Goal: Task Accomplishment & Management: Complete application form

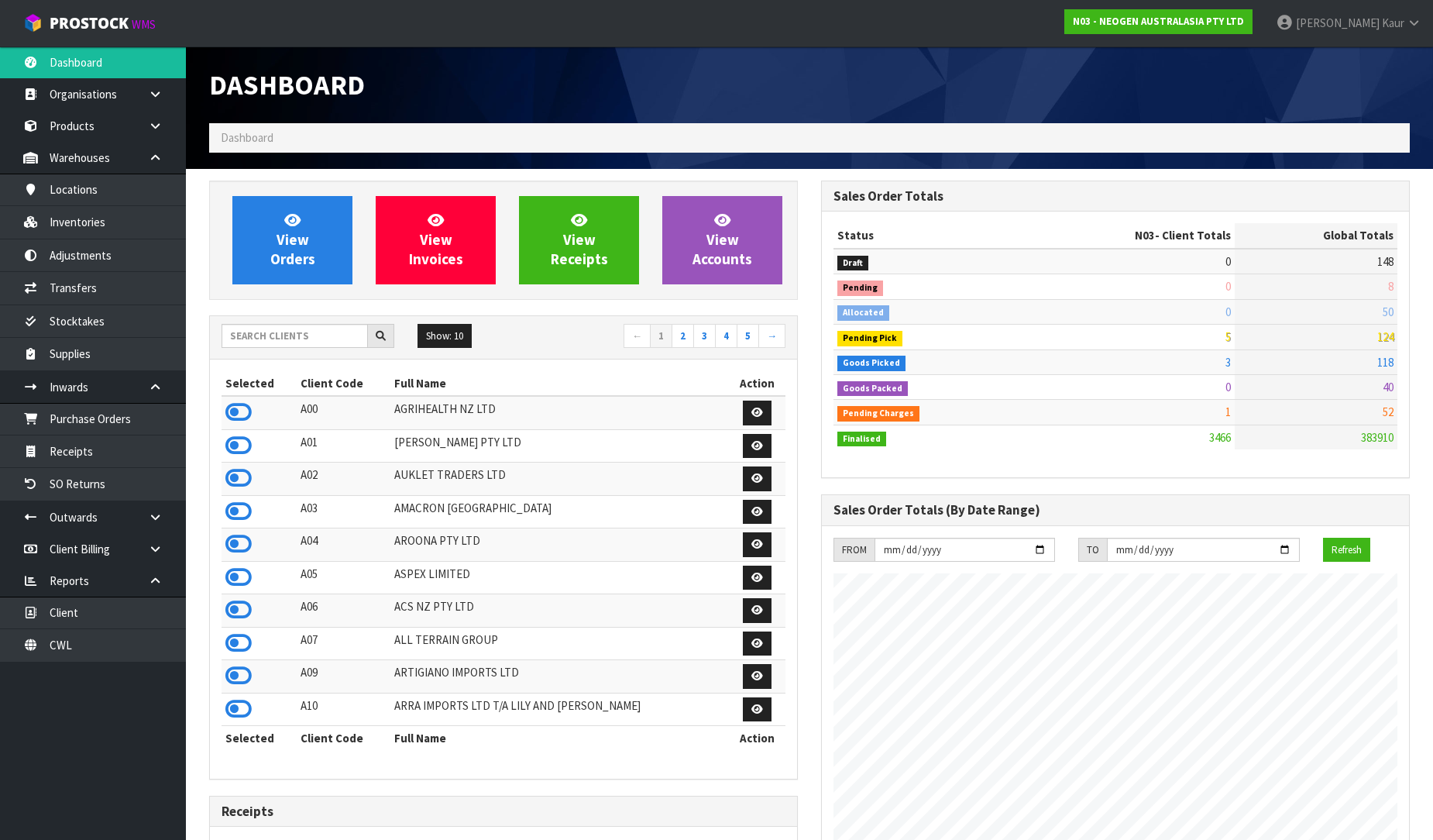
scroll to position [1174, 612]
click at [256, 325] on input "text" at bounding box center [295, 335] width 147 height 24
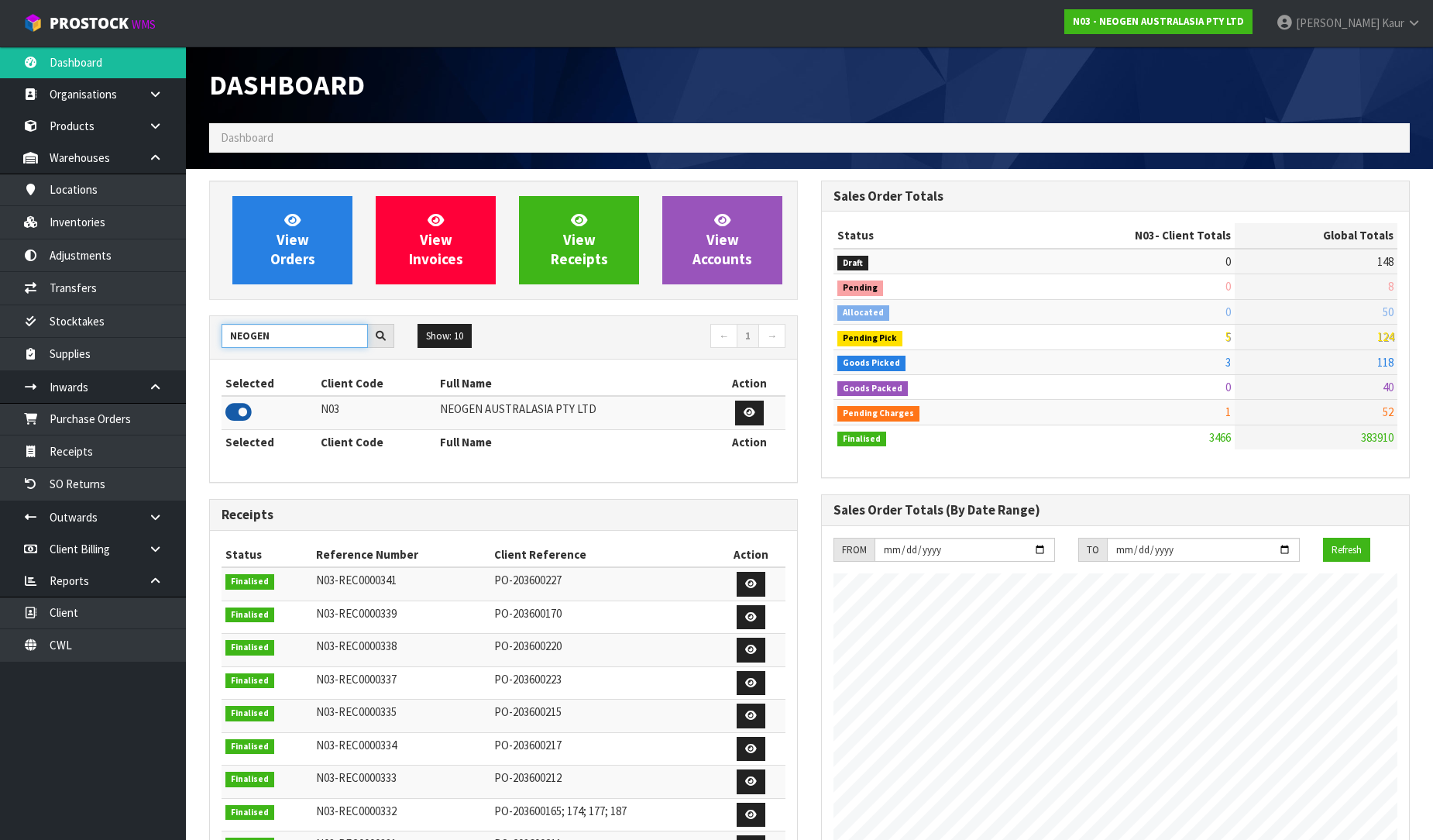
type input "NEOGEN"
click at [248, 408] on icon at bounding box center [239, 412] width 26 height 23
click at [140, 440] on link "Receipts" at bounding box center [93, 452] width 186 height 32
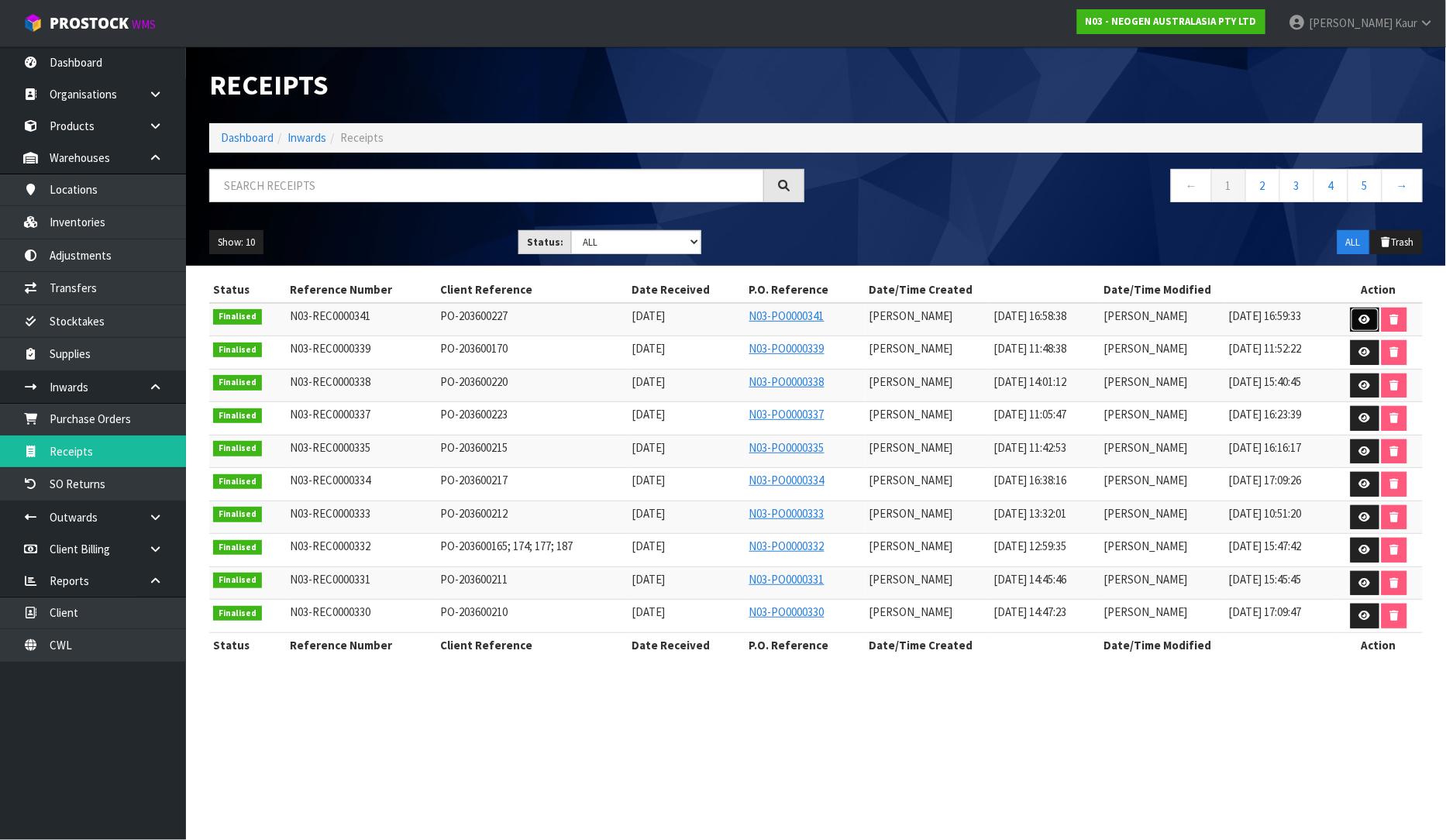
click at [1368, 314] on icon at bounding box center [1364, 319] width 12 height 10
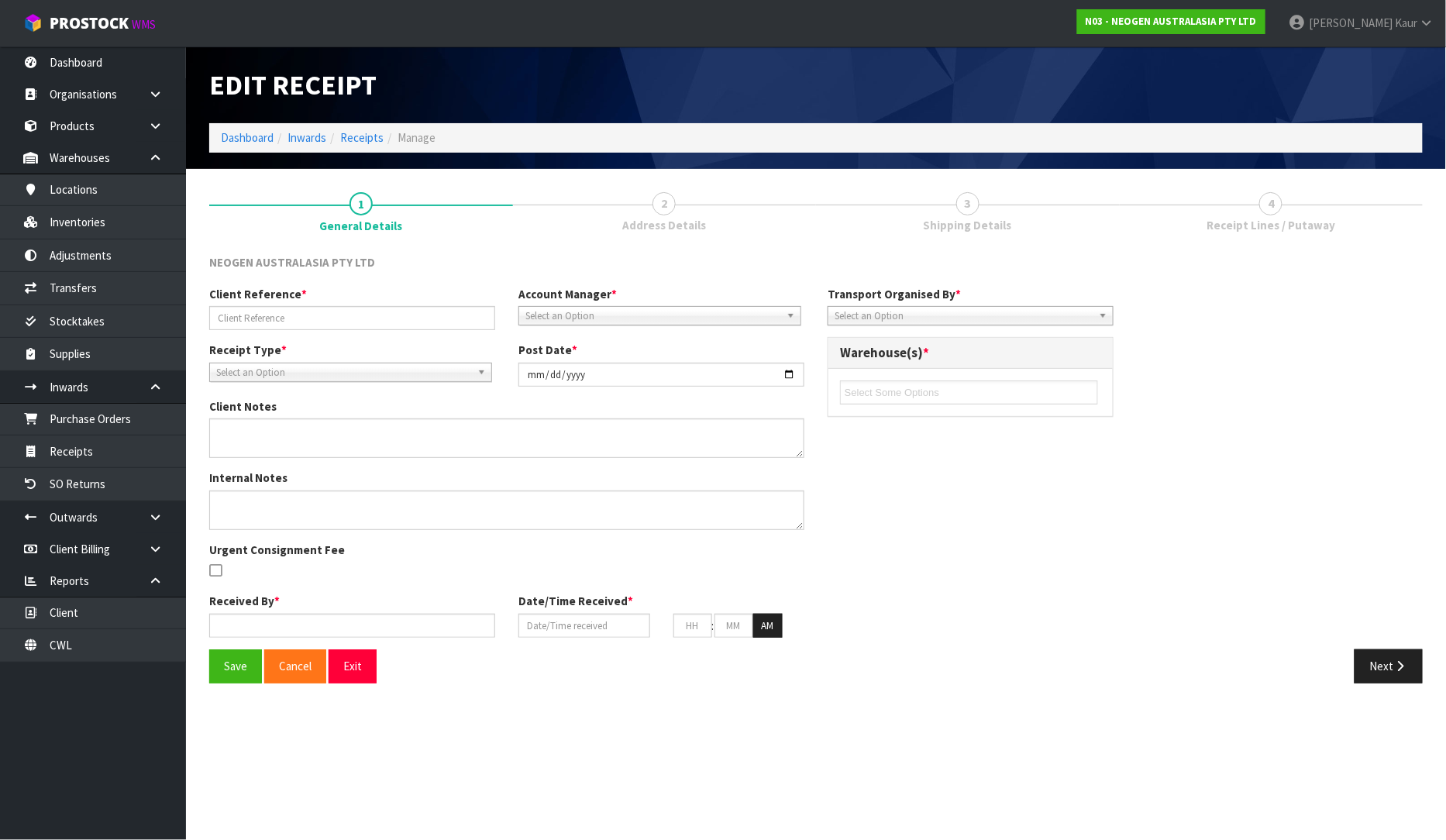
type input "PO-203600227"
type input "[DATE]"
type textarea "700005496 PUT ON HELD QA UNTIL TESTING CLEARANCE"
type input "[PERSON_NAME]"
type input "[DATE]"
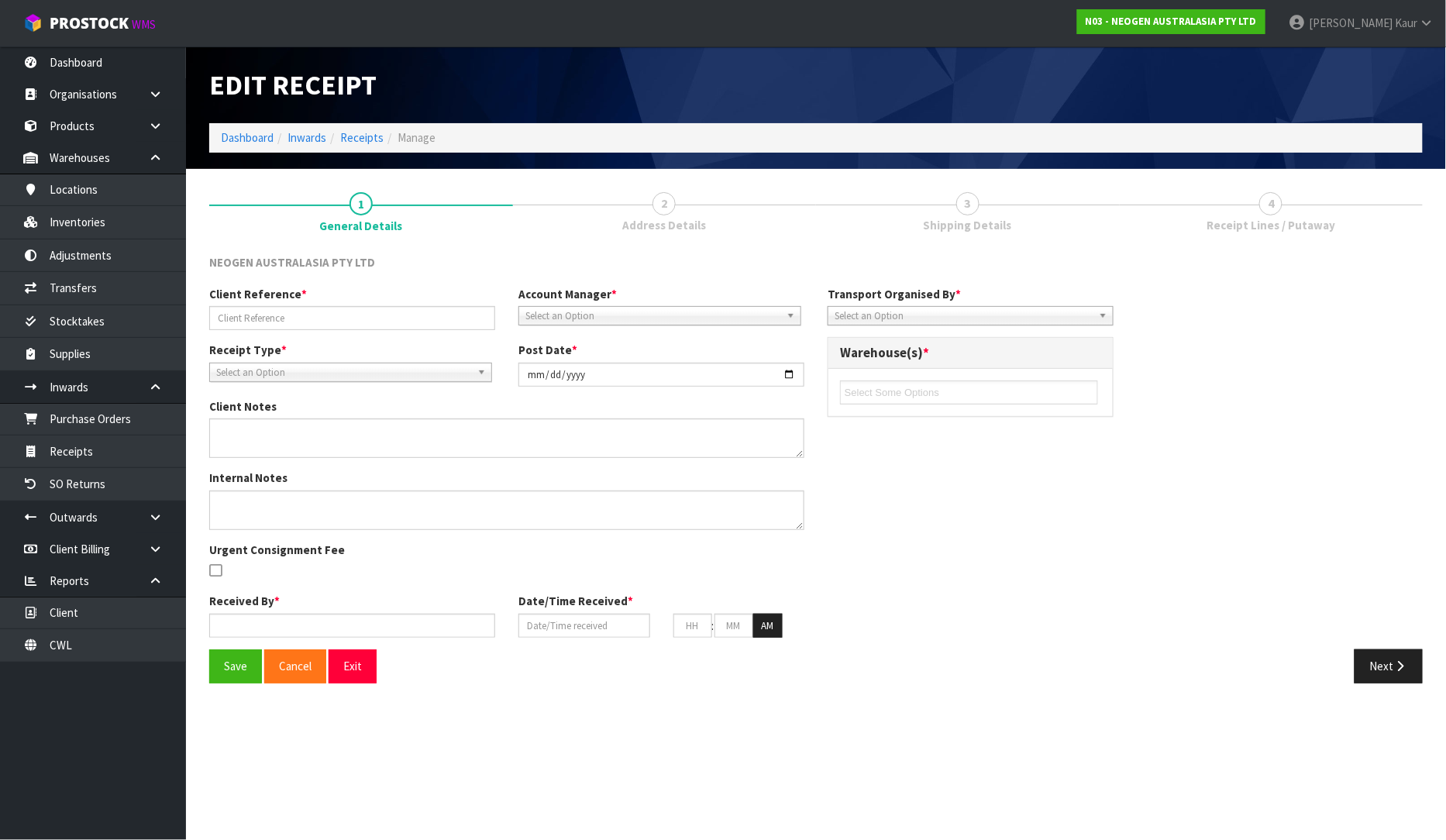
type input "04"
type input "58"
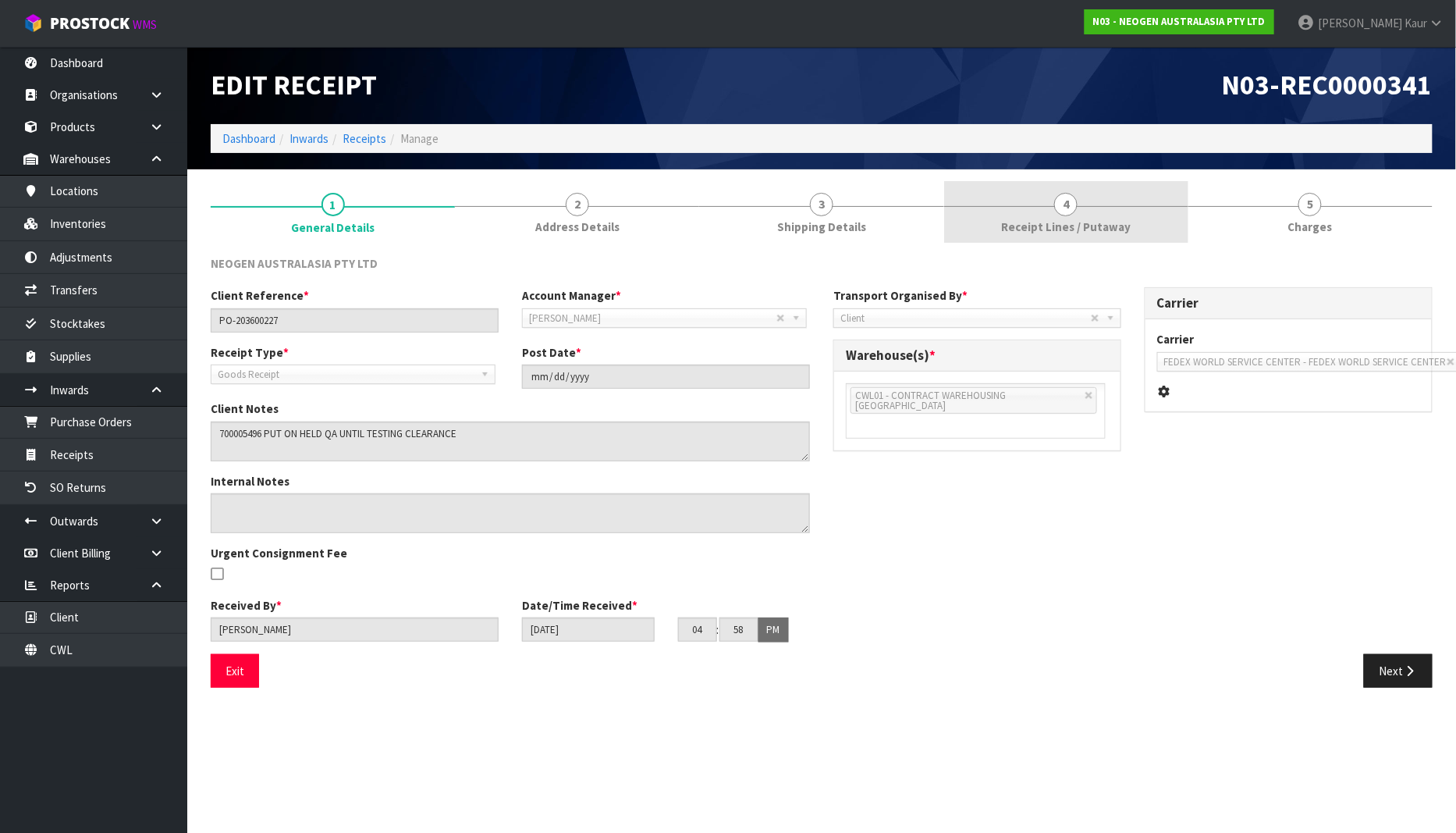
click at [1025, 220] on span "Receipt Lines / Putaway" at bounding box center [1066, 227] width 129 height 17
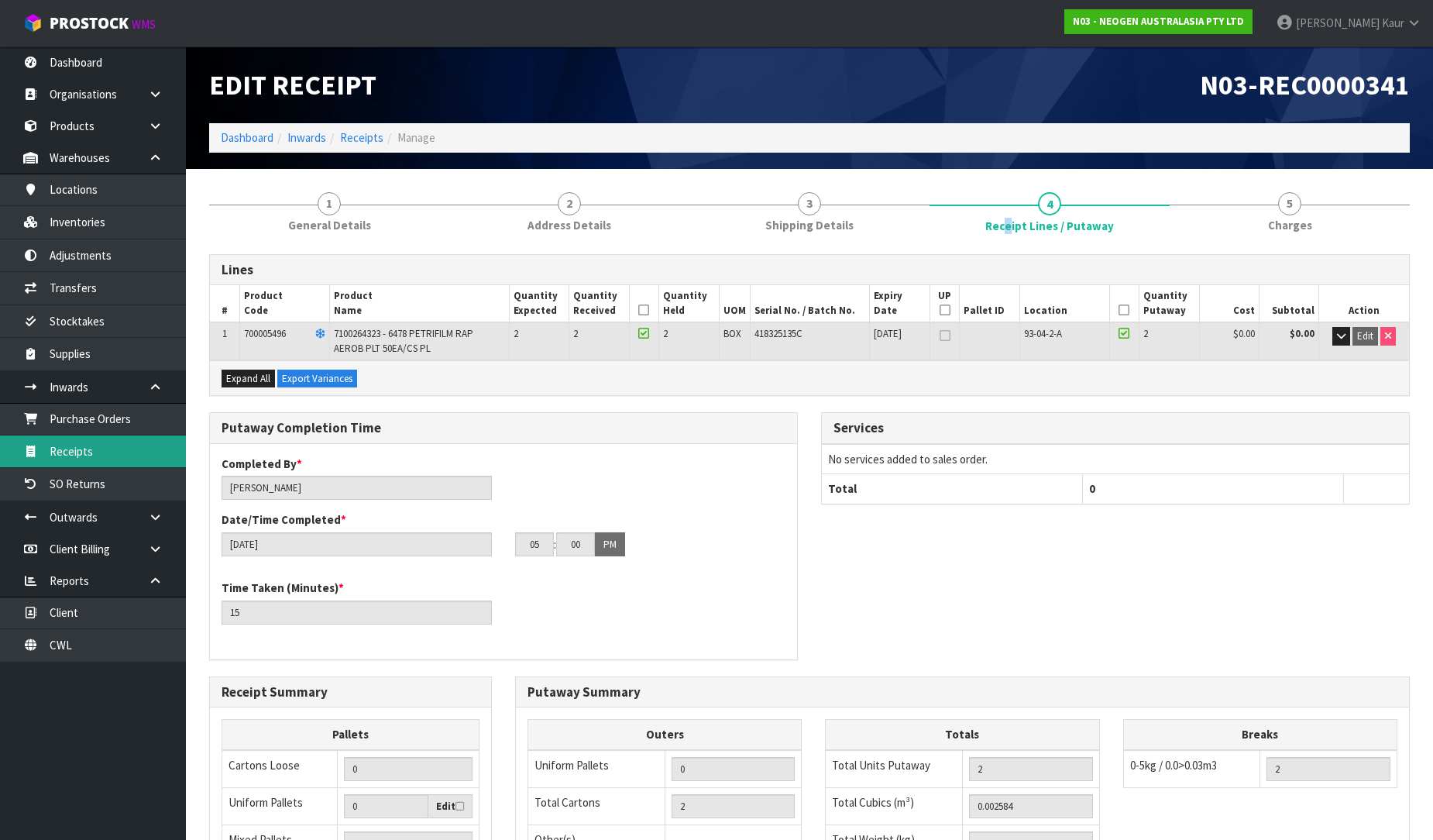
click at [59, 452] on link "Receipts" at bounding box center [93, 452] width 186 height 32
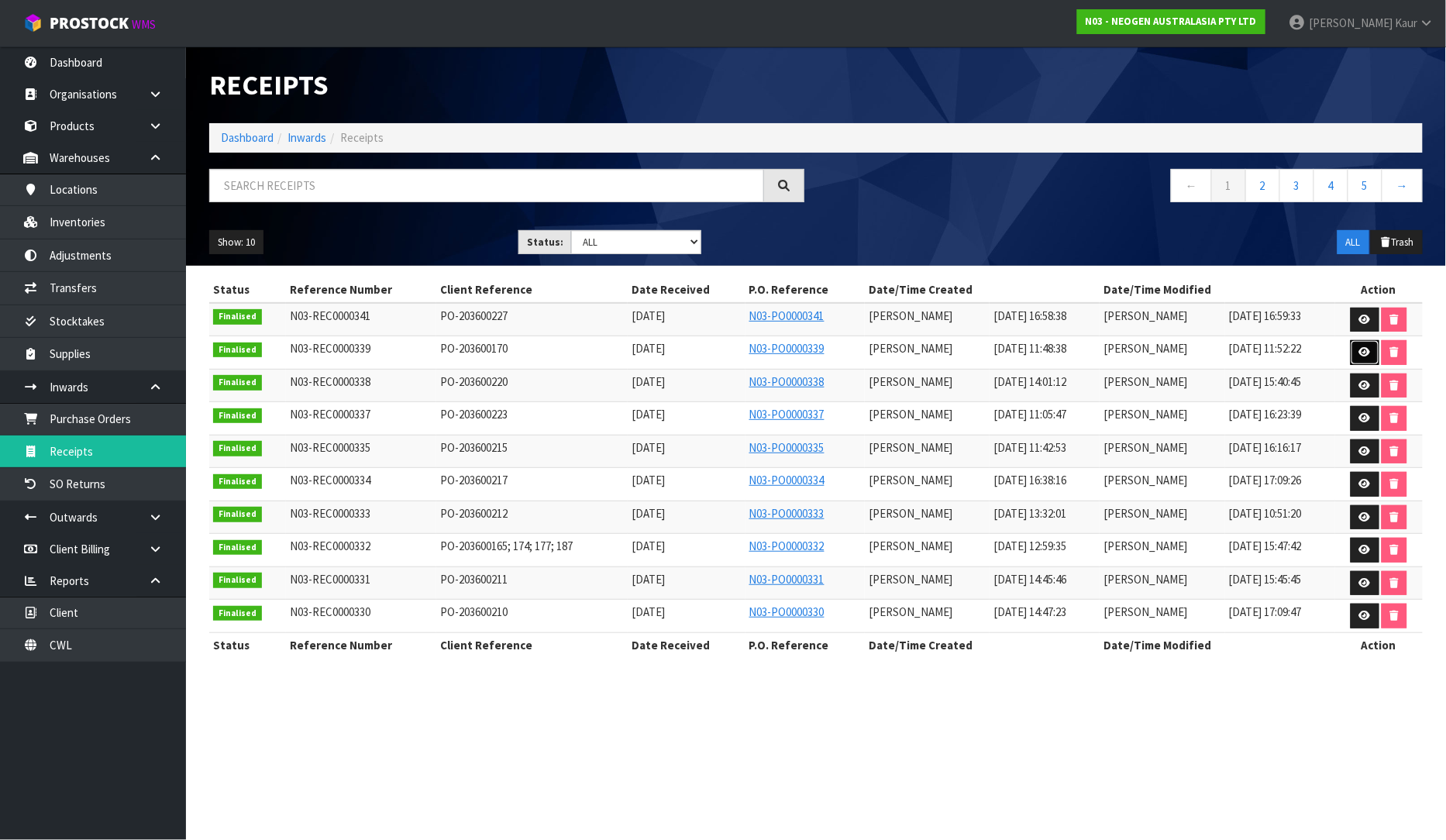
click at [1372, 348] on link at bounding box center [1364, 352] width 29 height 25
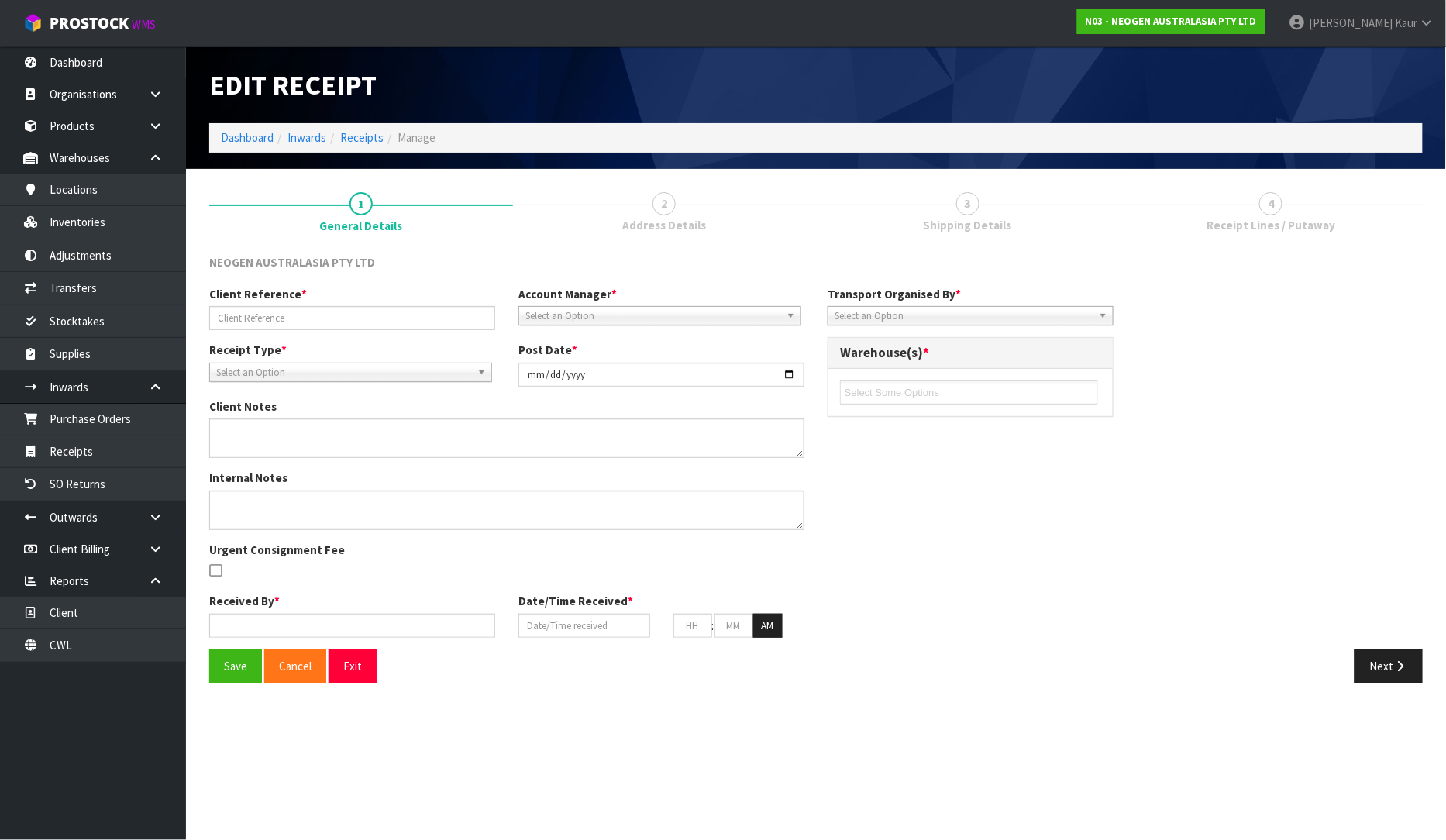
type input "PO-203600170"
type input "[DATE]"
type input "[PERSON_NAME]"
type input "[DATE]"
type input "11"
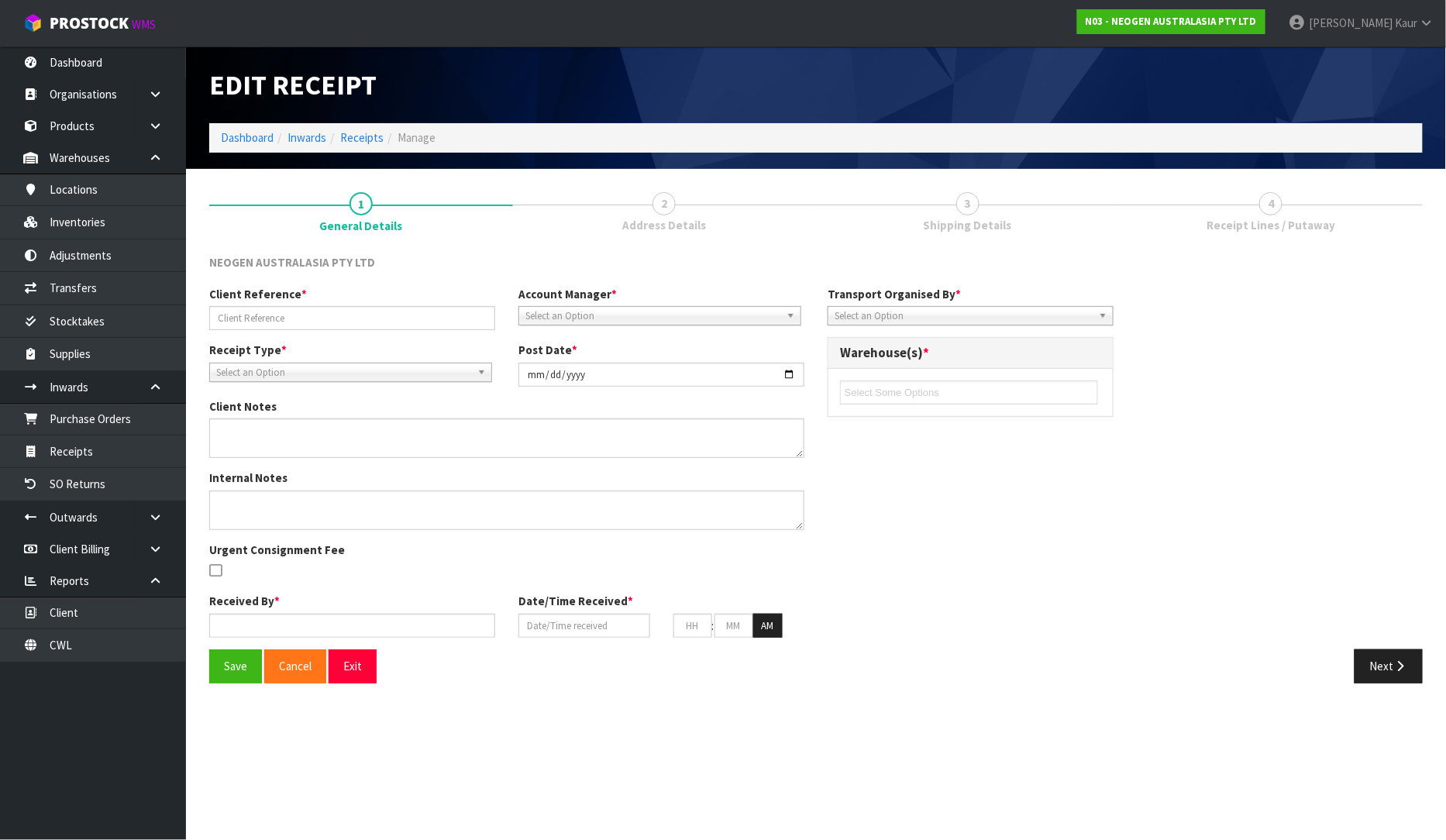
type input "48"
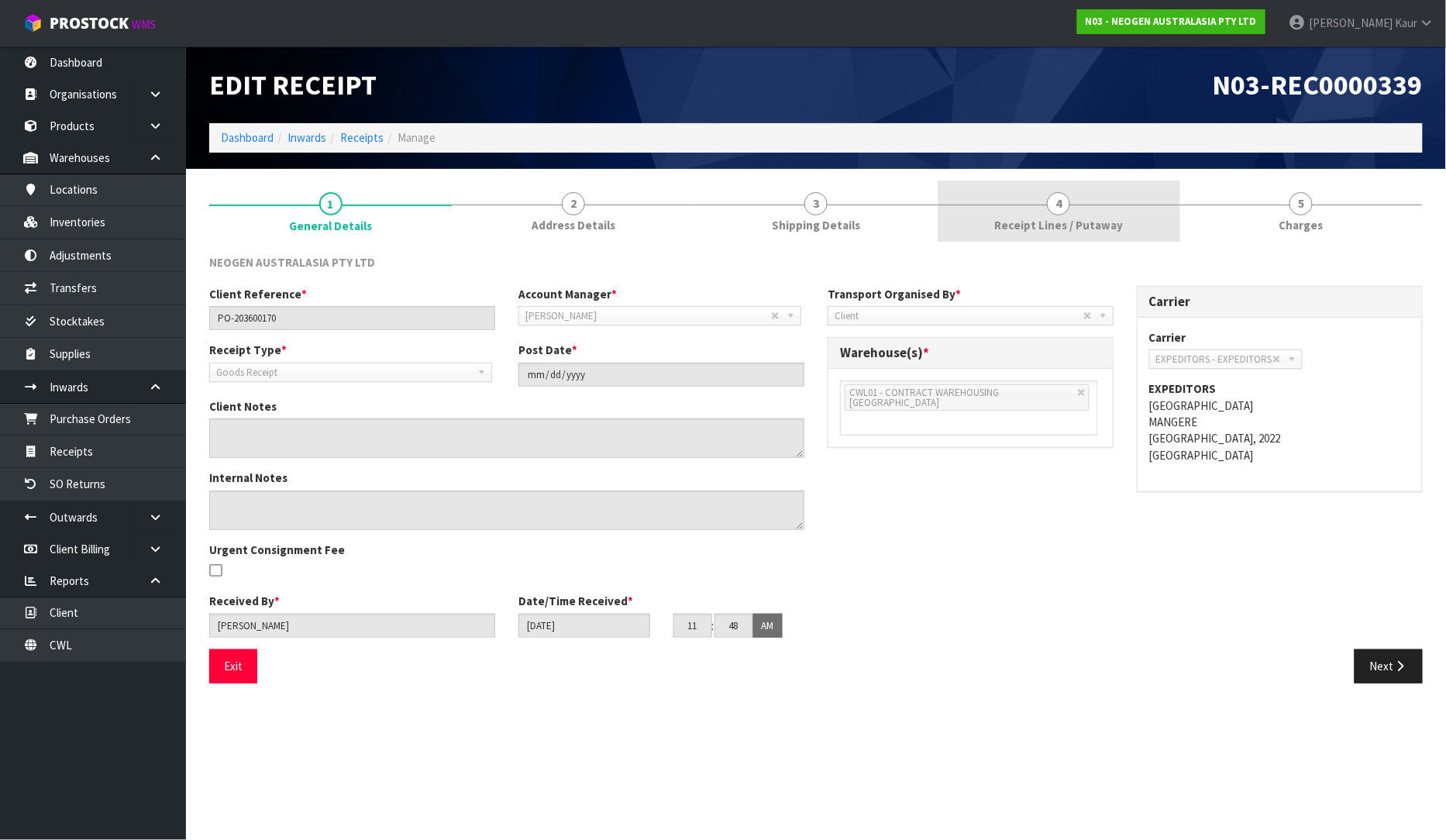
click at [1017, 215] on link "4 Receipt Lines / Putaway" at bounding box center [1058, 211] width 243 height 61
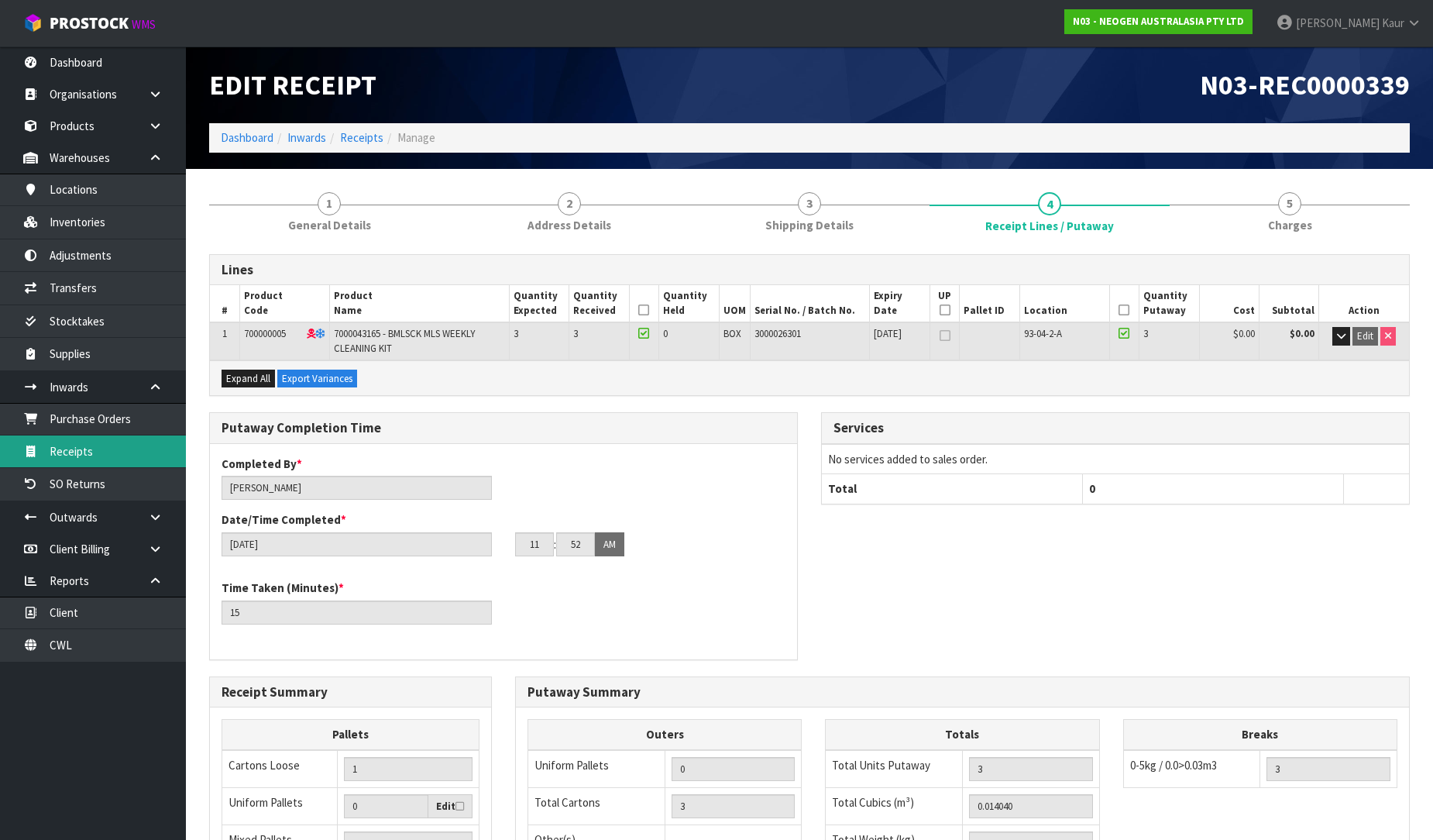
click at [120, 459] on link "Receipts" at bounding box center [93, 452] width 186 height 32
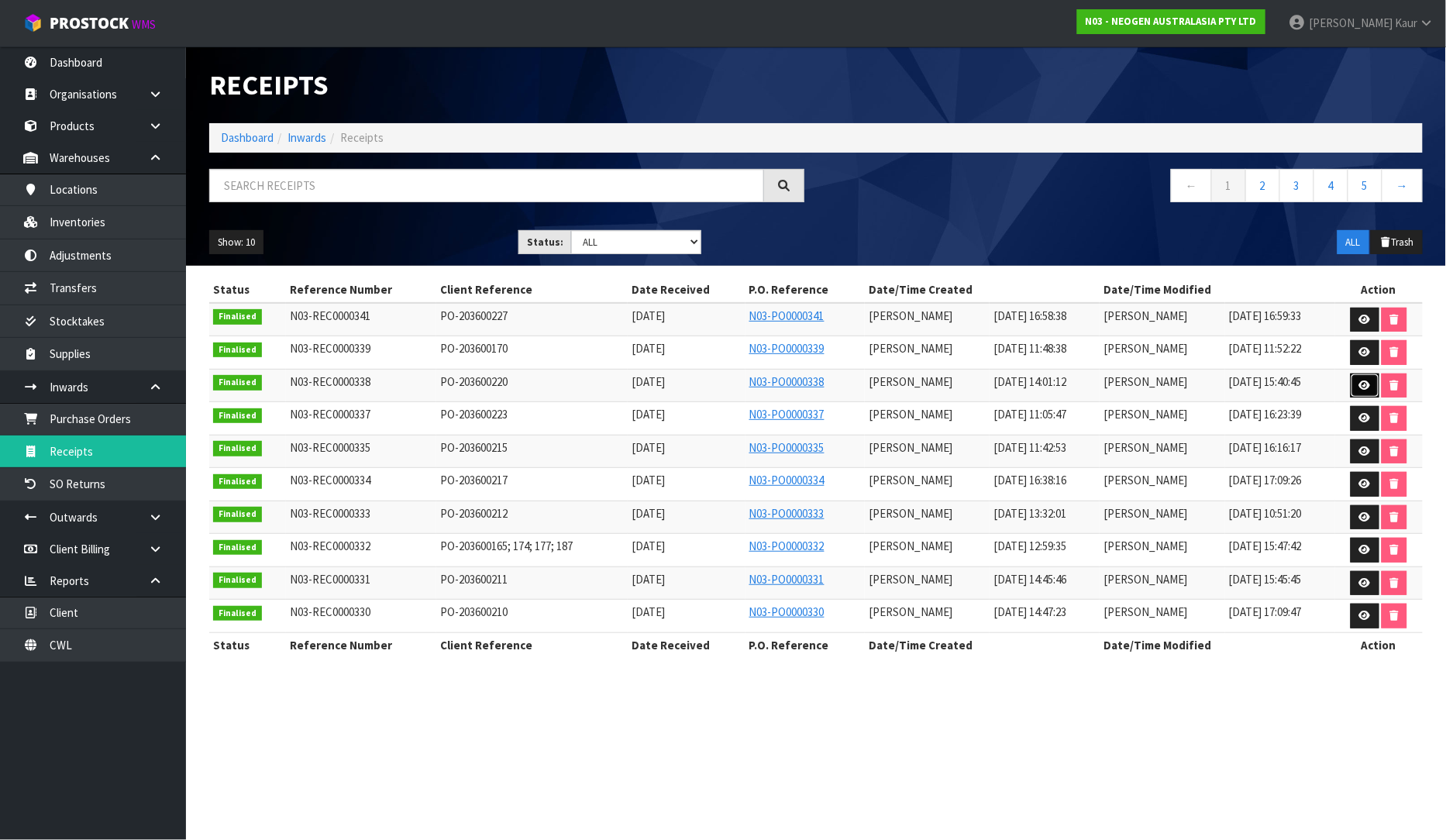
click at [1368, 382] on icon at bounding box center [1364, 385] width 12 height 10
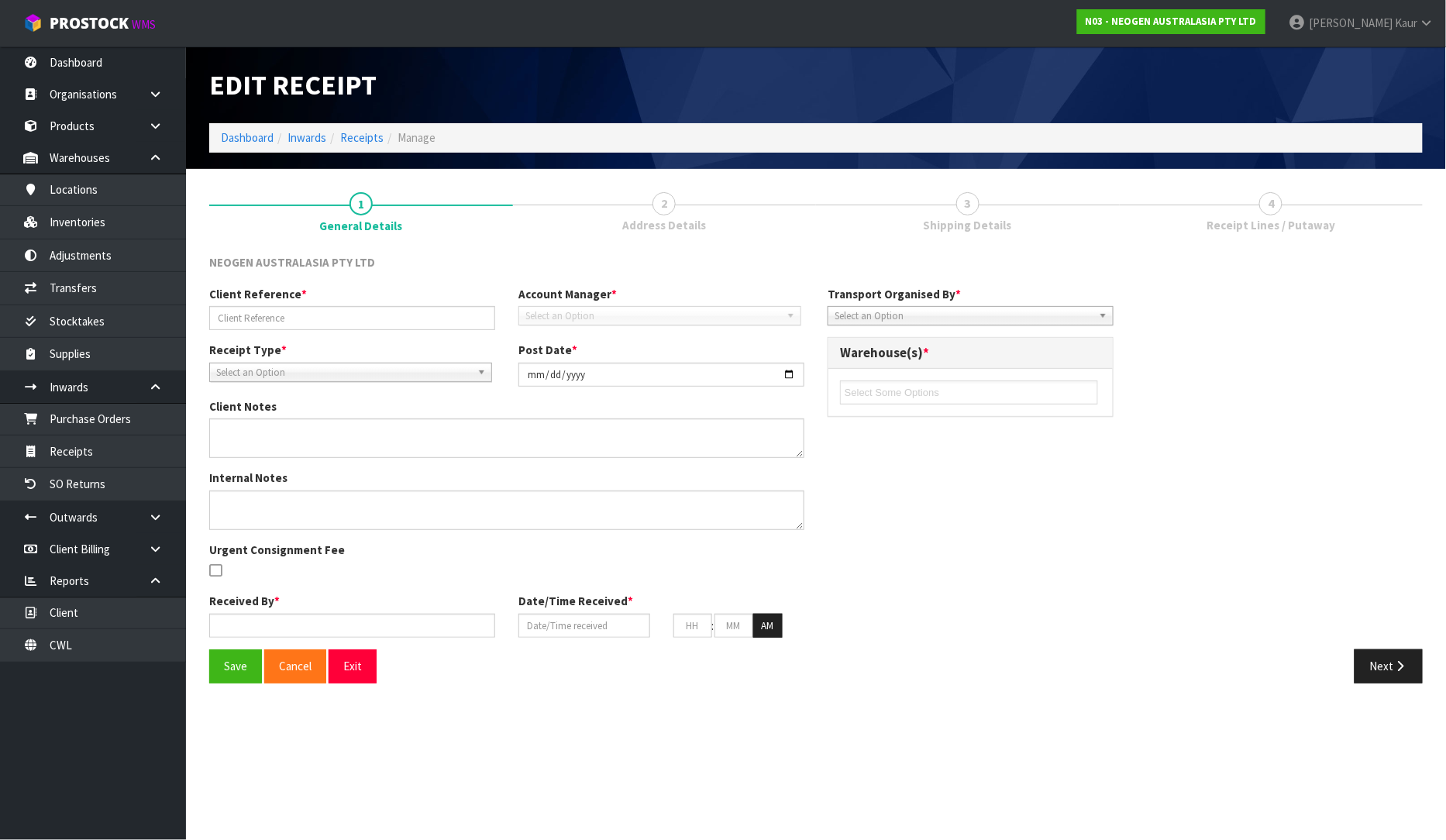
type input "PO-203600220"
type input "[DATE]"
type input "[PERSON_NAME]"
type input "[DATE]"
type input "02"
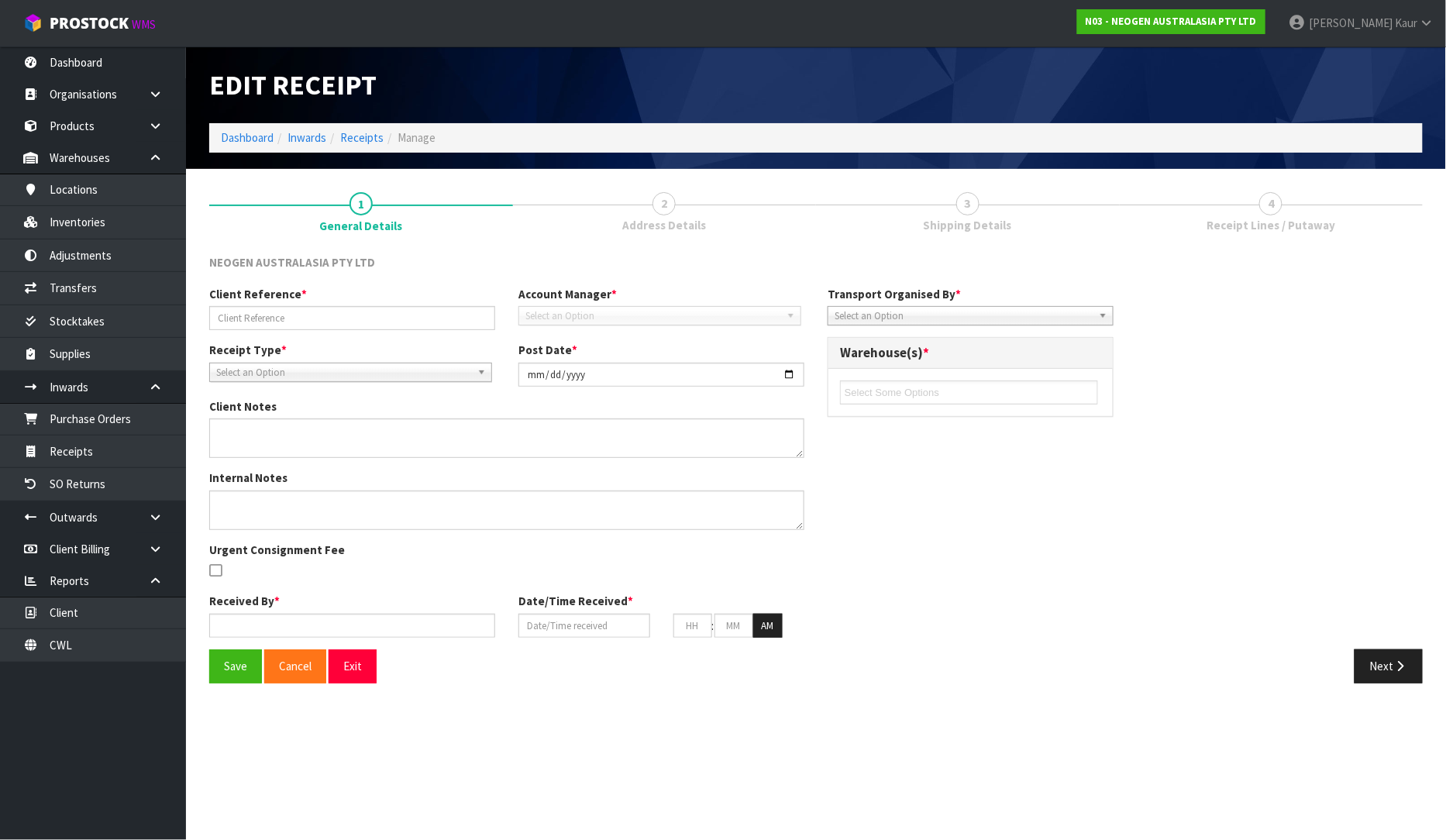
type input "01"
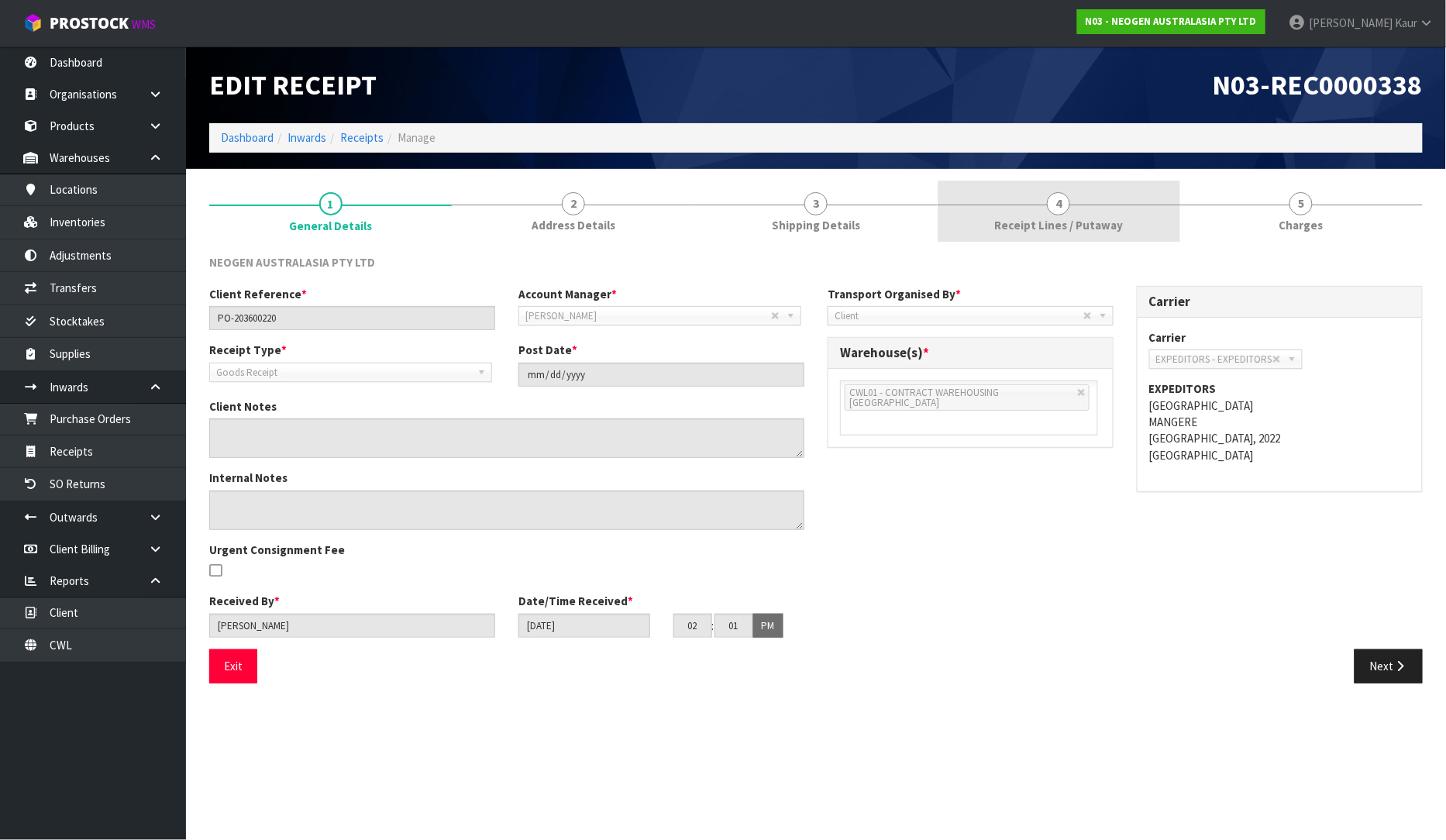
click at [1119, 225] on span "Receipt Lines / Putaway" at bounding box center [1058, 225] width 128 height 17
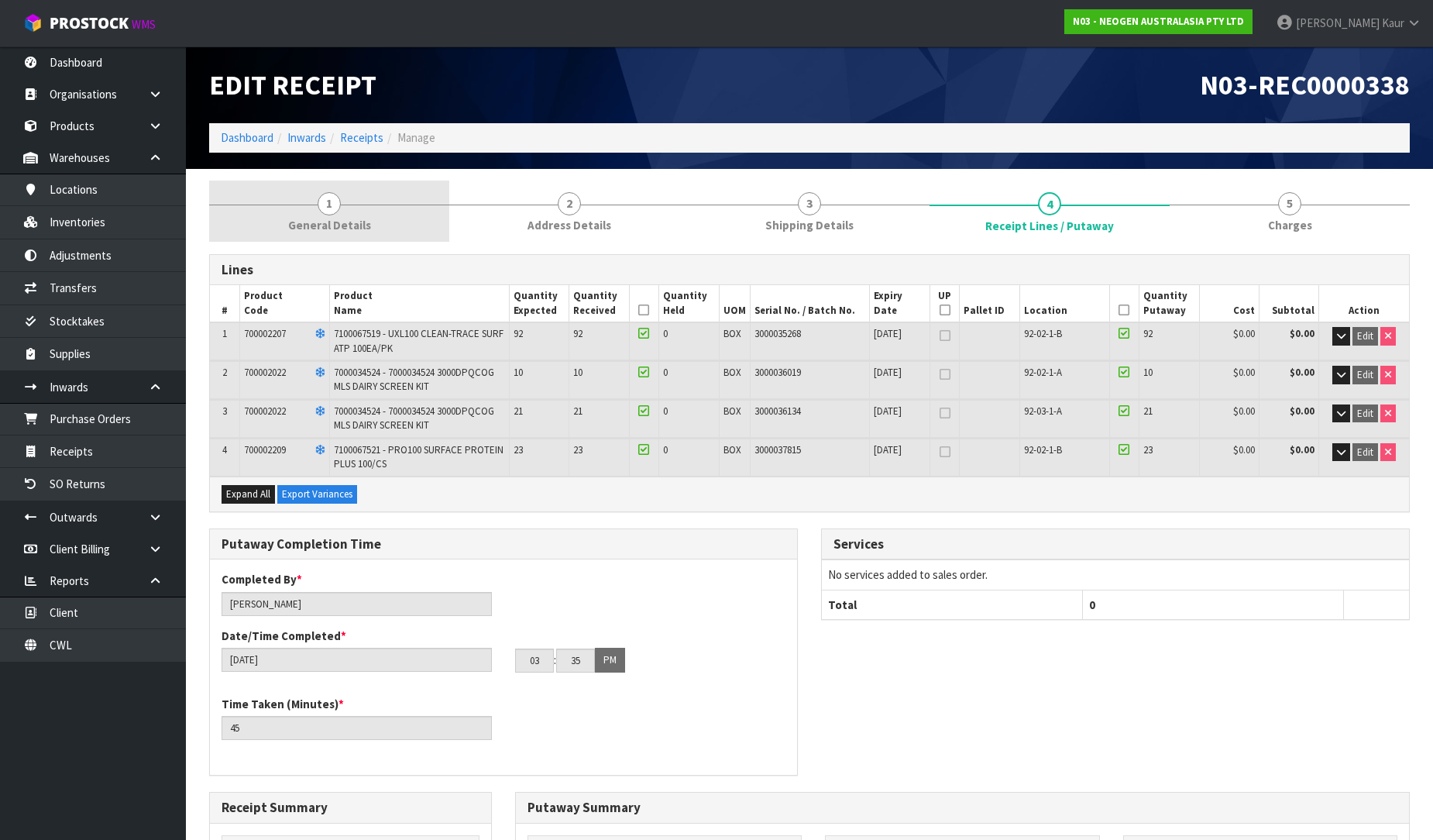
click at [327, 203] on span "1" at bounding box center [329, 203] width 23 height 23
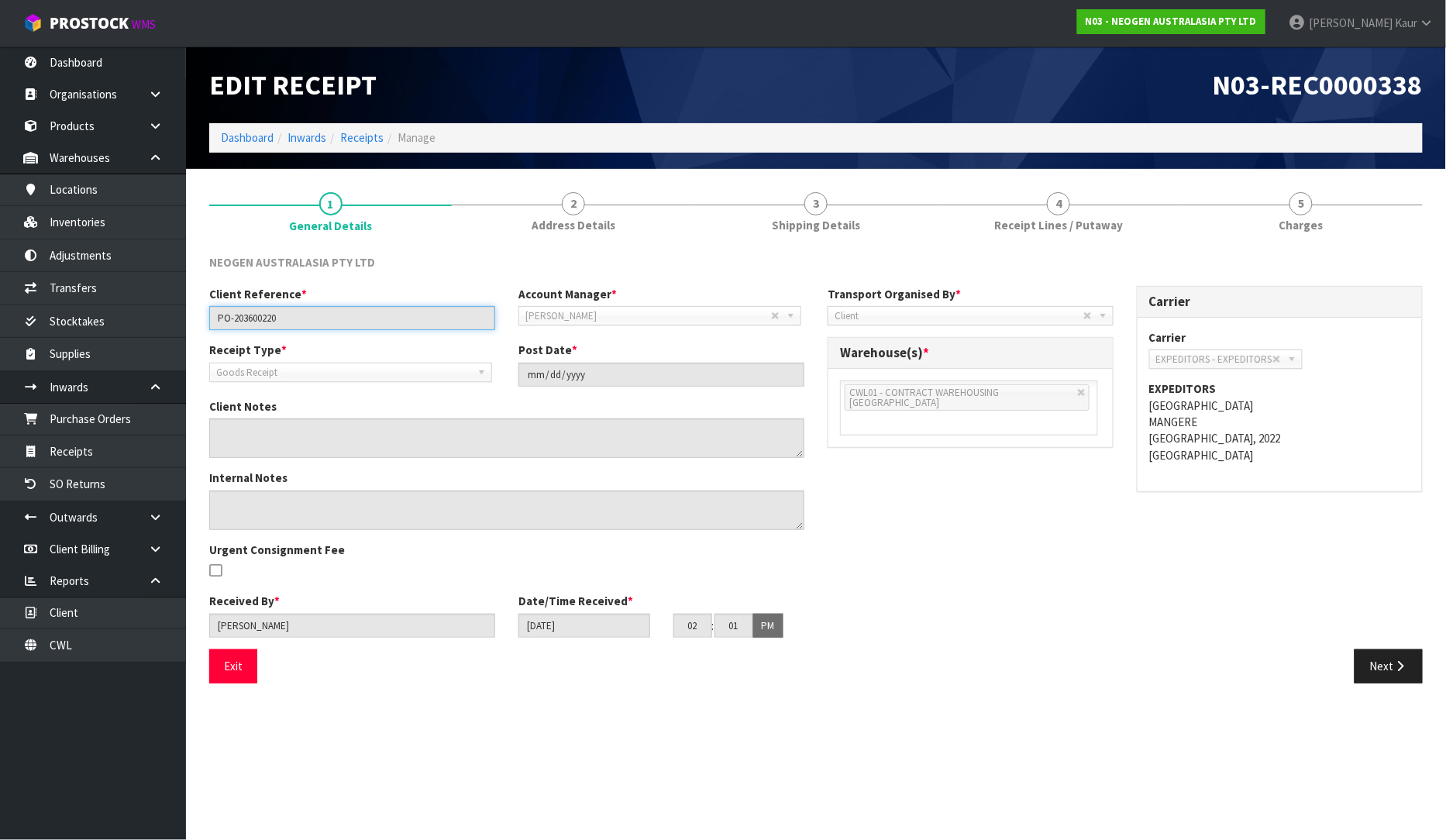
drag, startPoint x: 293, startPoint y: 330, endPoint x: 205, endPoint y: 337, distance: 88.3
click at [205, 337] on div "Client Reference * PO-203600220 Account Manager * [PERSON_NAME] [PERSON_NAME] […" at bounding box center [506, 314] width 618 height 56
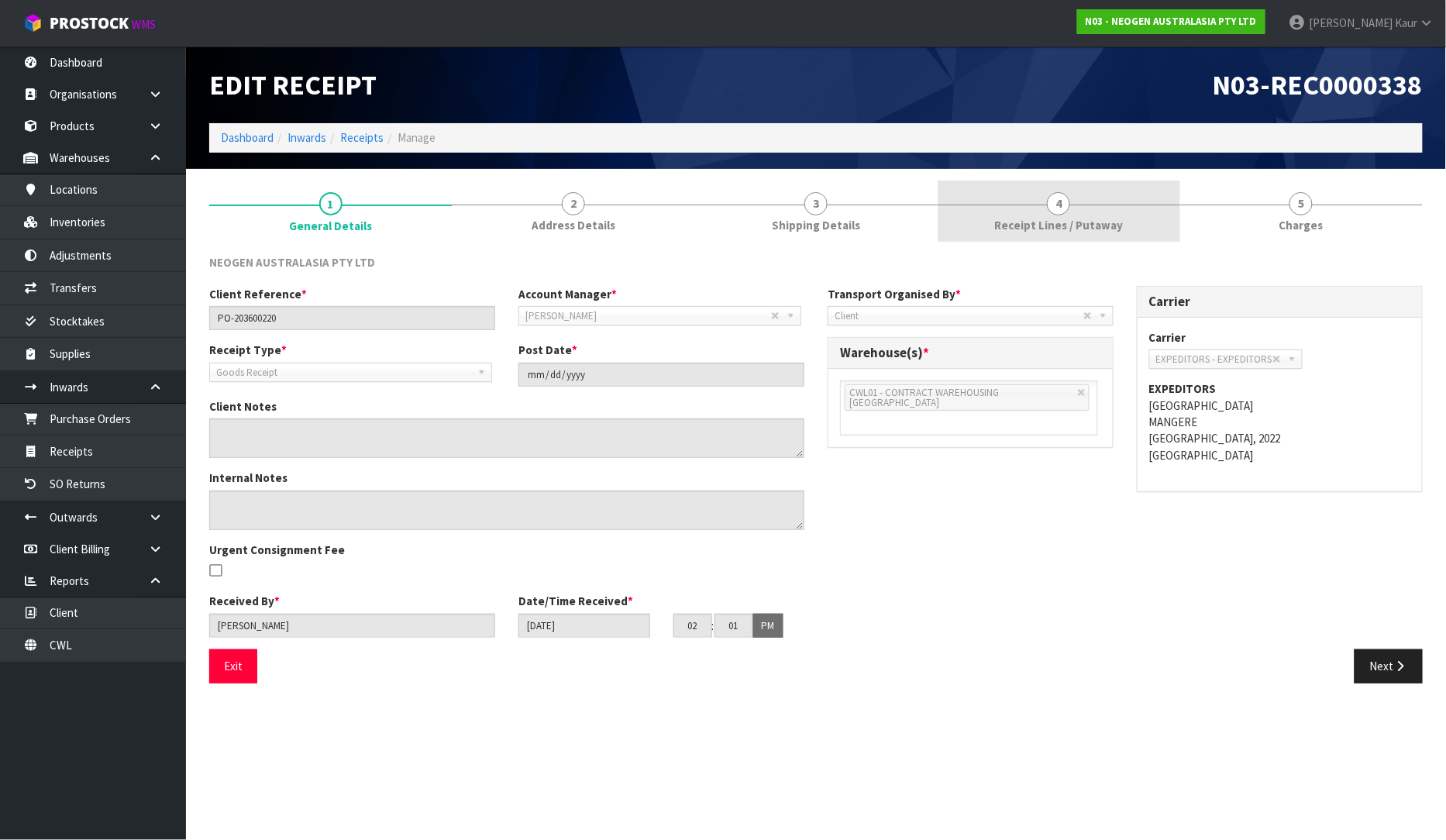
click at [1096, 202] on link "4 Receipt Lines / Putaway" at bounding box center [1058, 211] width 243 height 61
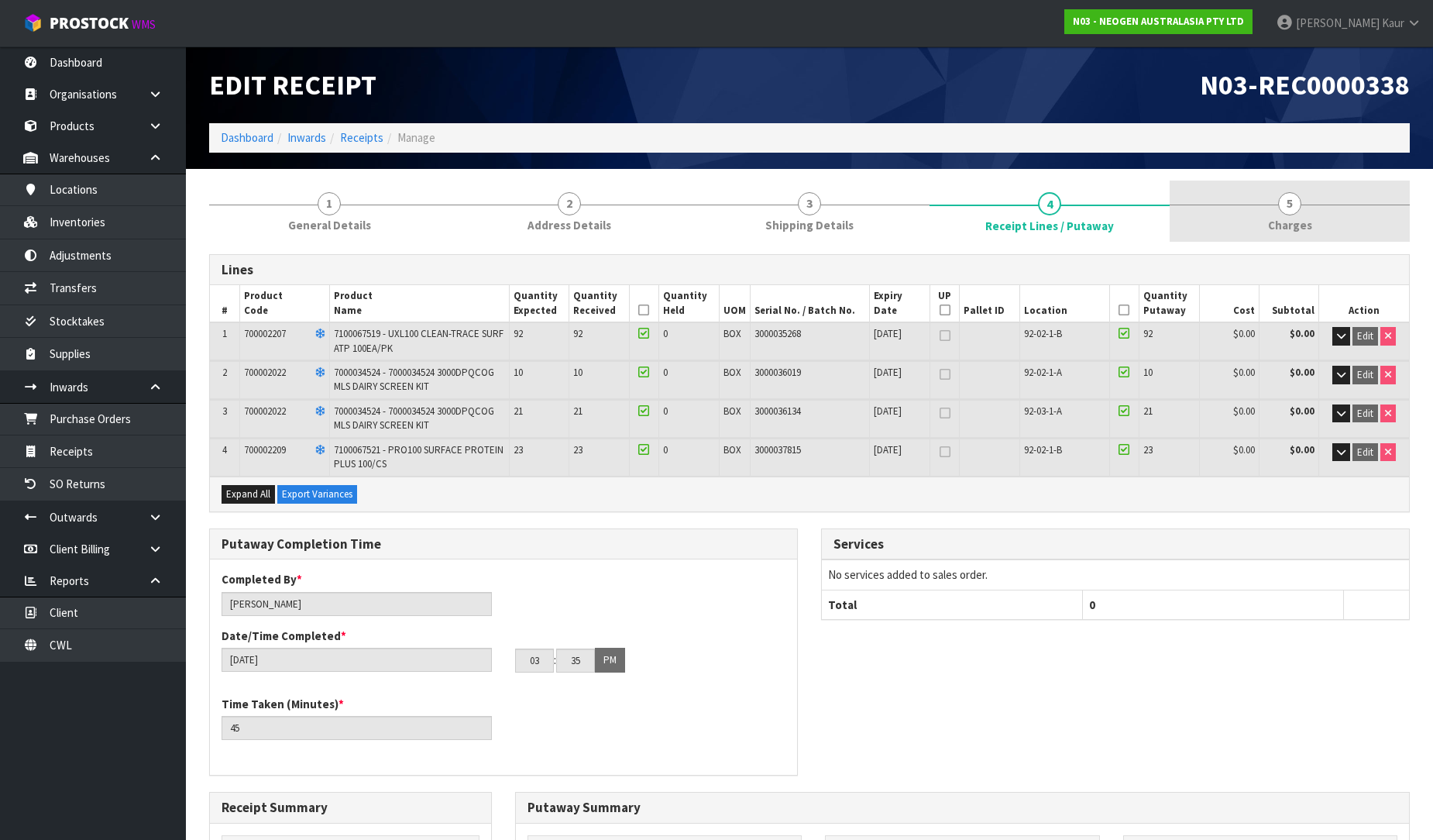
click at [1313, 221] on link "5 [GEOGRAPHIC_DATA]" at bounding box center [1290, 211] width 240 height 61
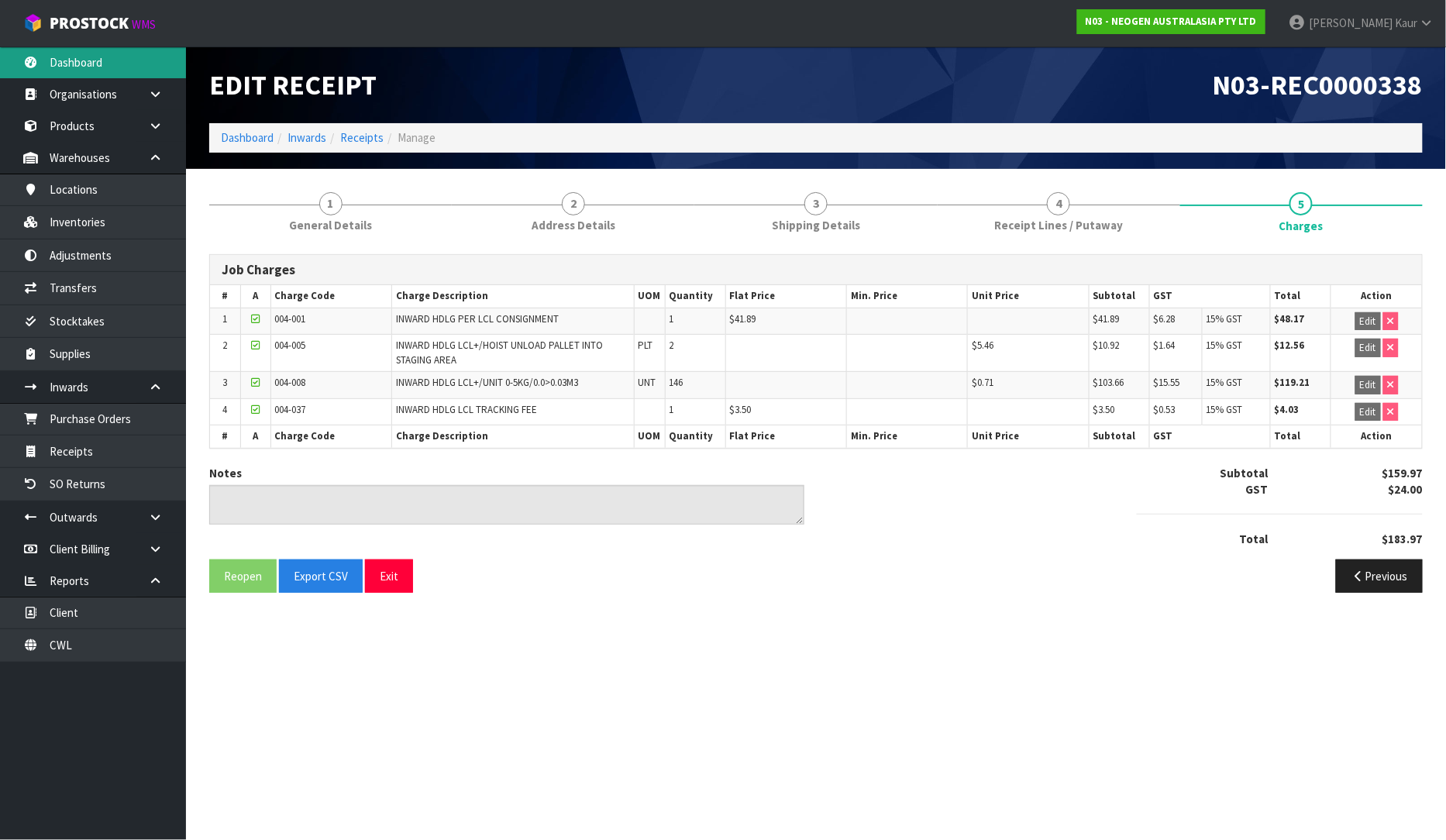
click at [111, 64] on link "Dashboard" at bounding box center [93, 62] width 186 height 32
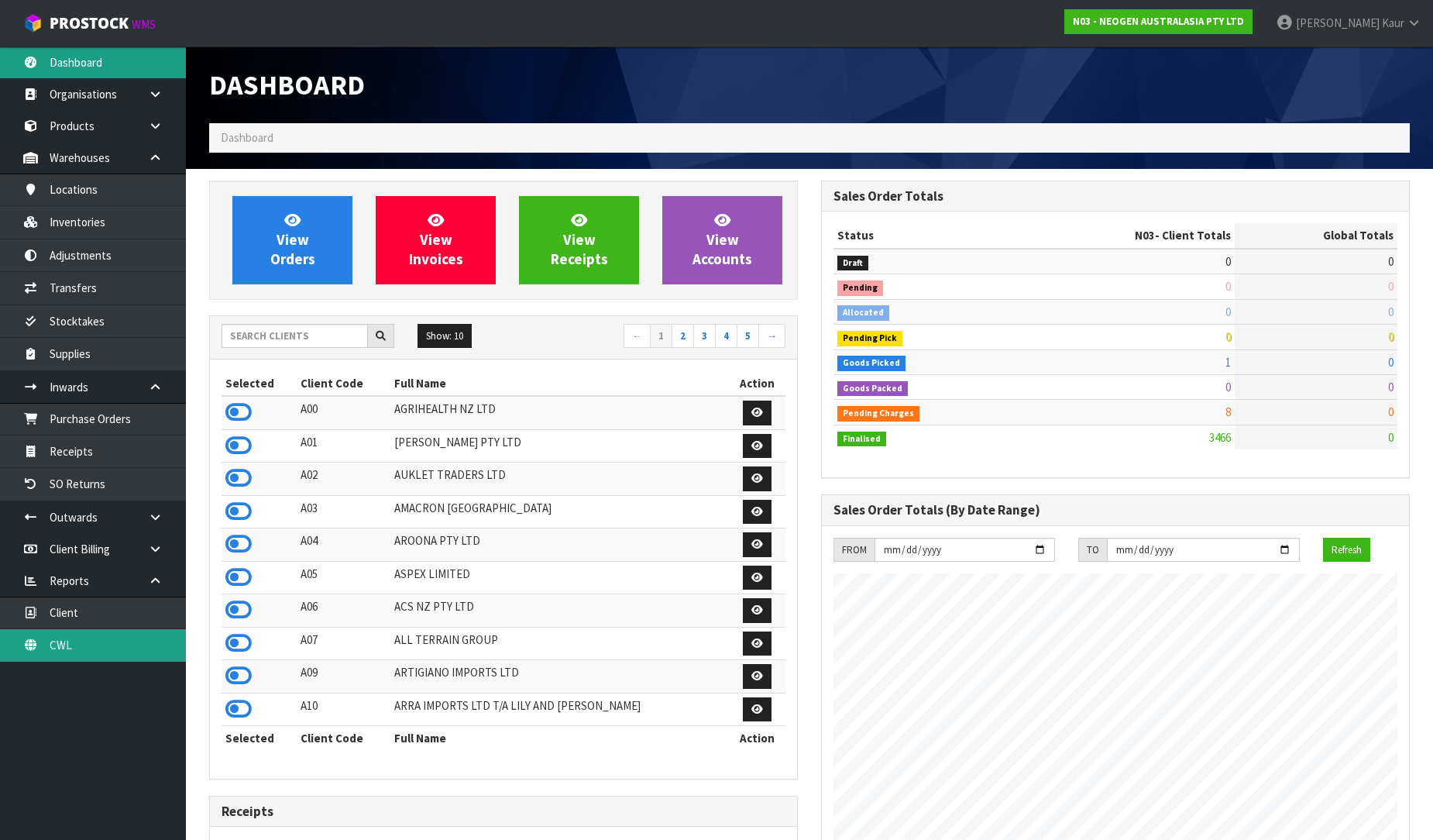
scroll to position [1174, 612]
click at [60, 633] on link "CWL" at bounding box center [93, 645] width 186 height 32
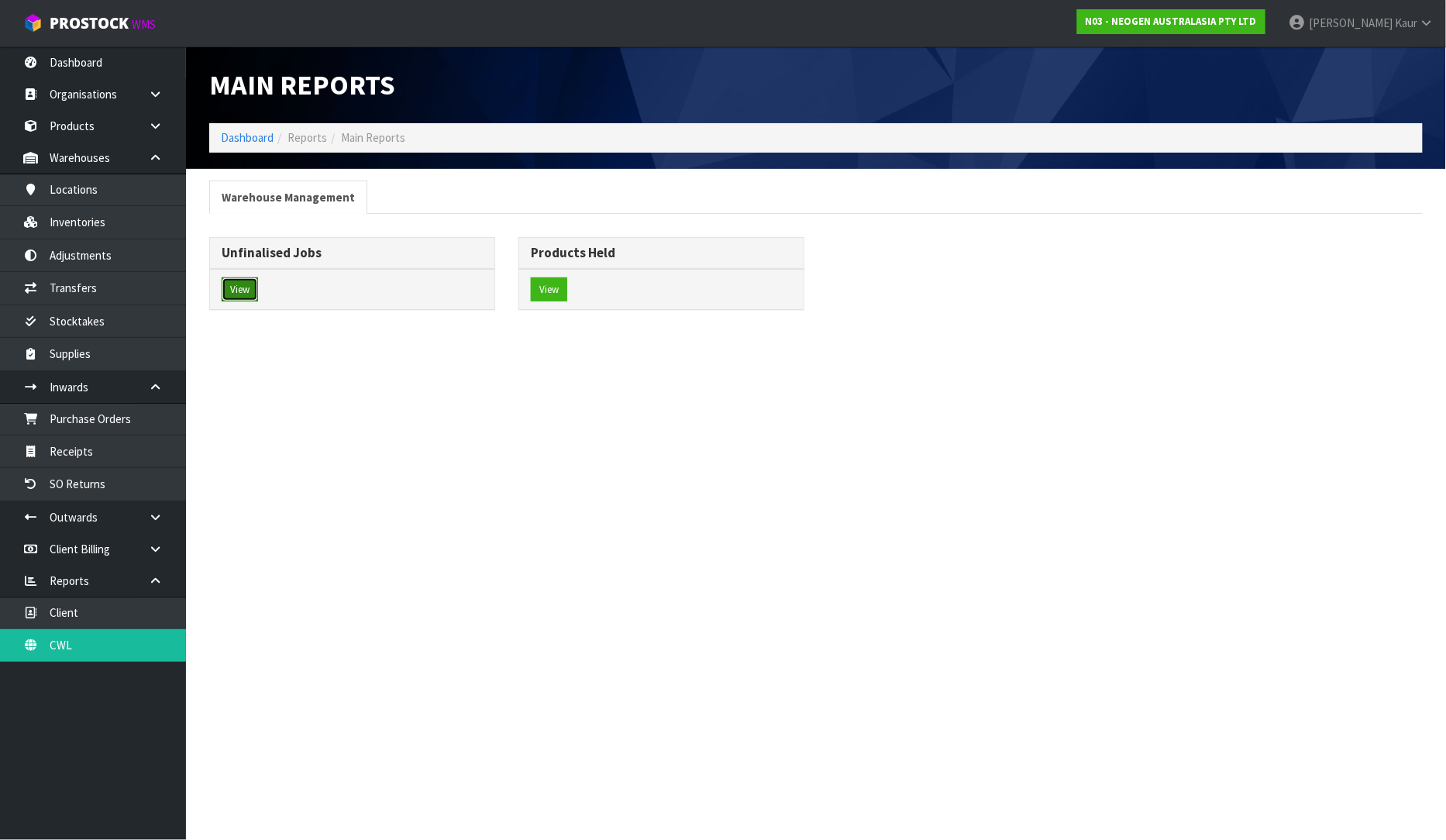
click at [244, 291] on button "View" at bounding box center [239, 289] width 36 height 25
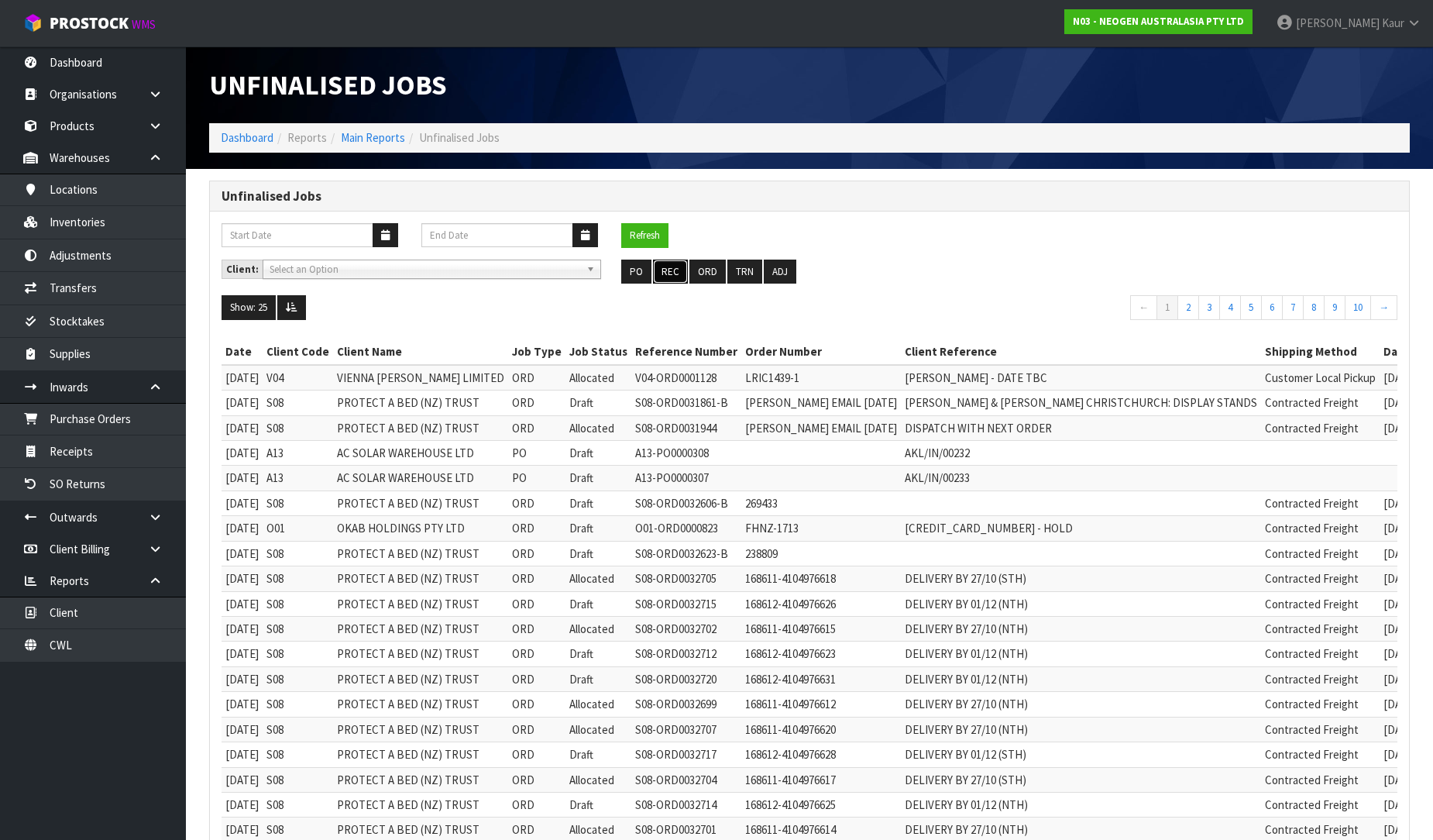
click at [675, 262] on button "REC" at bounding box center [671, 271] width 35 height 25
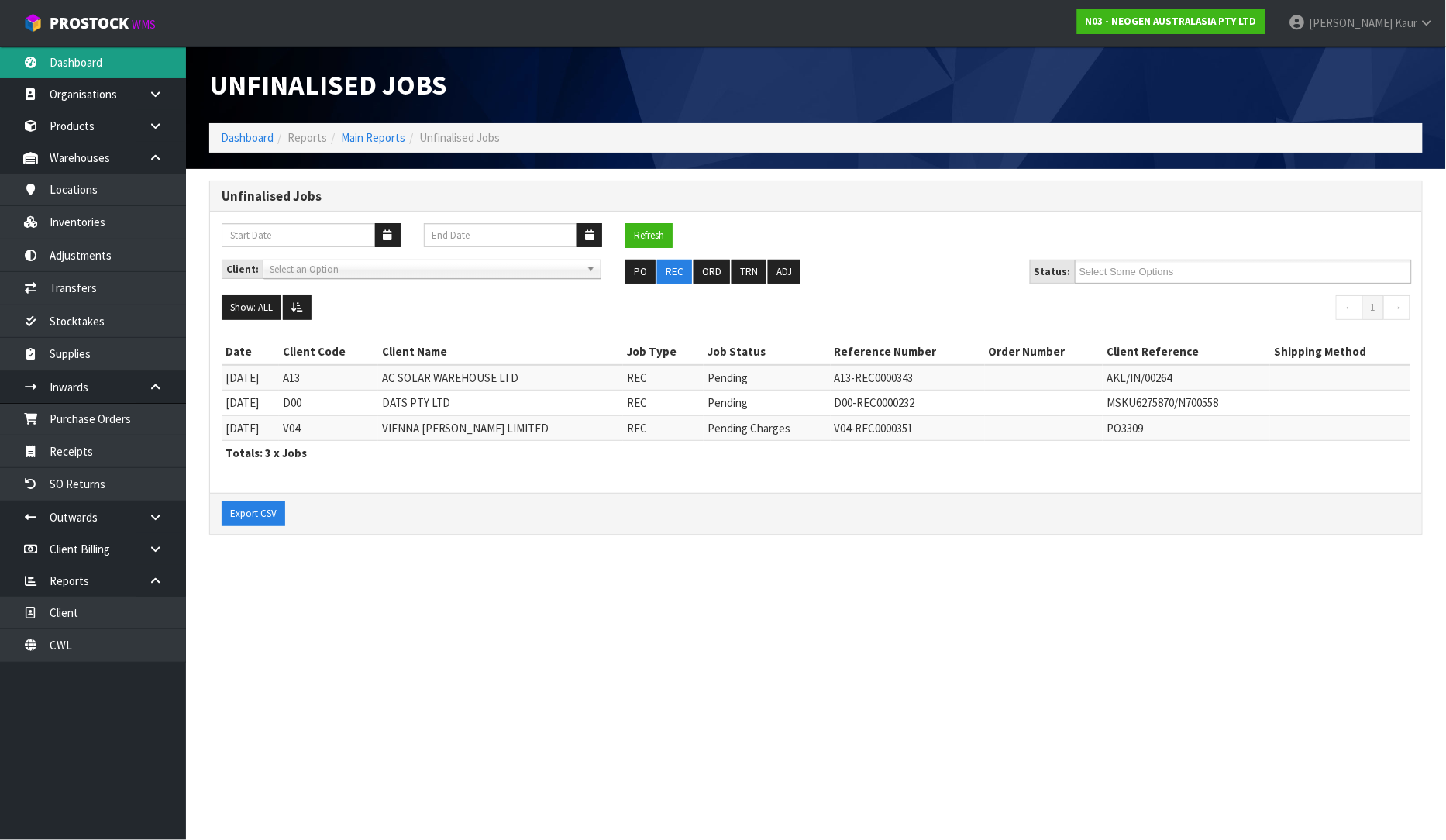
click at [145, 64] on link "Dashboard" at bounding box center [93, 62] width 186 height 32
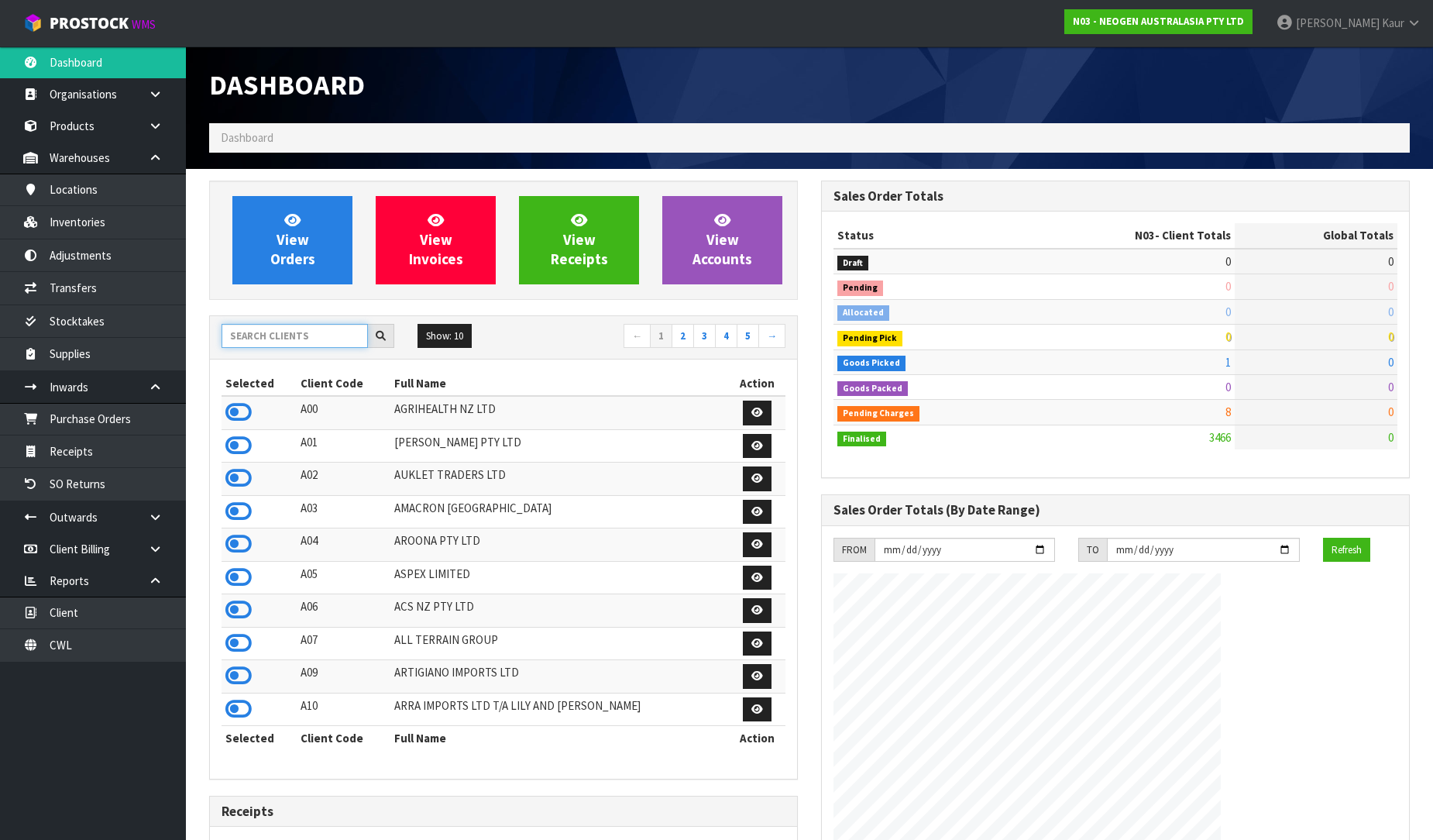
click at [310, 335] on input "text" at bounding box center [295, 335] width 147 height 24
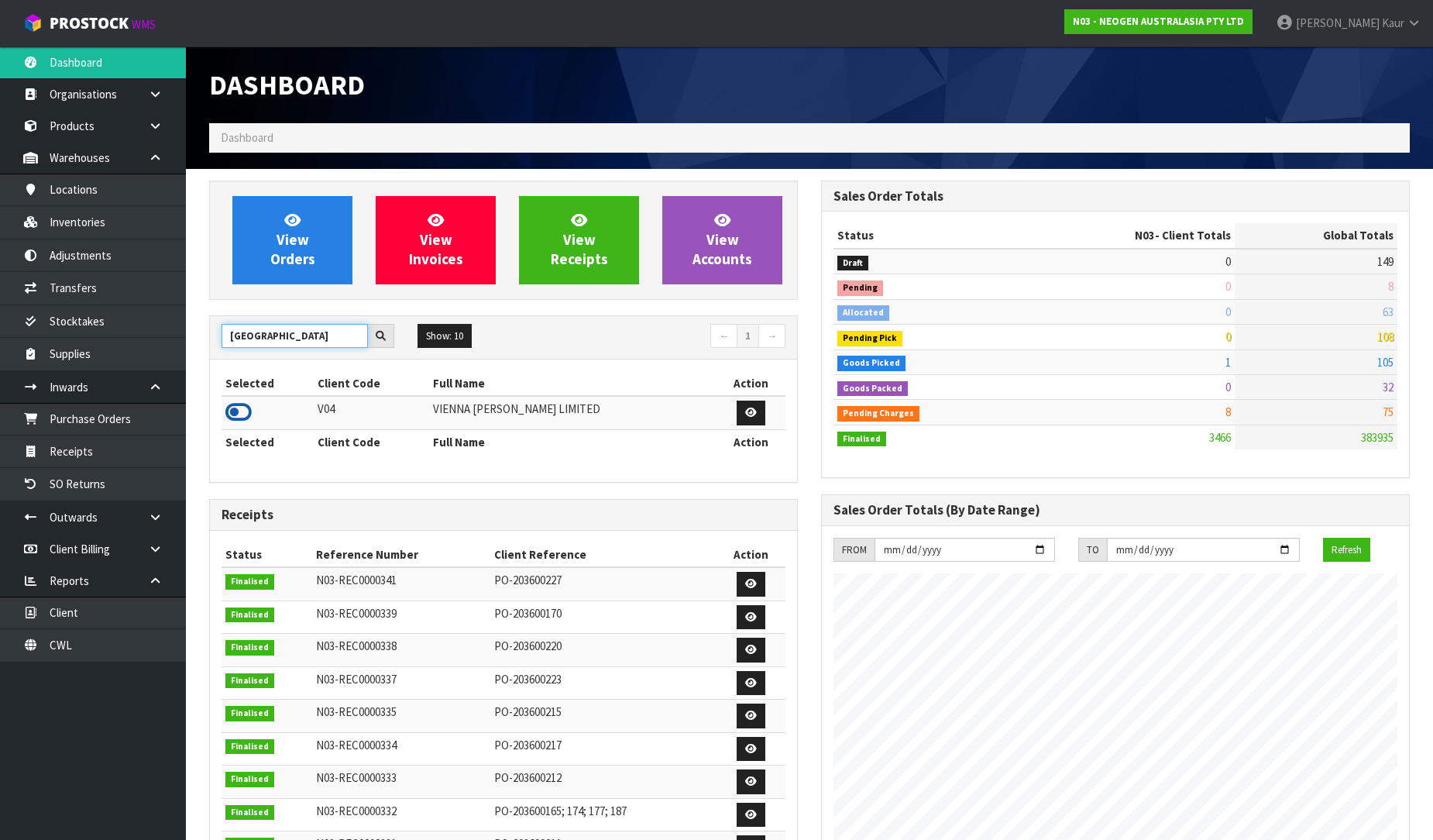
type input "[GEOGRAPHIC_DATA]"
click at [244, 408] on icon at bounding box center [239, 412] width 26 height 23
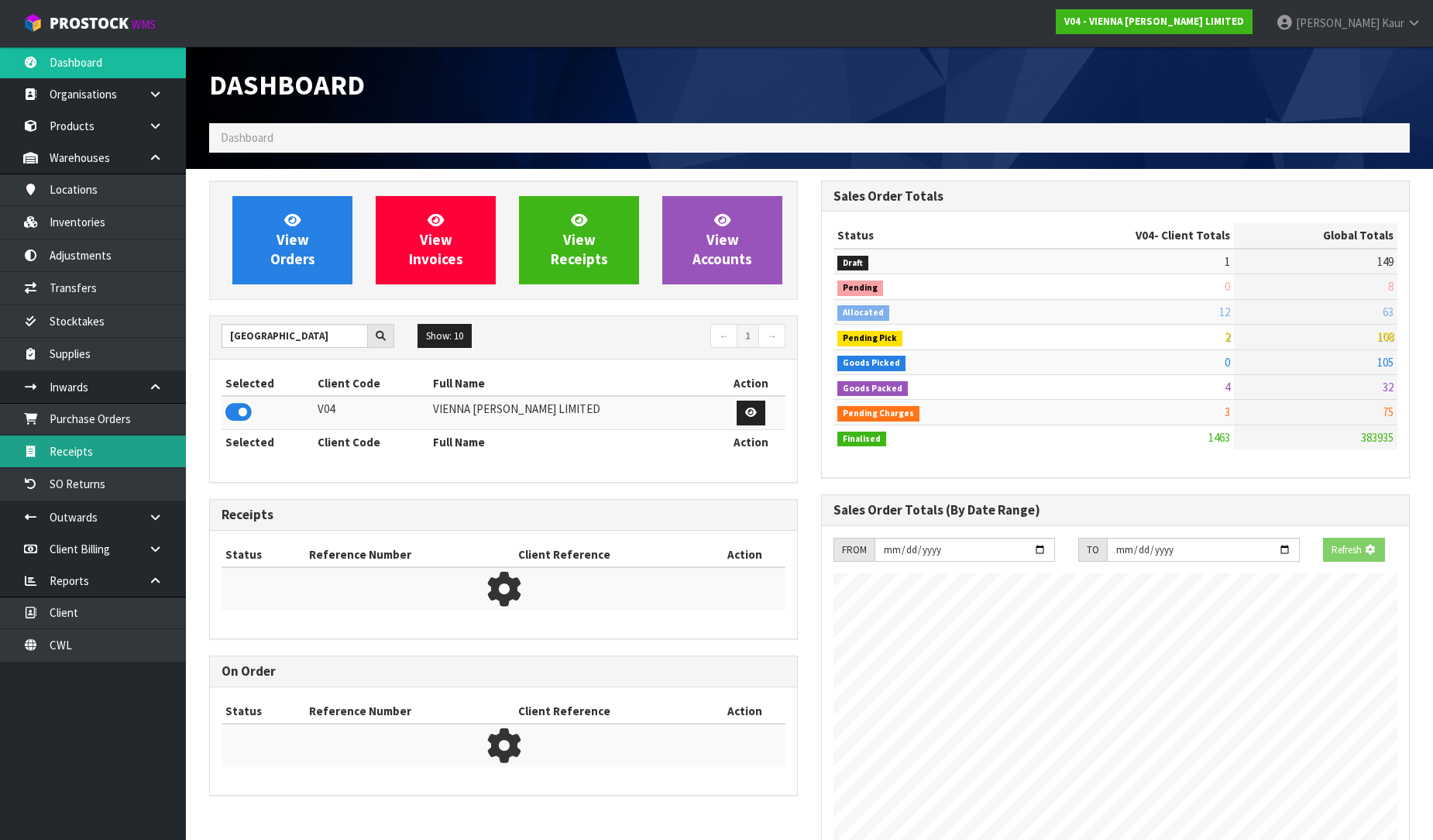
scroll to position [1225, 612]
click at [112, 448] on link "Receipts" at bounding box center [93, 452] width 186 height 32
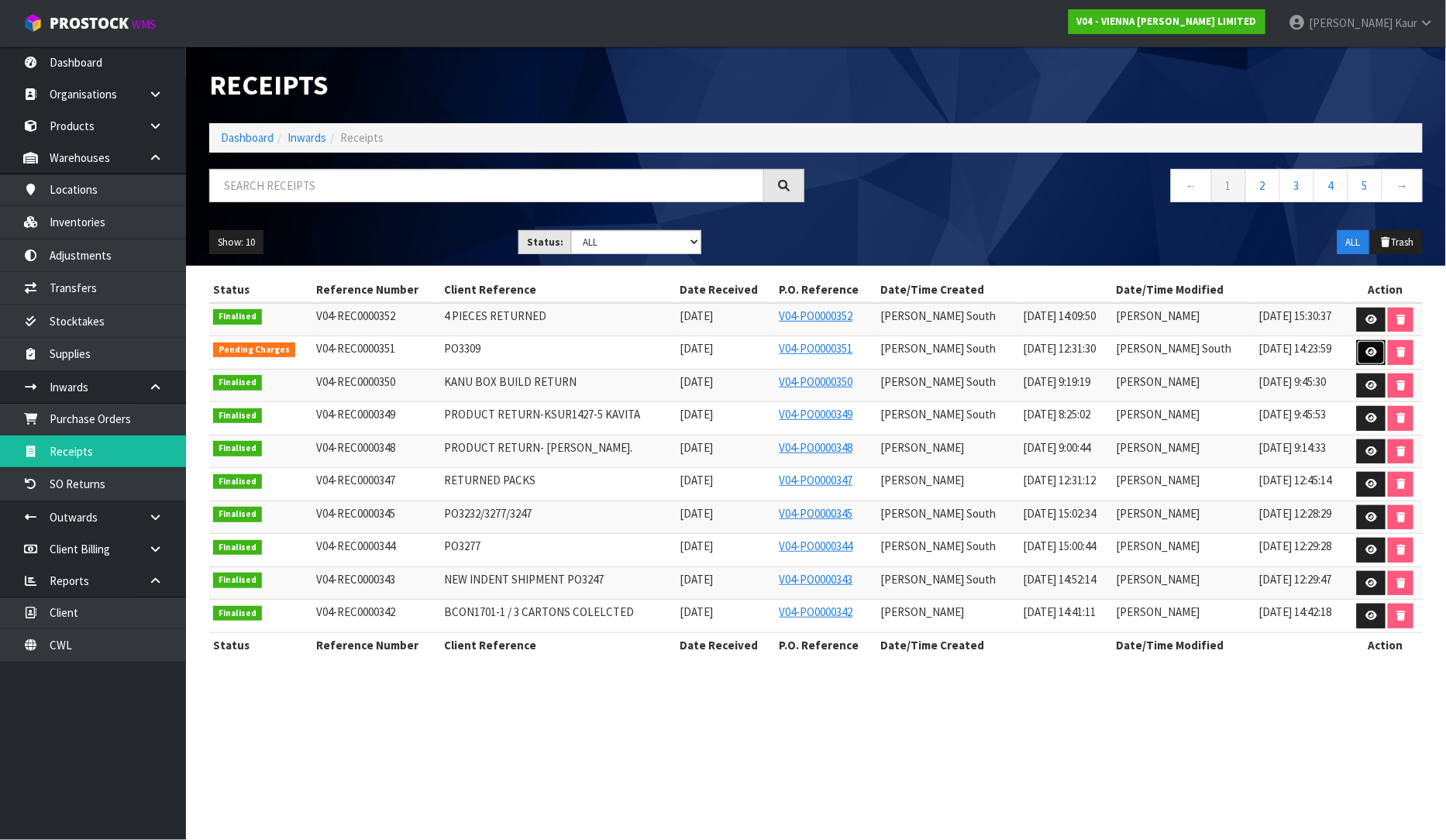
click at [1374, 354] on icon at bounding box center [1371, 352] width 12 height 10
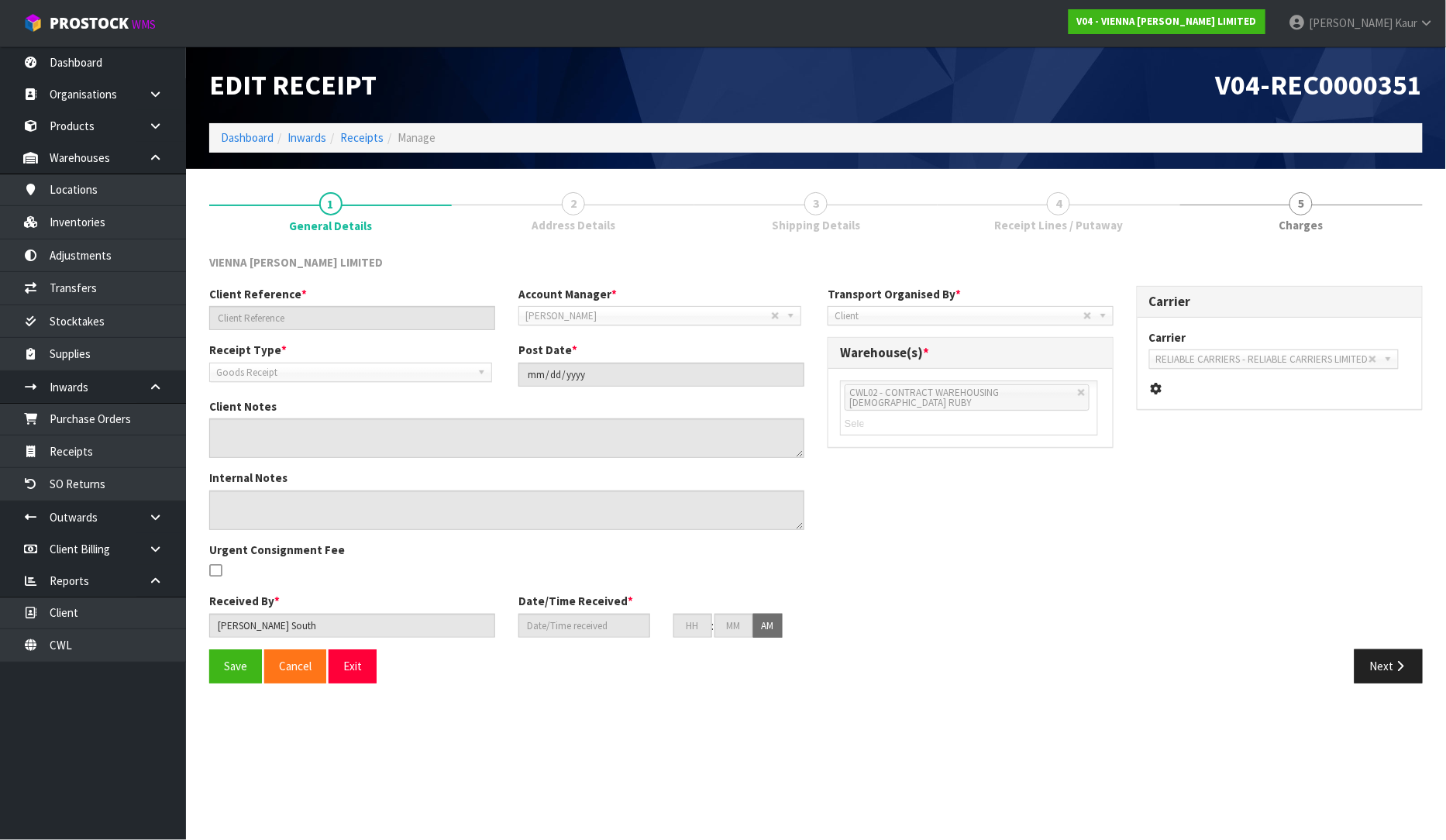
type input "PO3309"
type input "[DATE]"
type input "[PERSON_NAME] South"
type input "[DATE]"
type input "07"
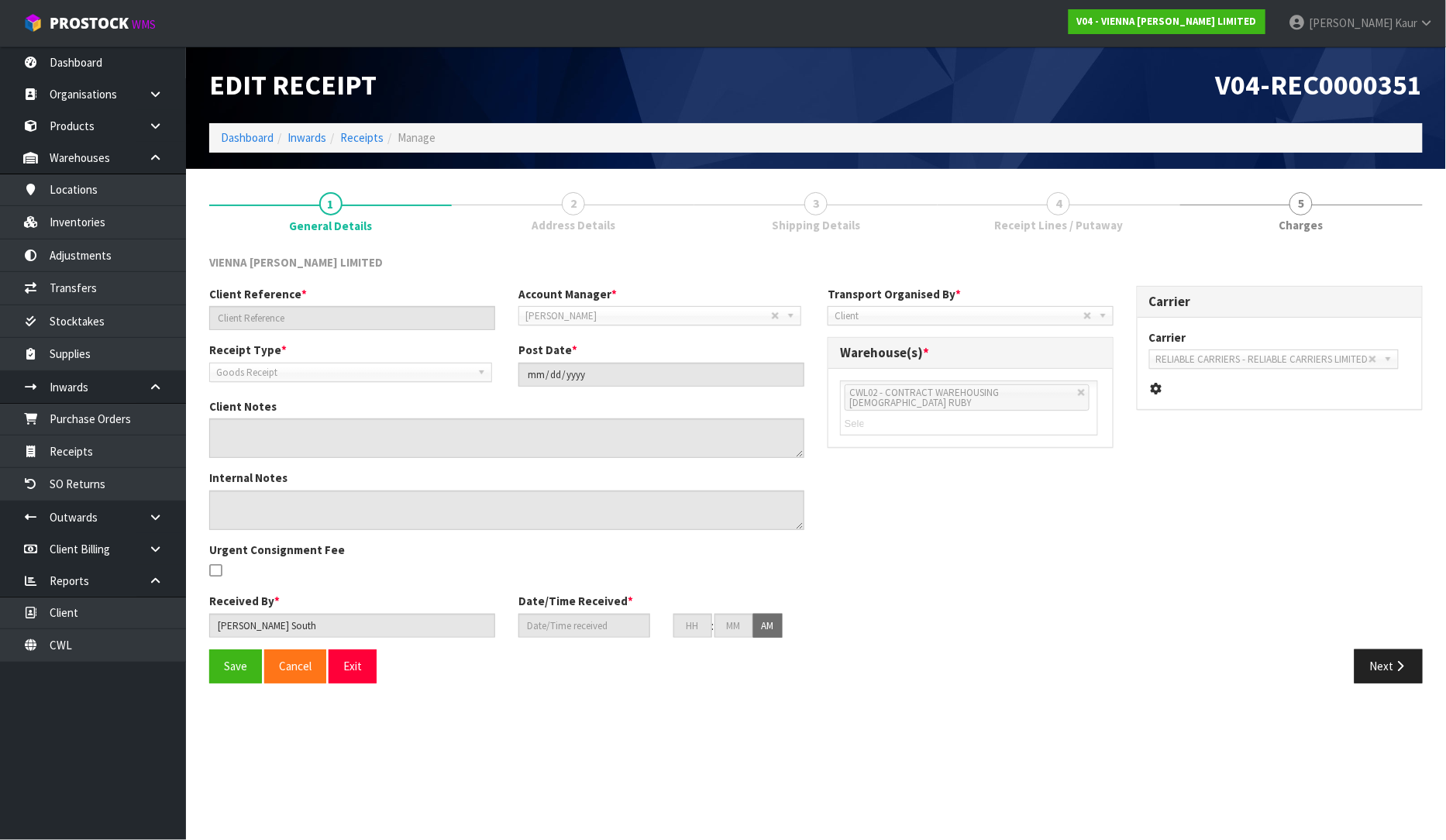
type input "30"
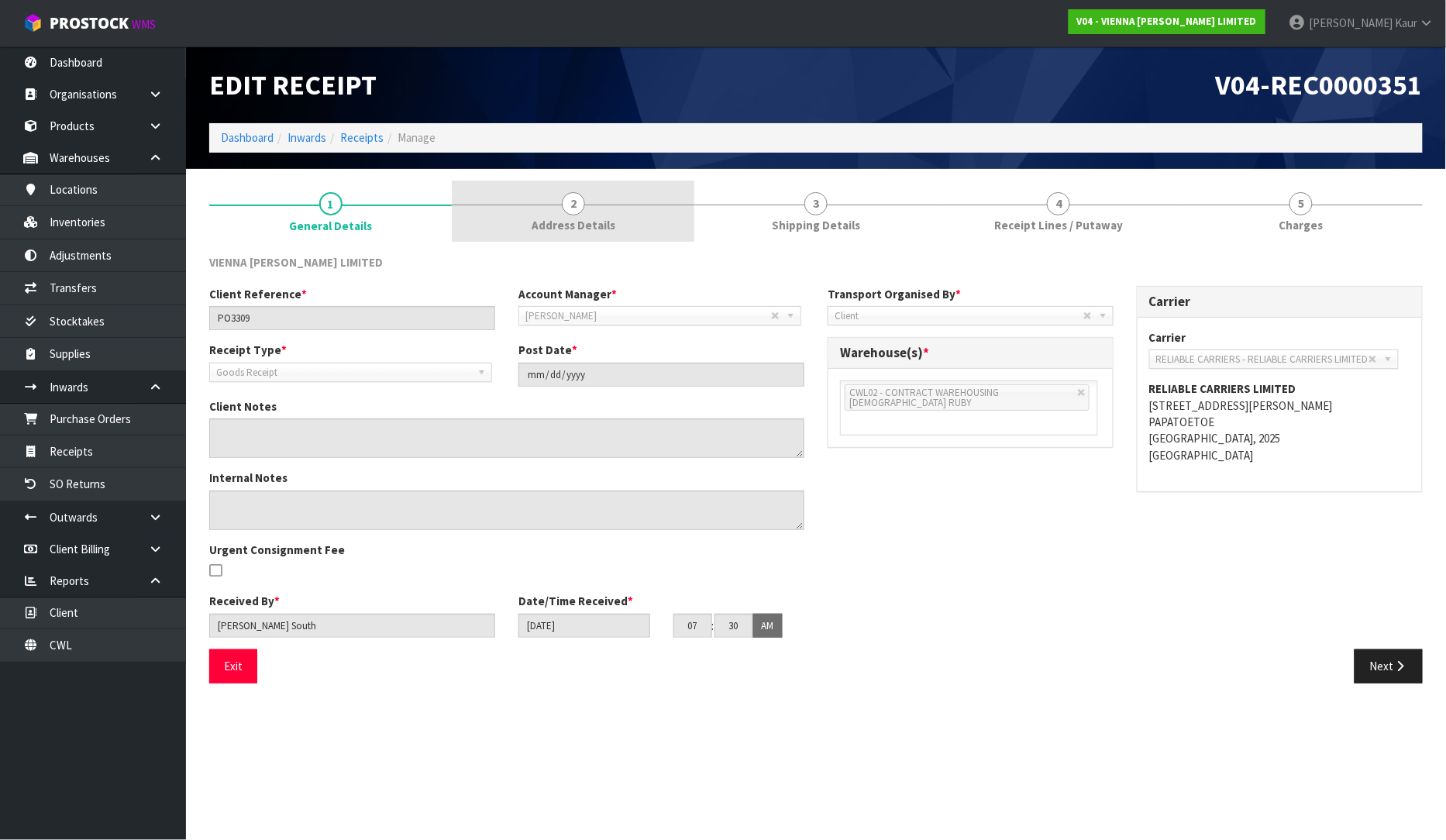
click at [612, 221] on link "2 Address Details" at bounding box center [572, 211] width 243 height 61
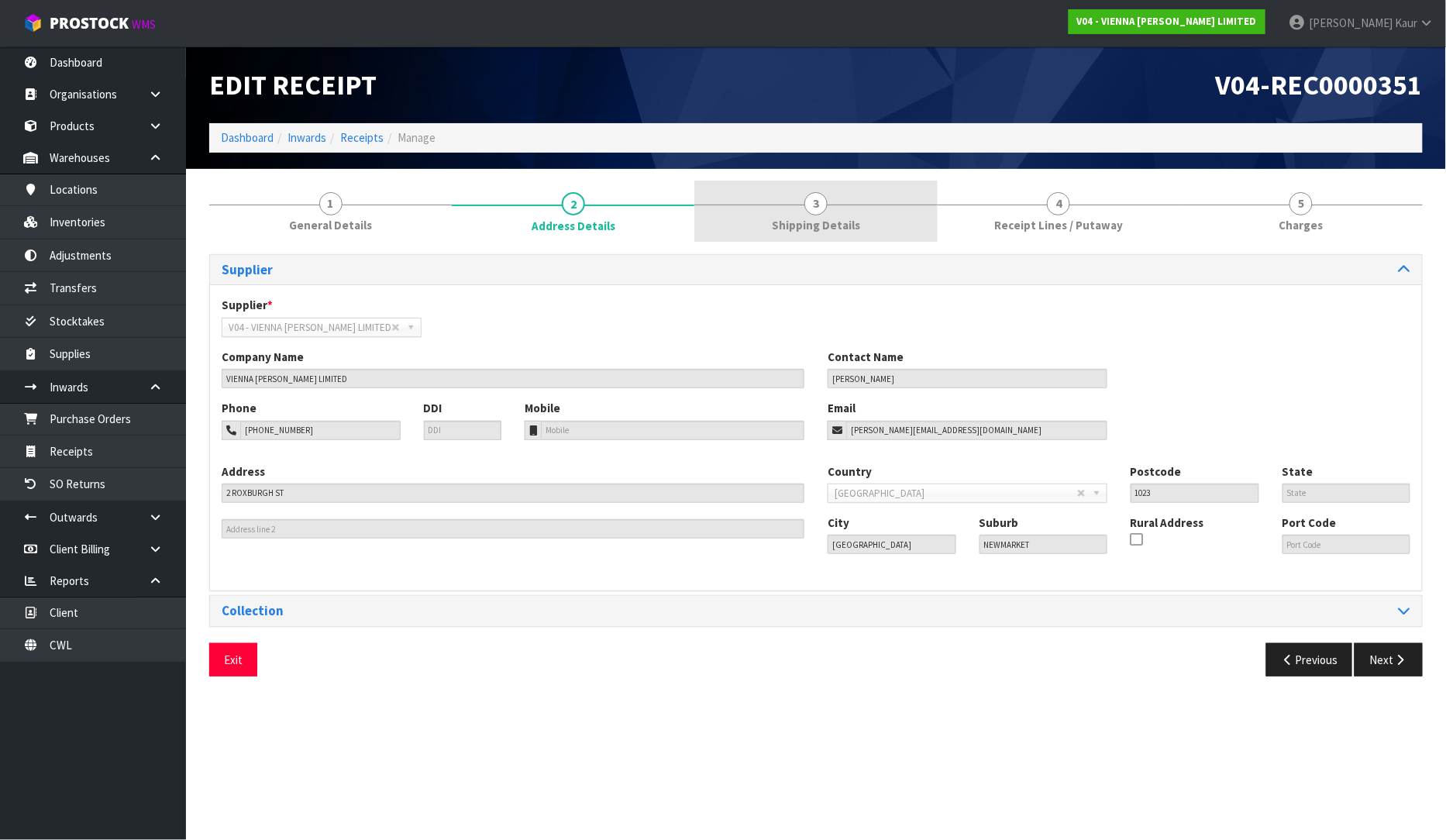
click at [769, 222] on link "3 Shipping Details" at bounding box center [815, 211] width 243 height 61
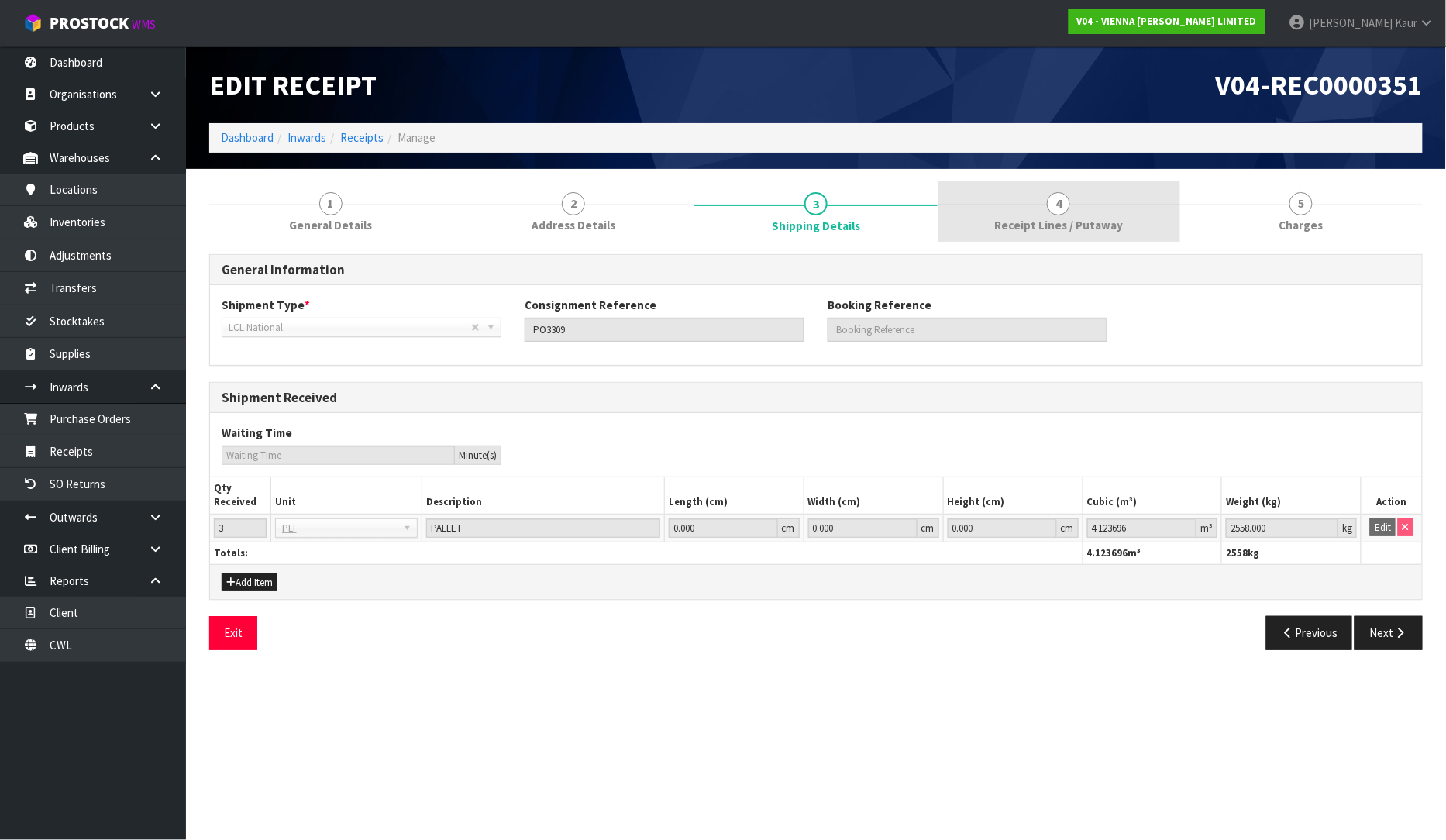
click at [992, 211] on link "4 Receipt Lines / Putaway" at bounding box center [1058, 211] width 243 height 61
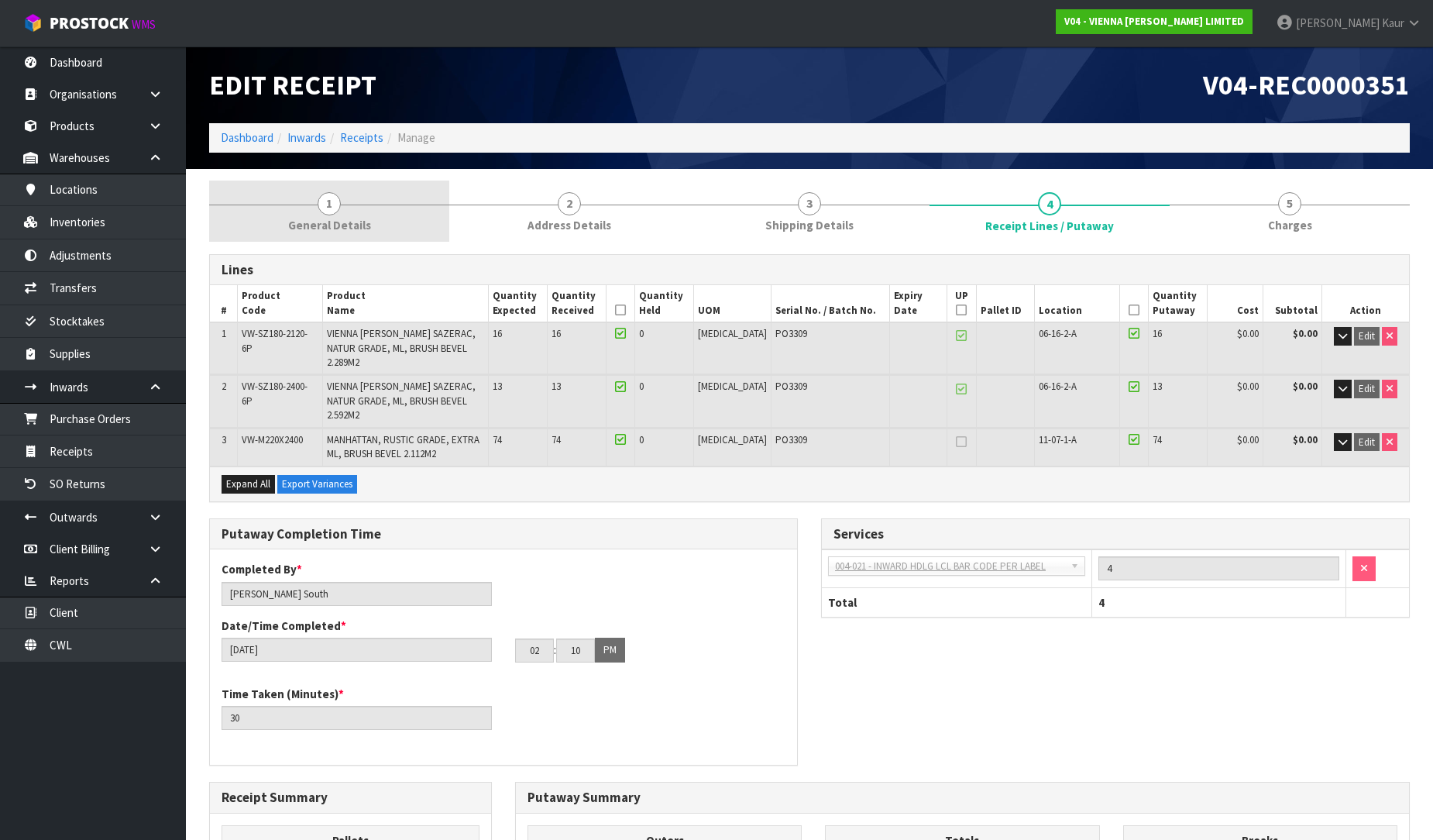
click at [360, 213] on link "1 General Details" at bounding box center [329, 211] width 240 height 61
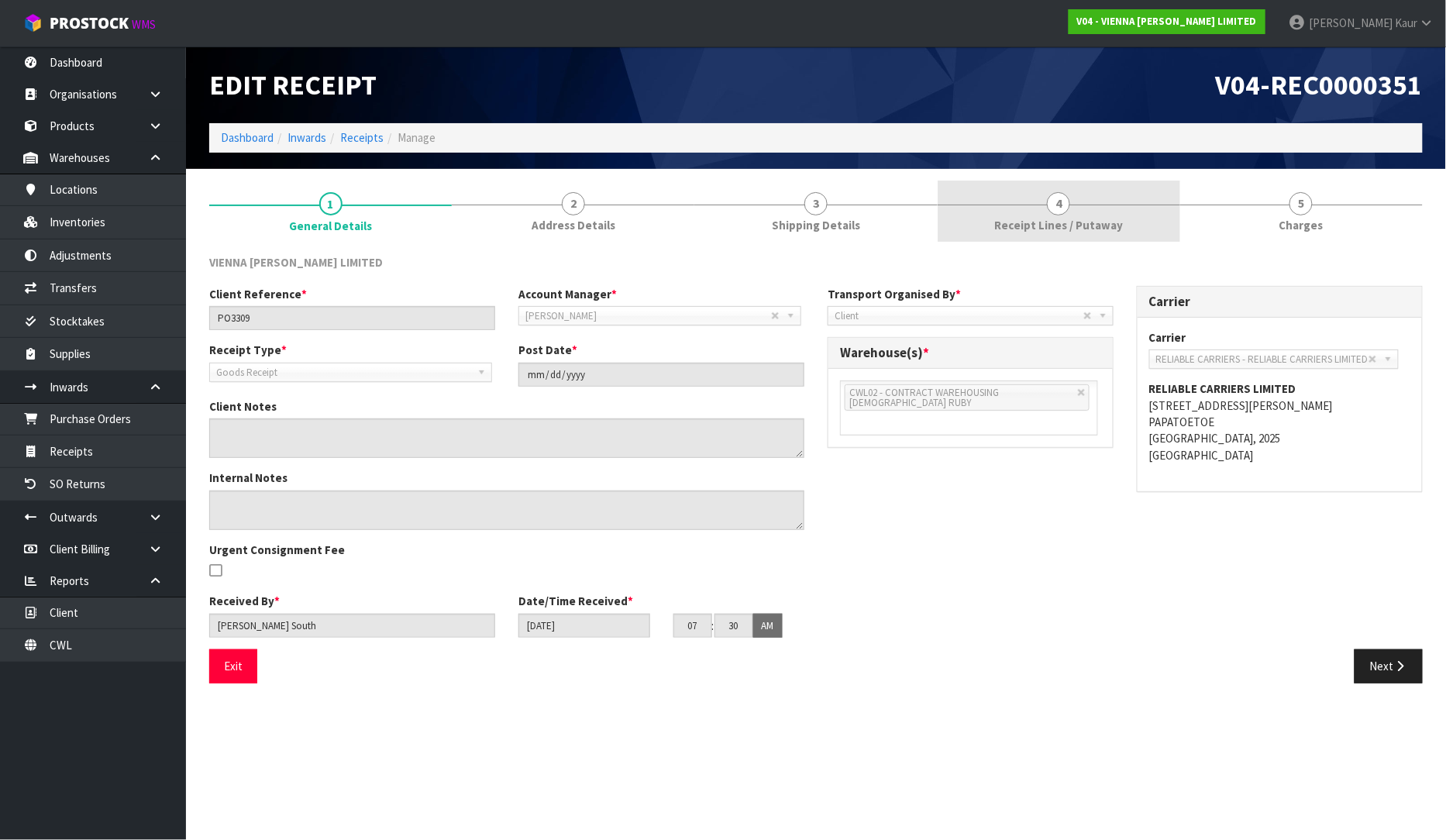
click at [1034, 227] on span "Receipt Lines / Putaway" at bounding box center [1058, 225] width 128 height 17
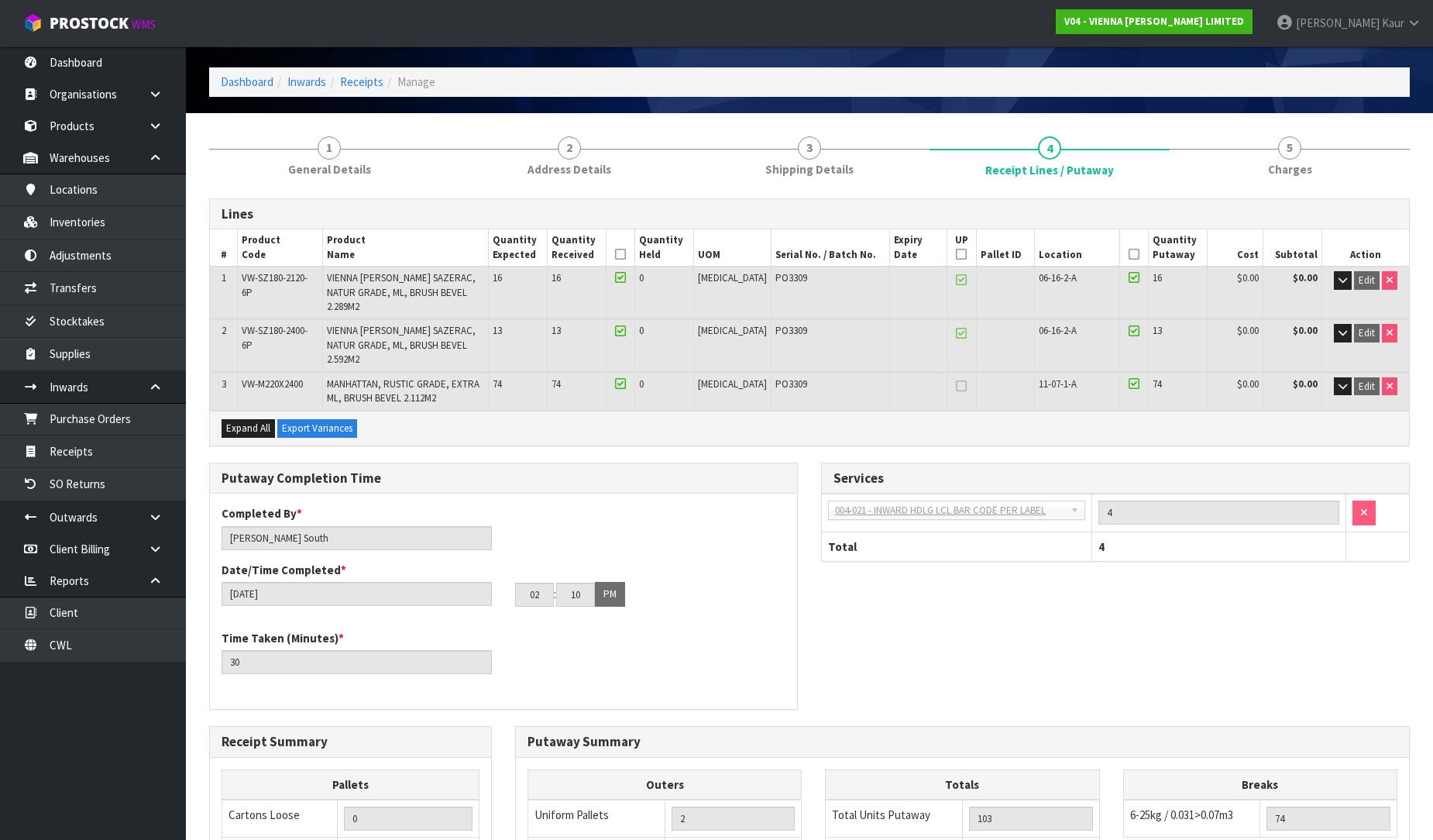
scroll to position [347, 0]
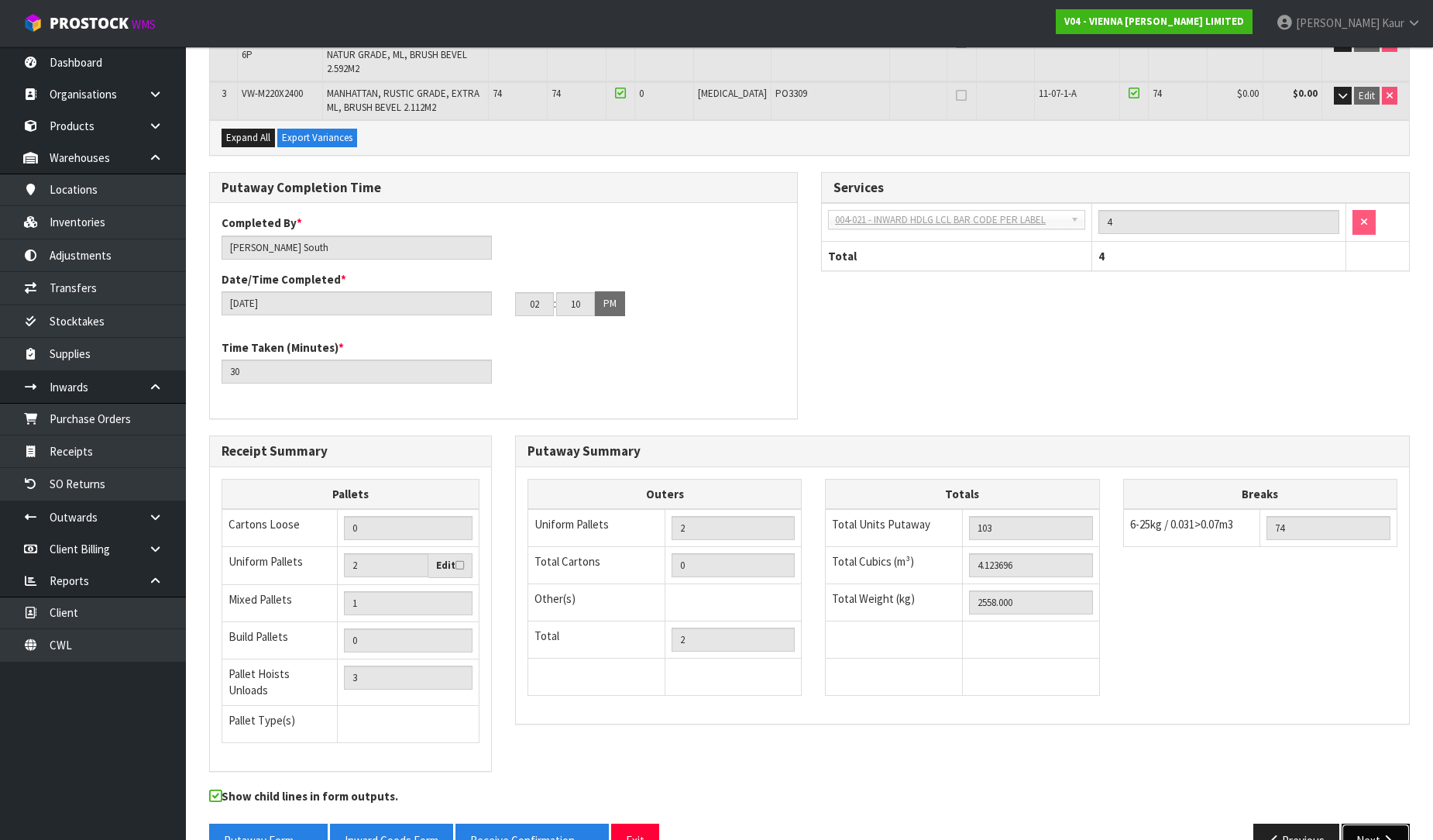
click at [1380, 823] on button "Next" at bounding box center [1375, 840] width 68 height 33
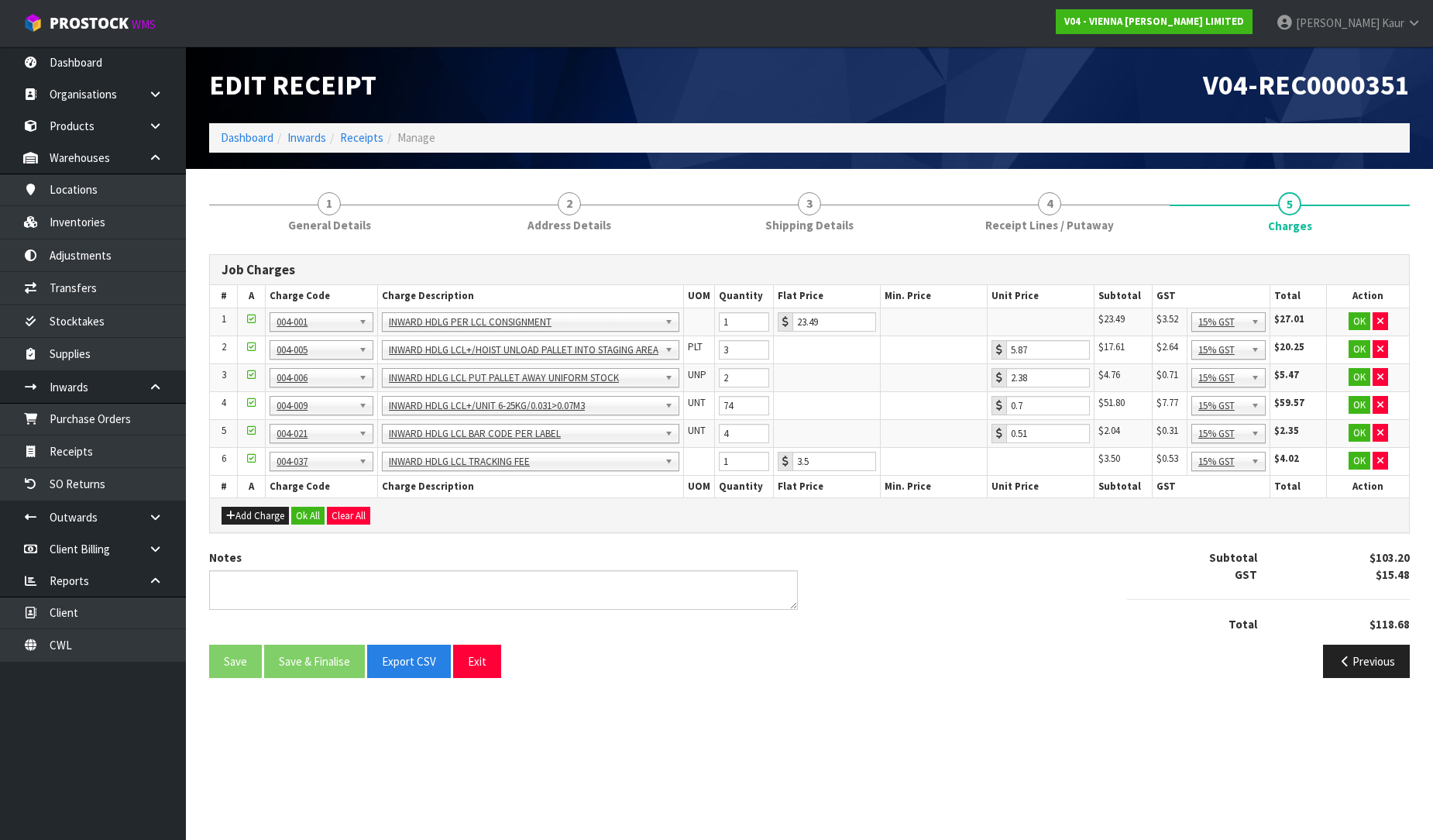
scroll to position [0, 0]
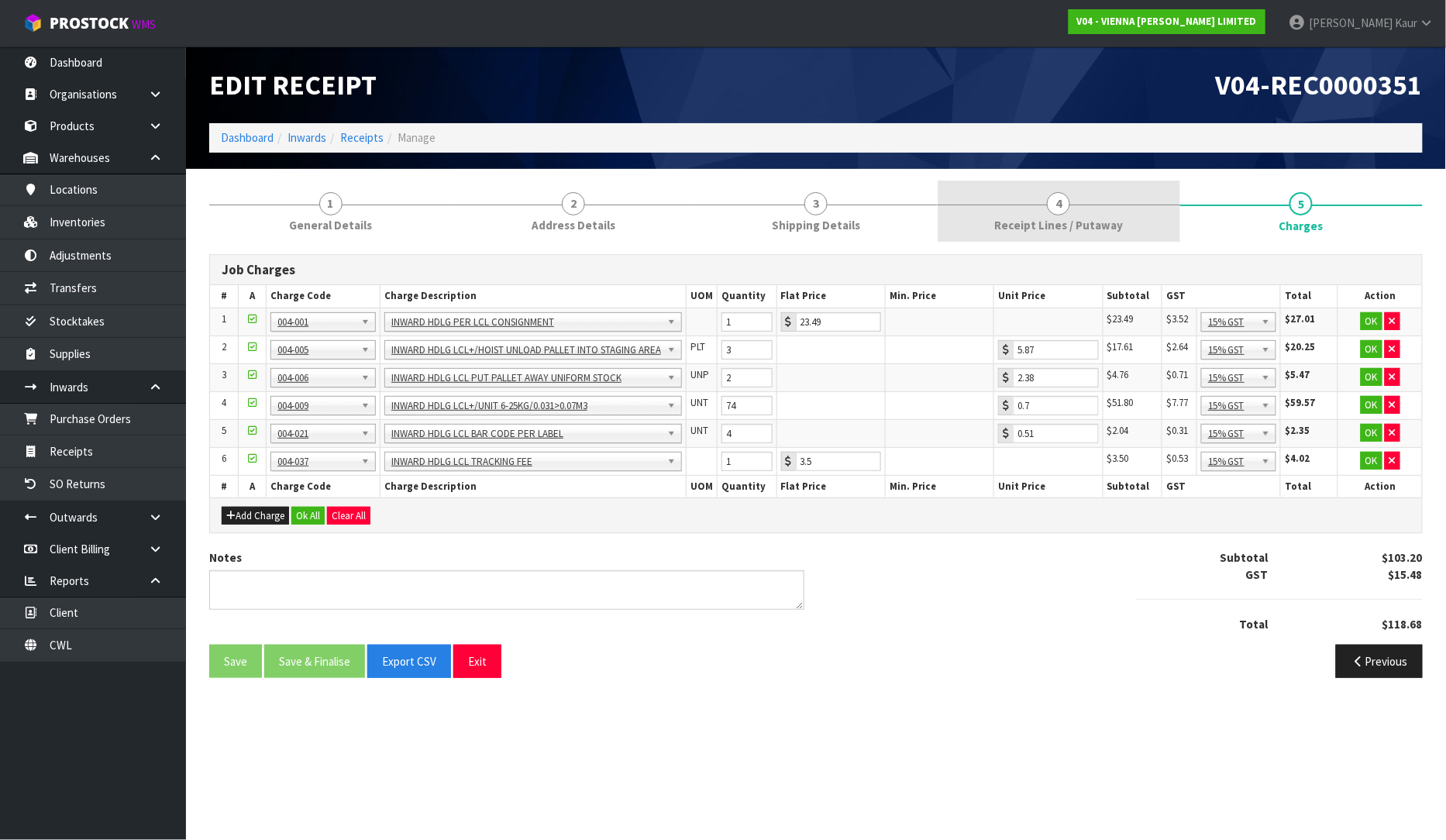
click at [1056, 206] on span "4" at bounding box center [1058, 203] width 23 height 23
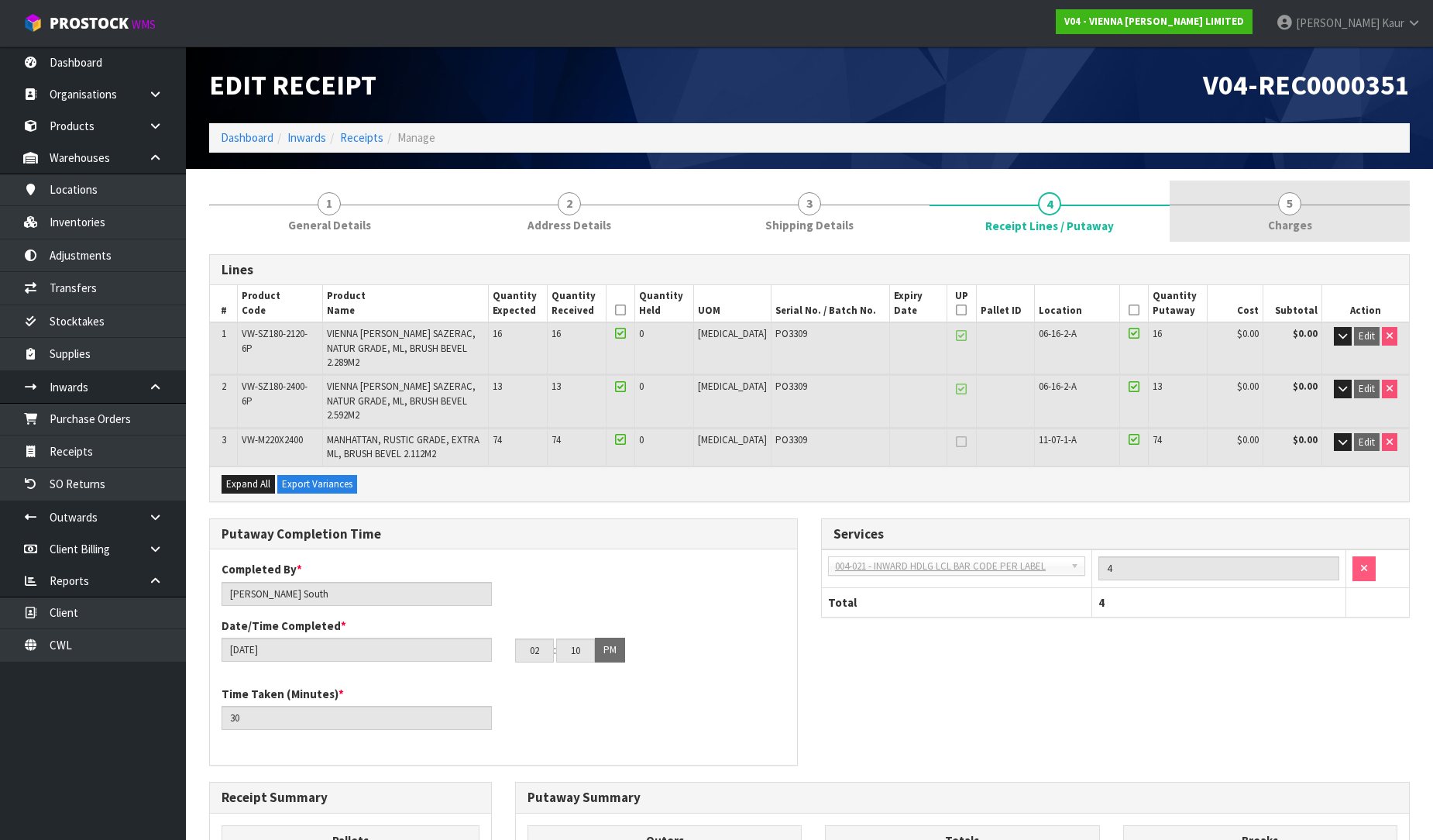
click at [1297, 207] on span "5" at bounding box center [1290, 203] width 23 height 23
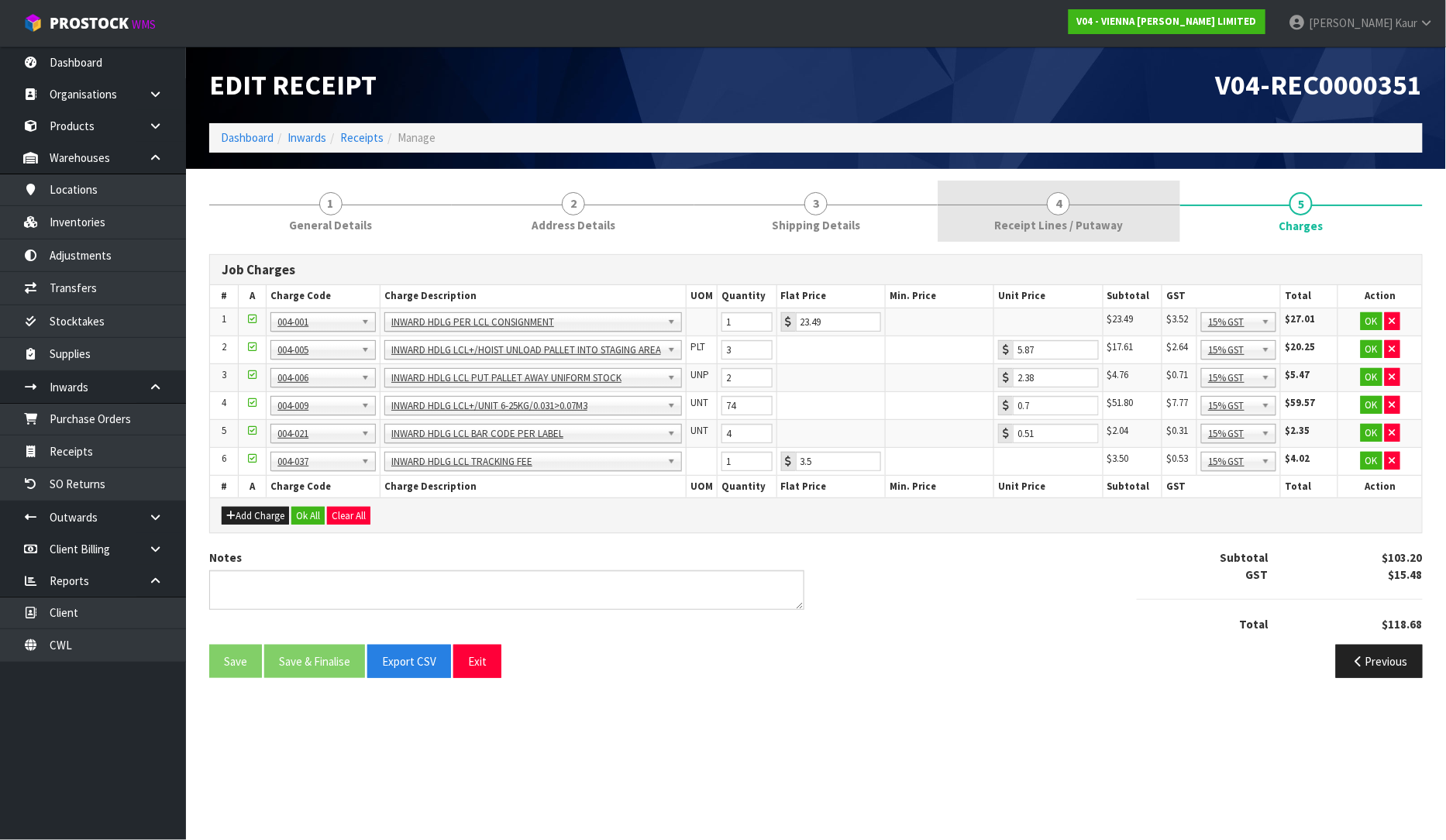
click at [1025, 221] on span "Receipt Lines / Putaway" at bounding box center [1058, 225] width 128 height 17
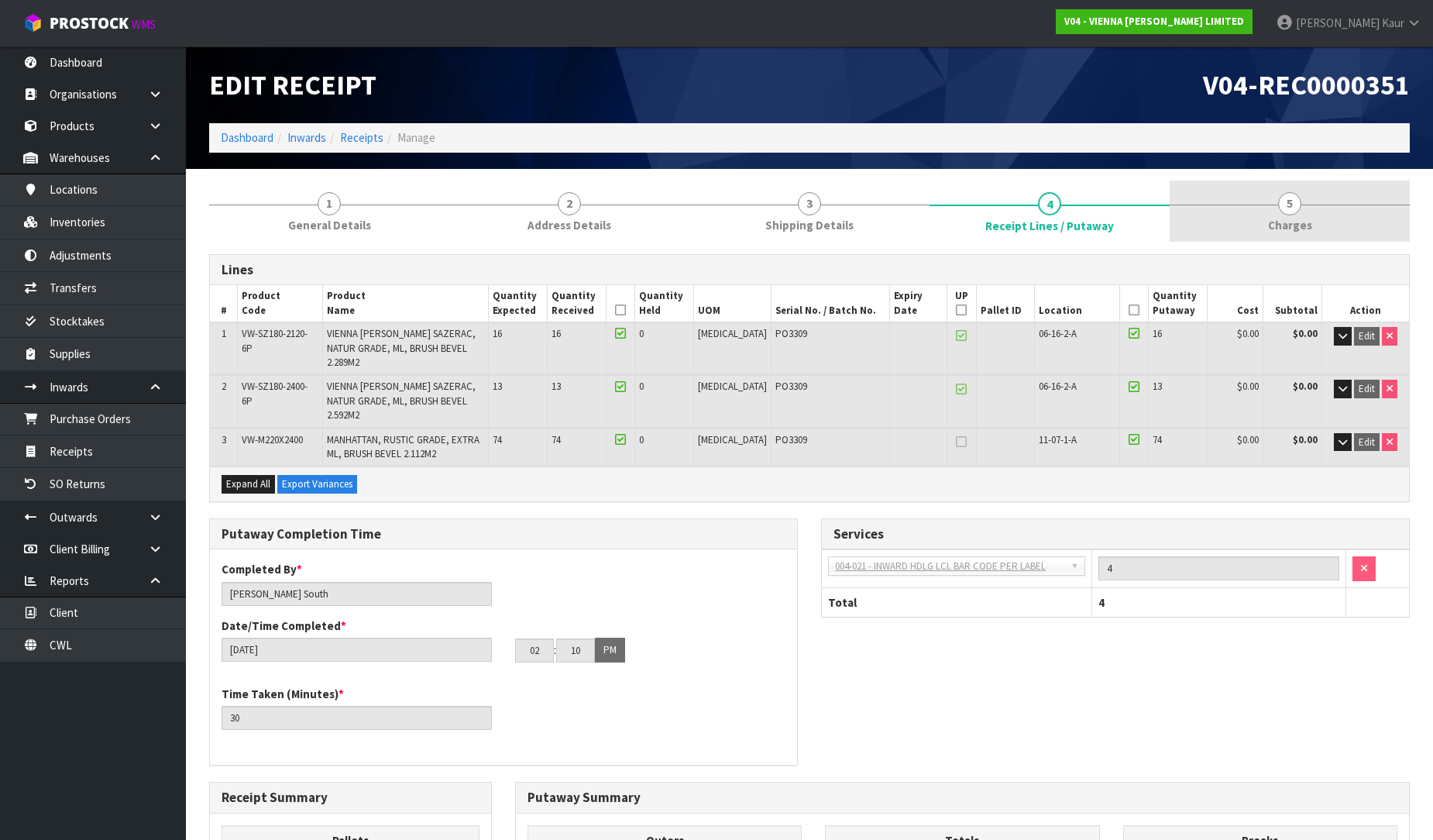
click at [1279, 210] on link "5 [GEOGRAPHIC_DATA]" at bounding box center [1290, 211] width 240 height 61
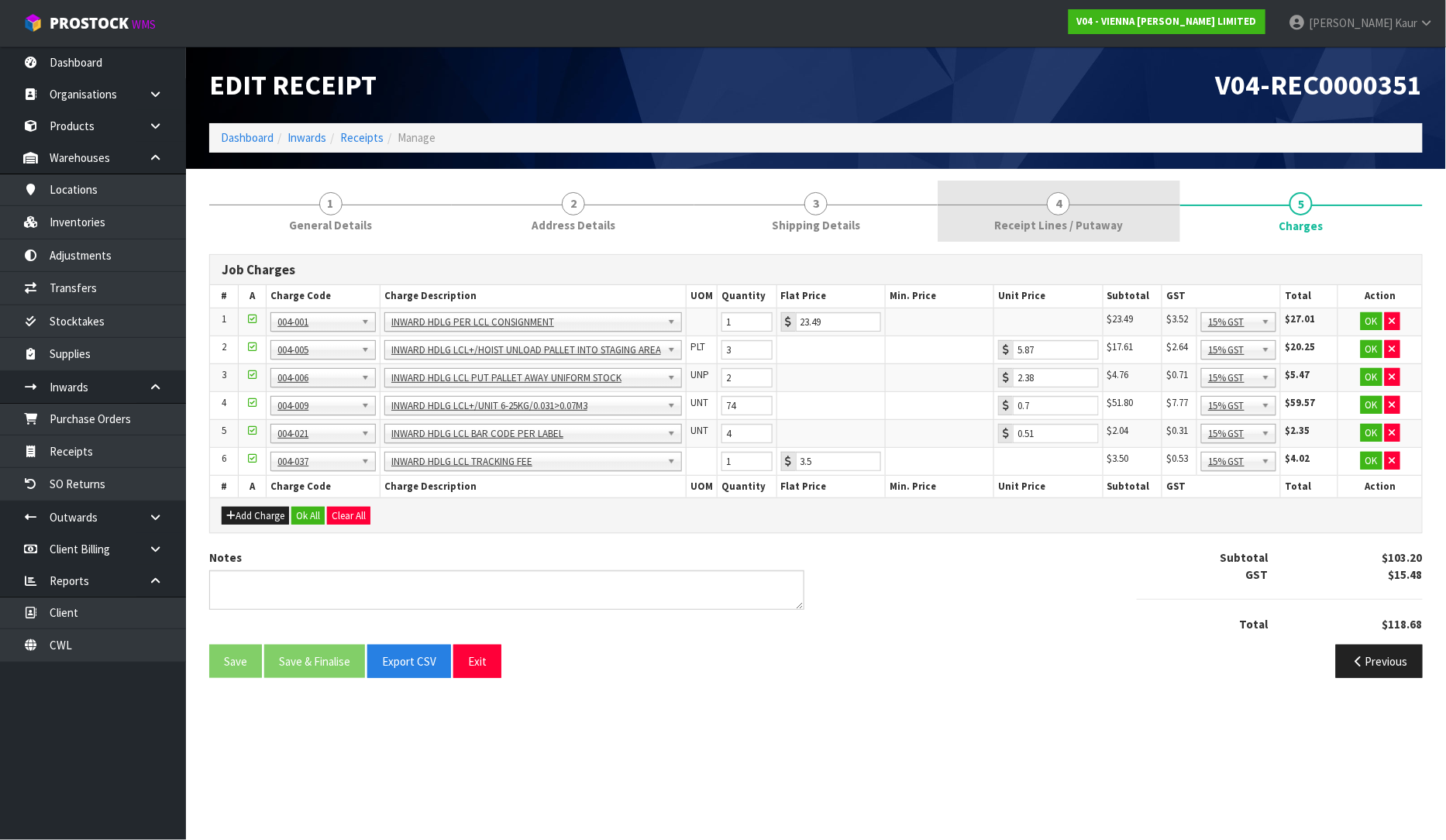
click at [1067, 221] on span "Receipt Lines / Putaway" at bounding box center [1058, 225] width 128 height 17
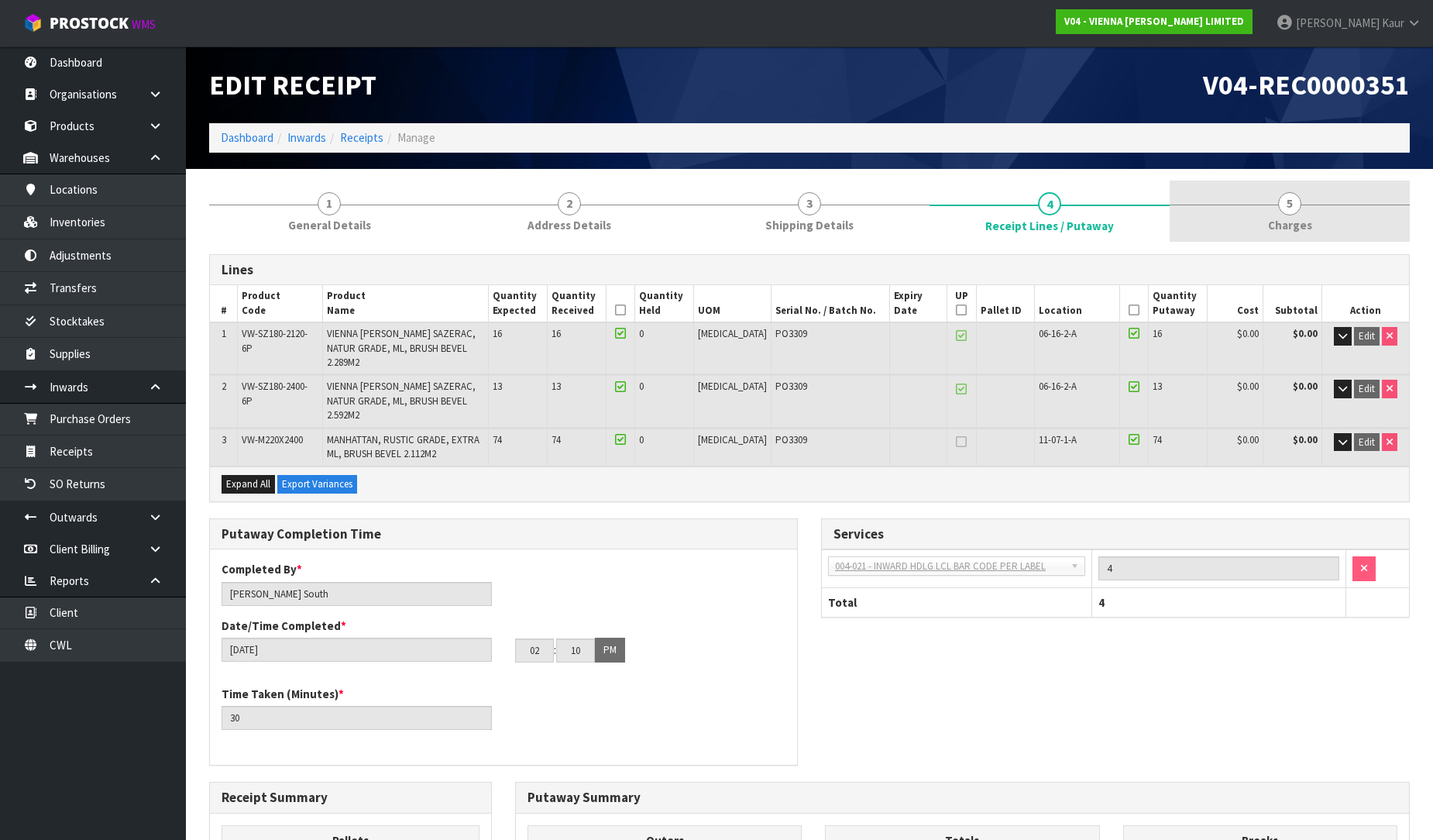
click at [1295, 213] on span "5" at bounding box center [1290, 203] width 23 height 23
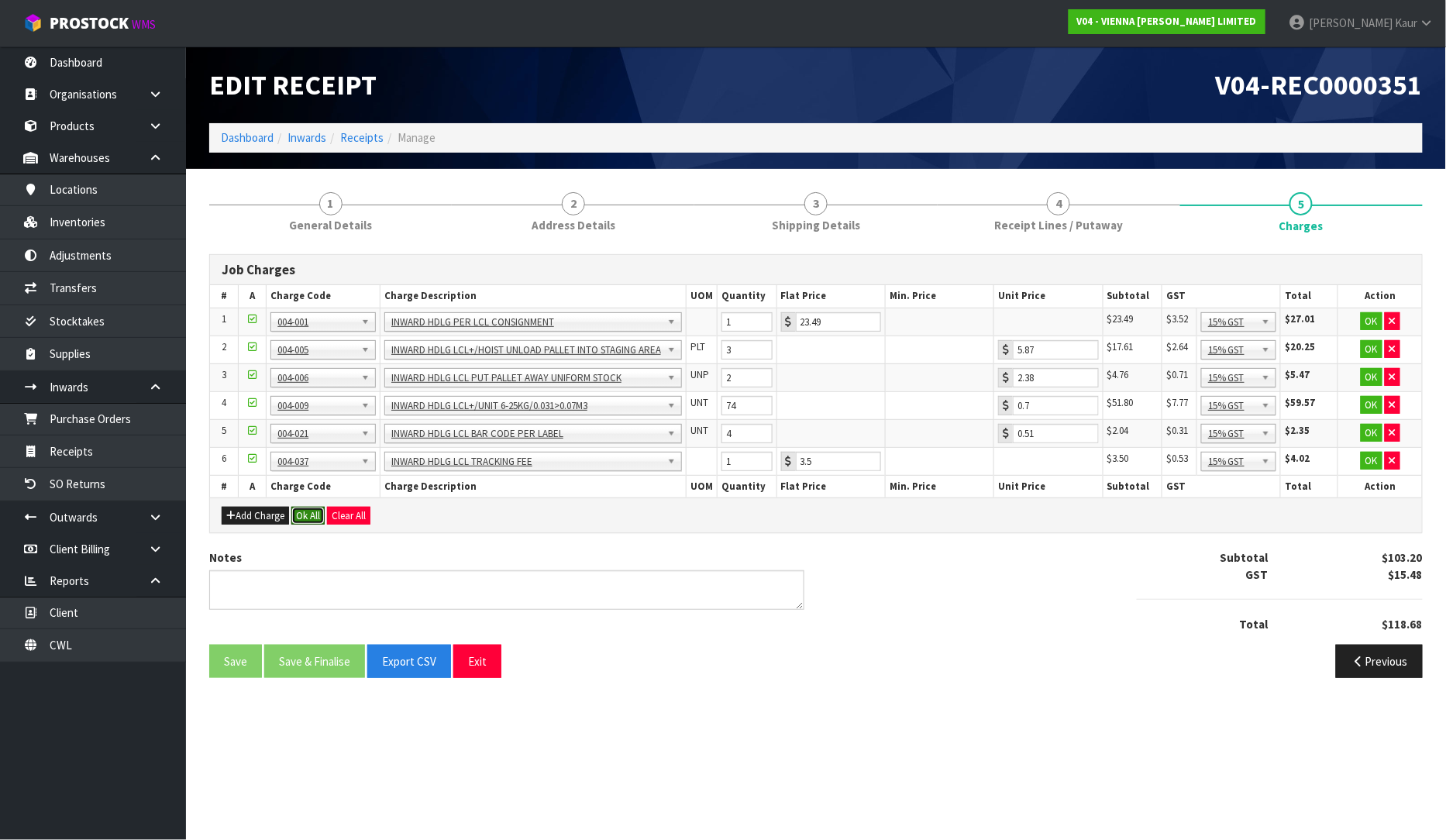
drag, startPoint x: 306, startPoint y: 522, endPoint x: 287, endPoint y: 537, distance: 24.2
click at [305, 522] on button "Ok All" at bounding box center [308, 516] width 33 height 19
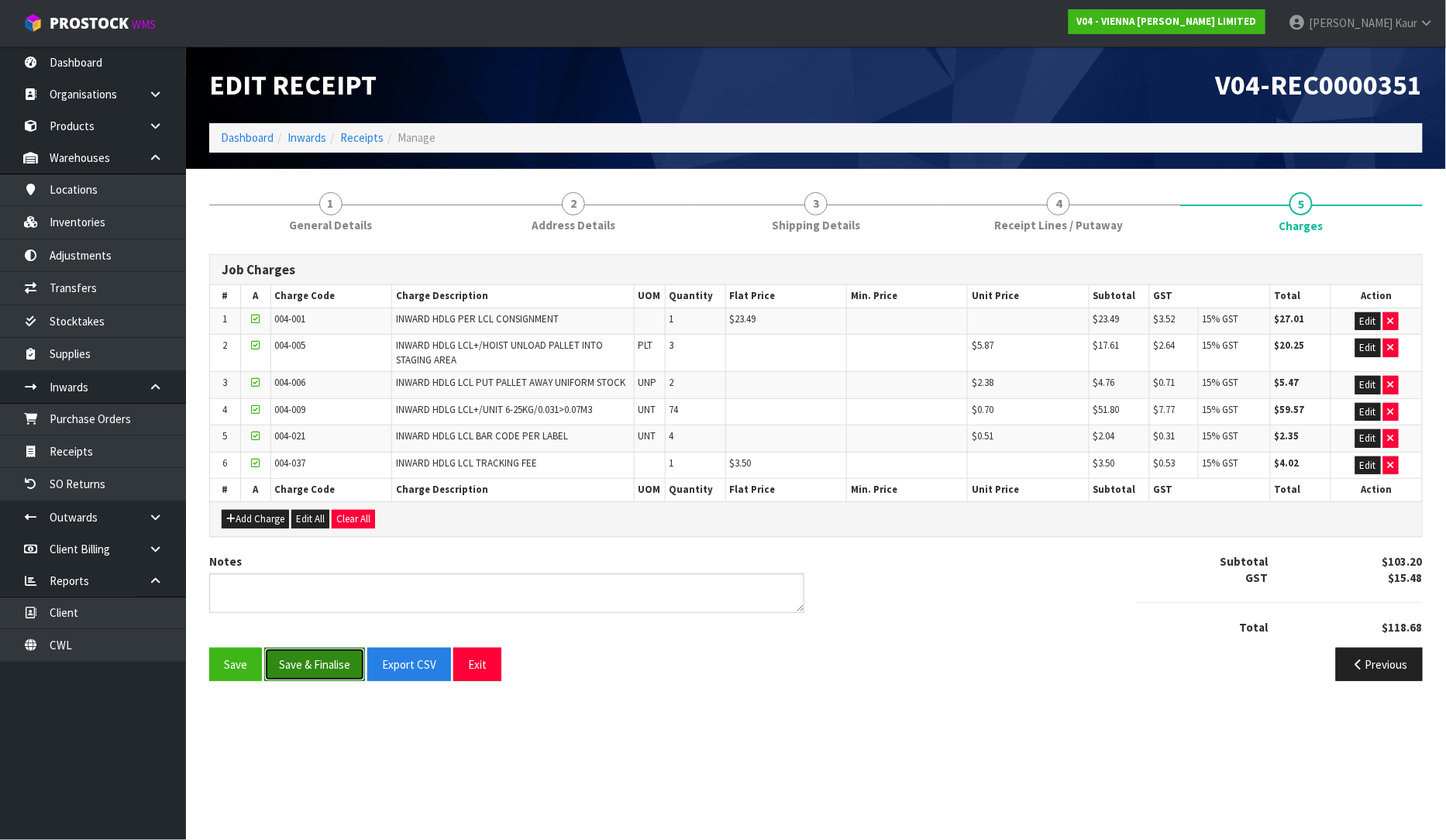
click at [309, 663] on button "Save & Finalise" at bounding box center [314, 664] width 100 height 33
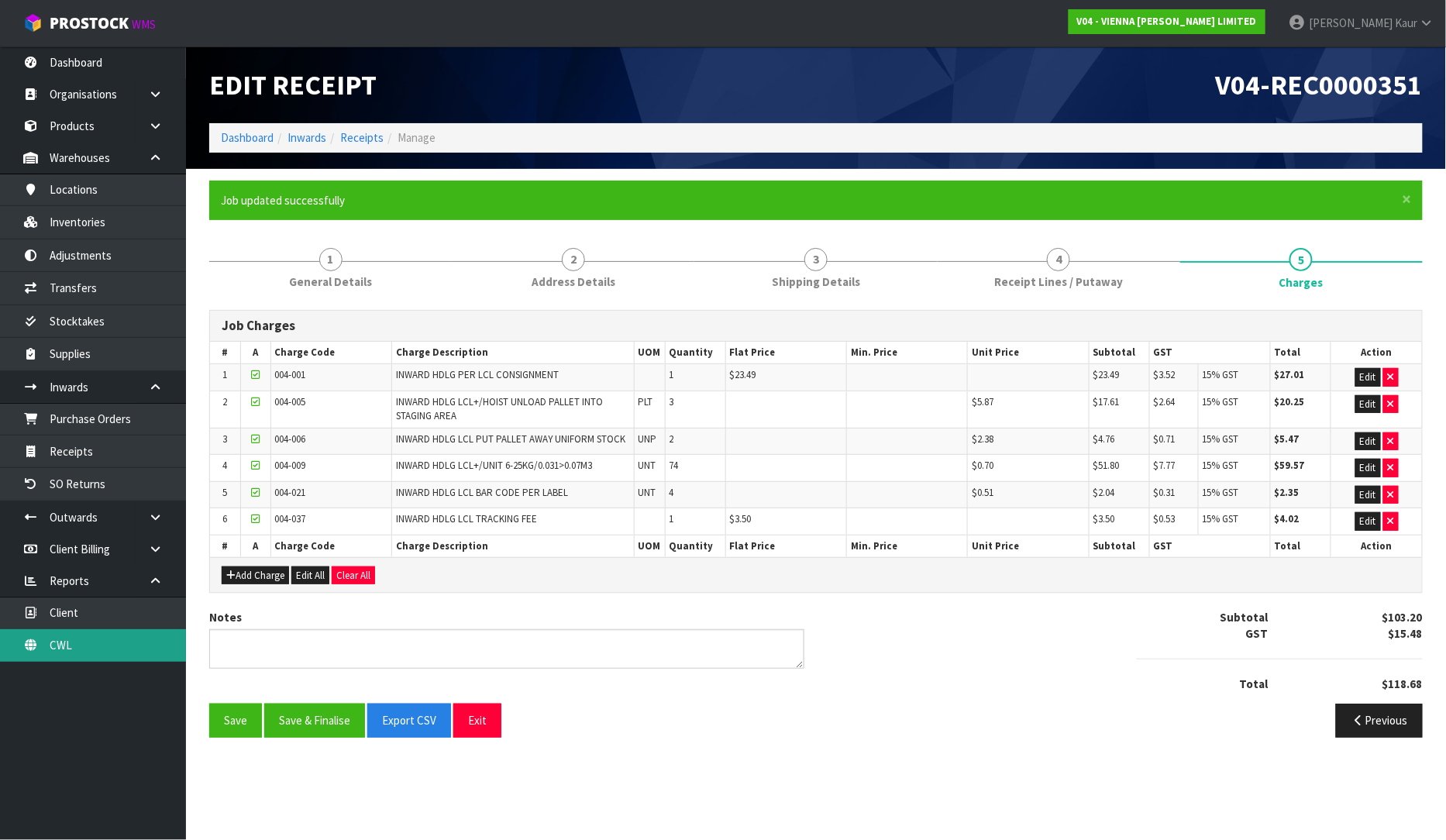
click at [120, 645] on link "CWL" at bounding box center [93, 645] width 186 height 32
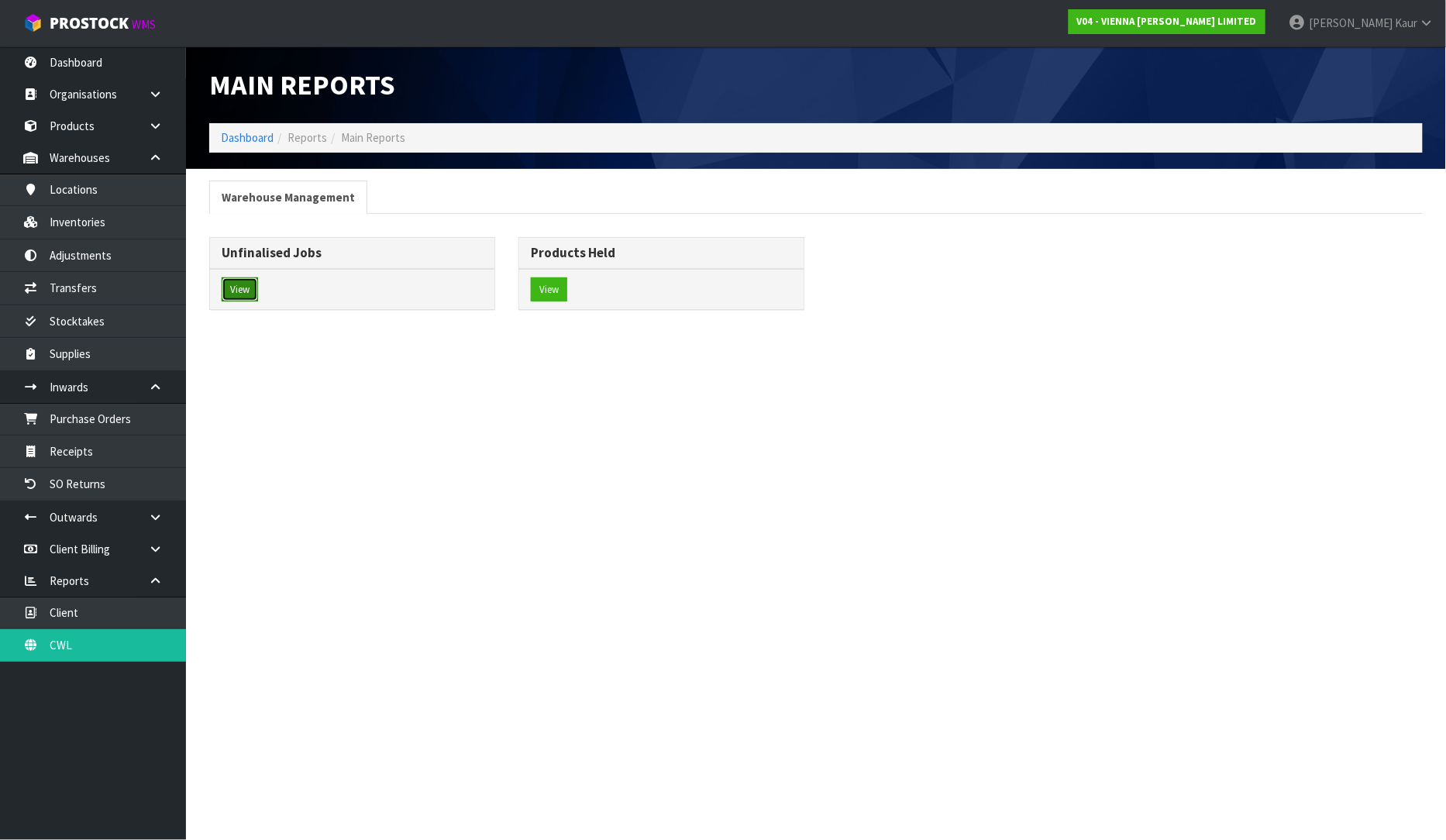
click at [242, 300] on button "View" at bounding box center [239, 289] width 36 height 25
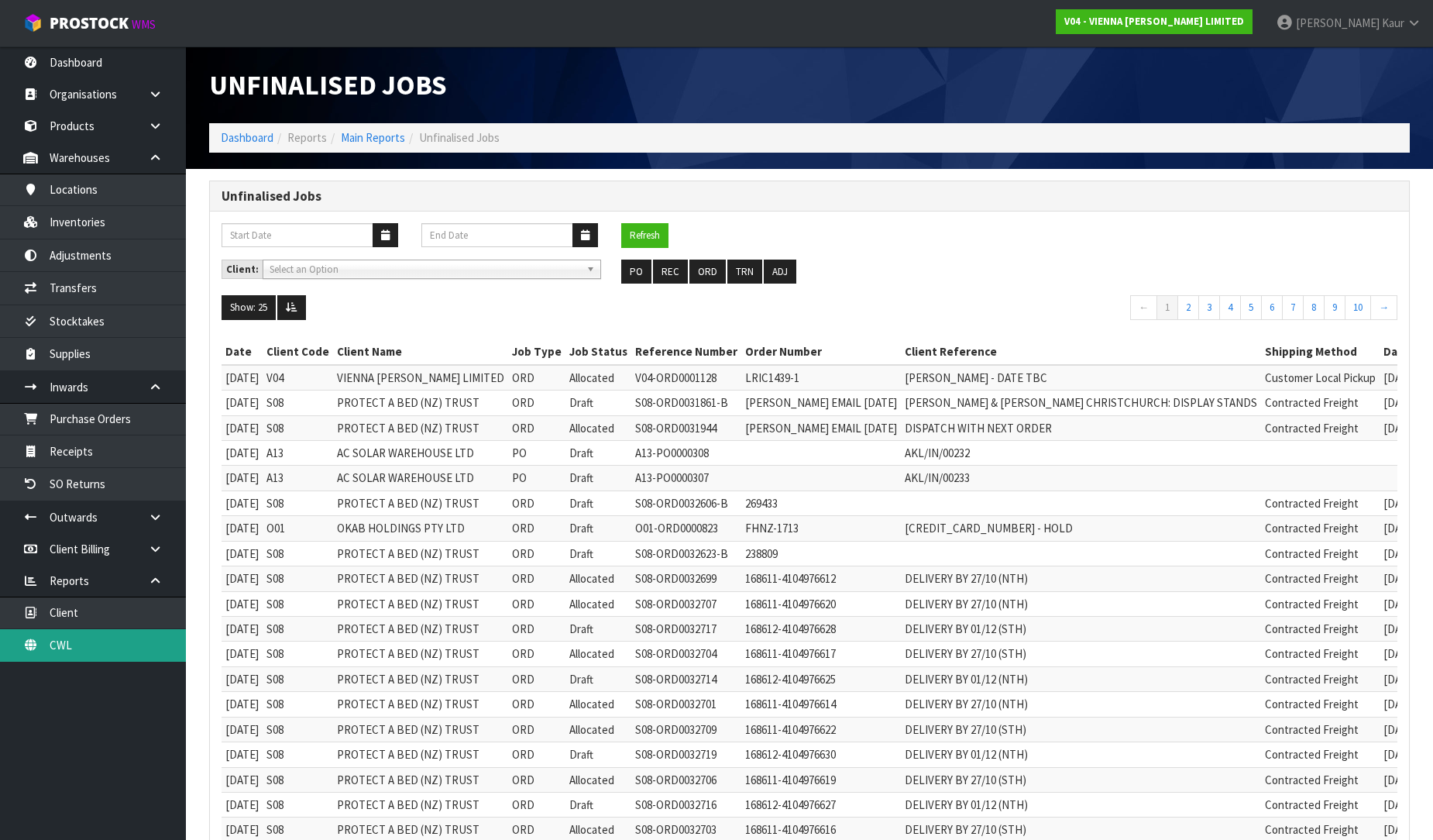
click at [51, 640] on link "CWL" at bounding box center [93, 645] width 186 height 32
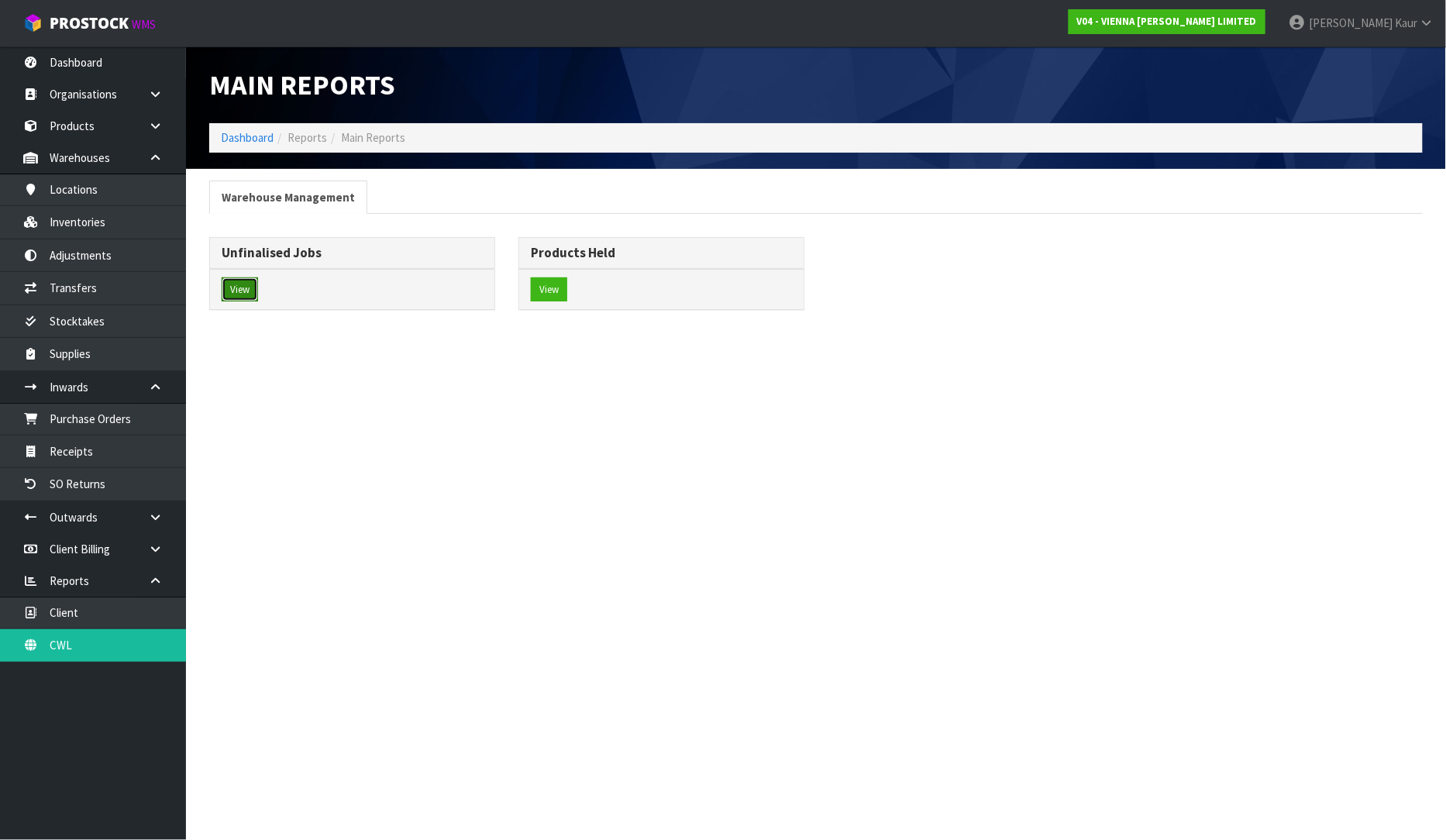
click at [250, 286] on button "View" at bounding box center [239, 289] width 36 height 25
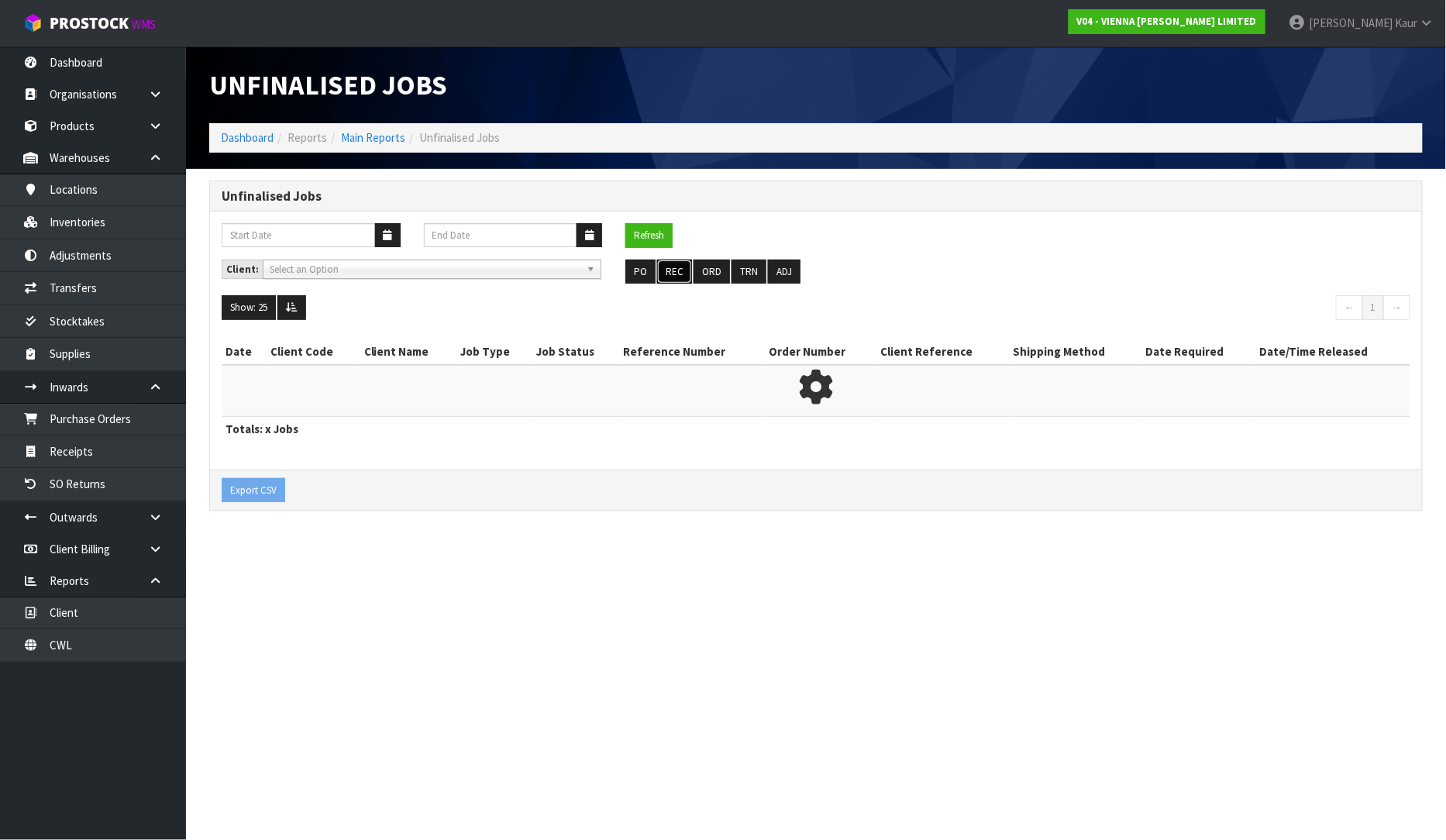
click at [672, 277] on button "REC" at bounding box center [675, 271] width 35 height 25
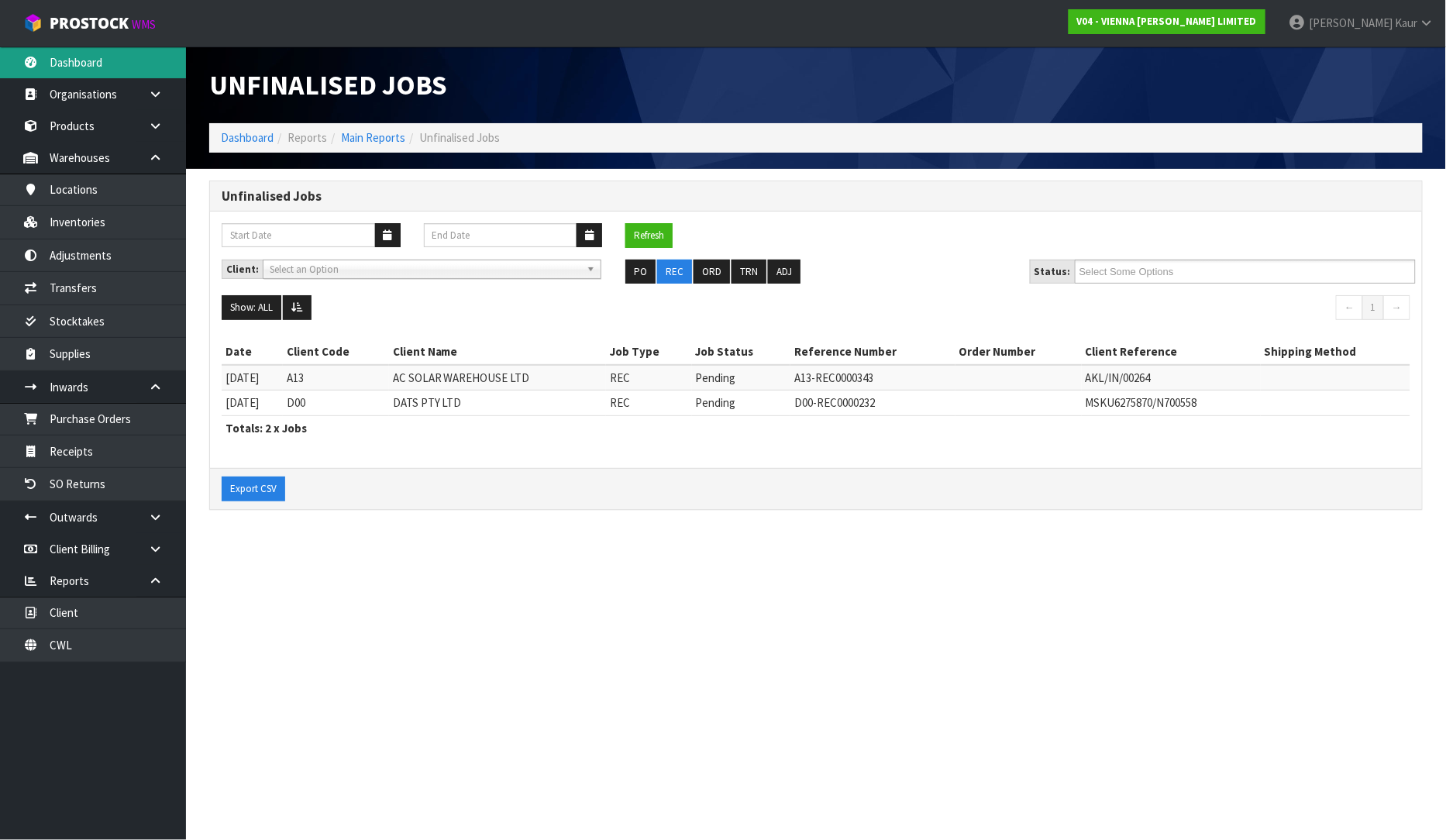
click at [83, 57] on link "Dashboard" at bounding box center [93, 62] width 186 height 32
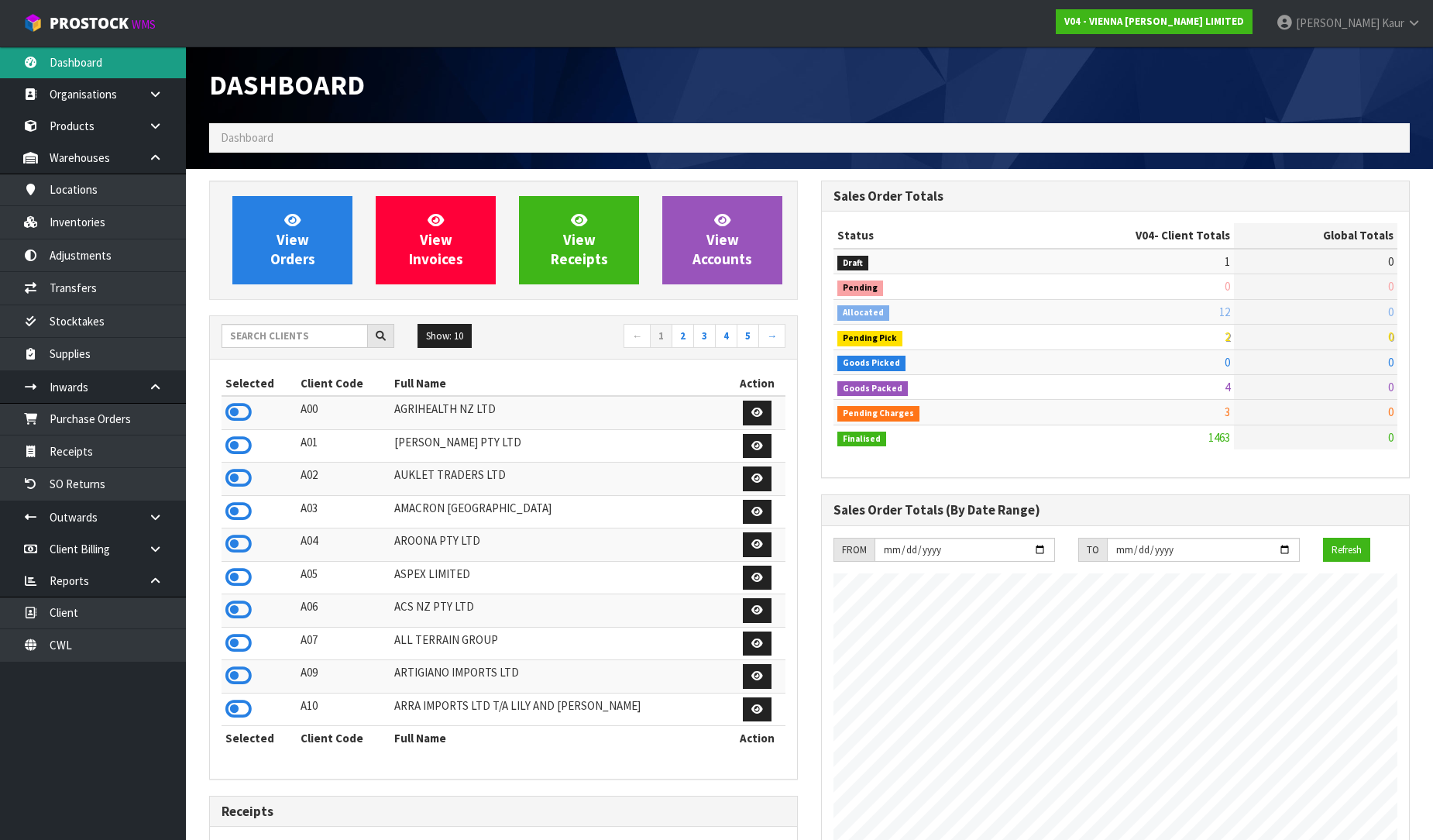
scroll to position [1225, 612]
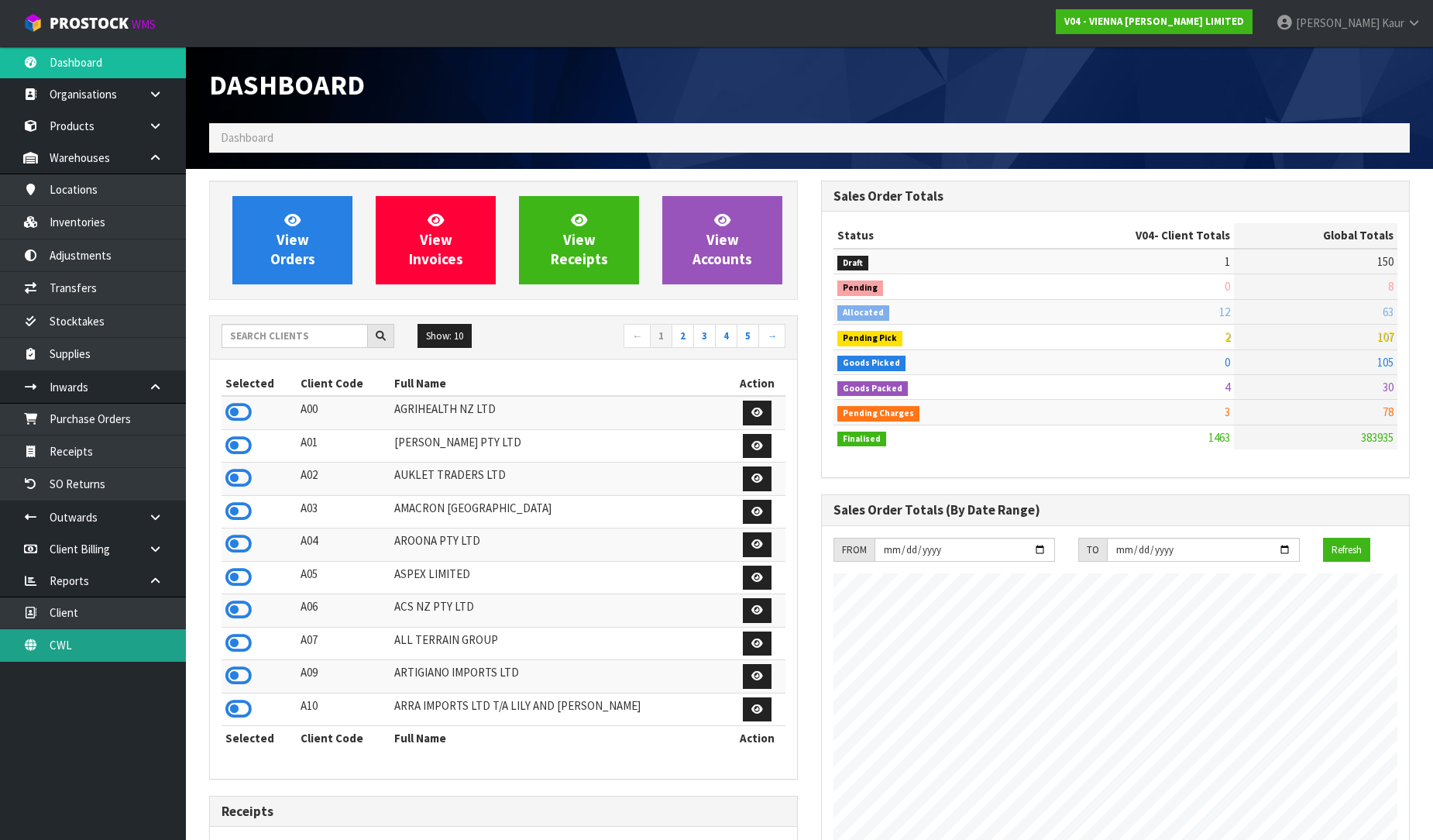
click at [112, 637] on link "CWL" at bounding box center [93, 645] width 186 height 32
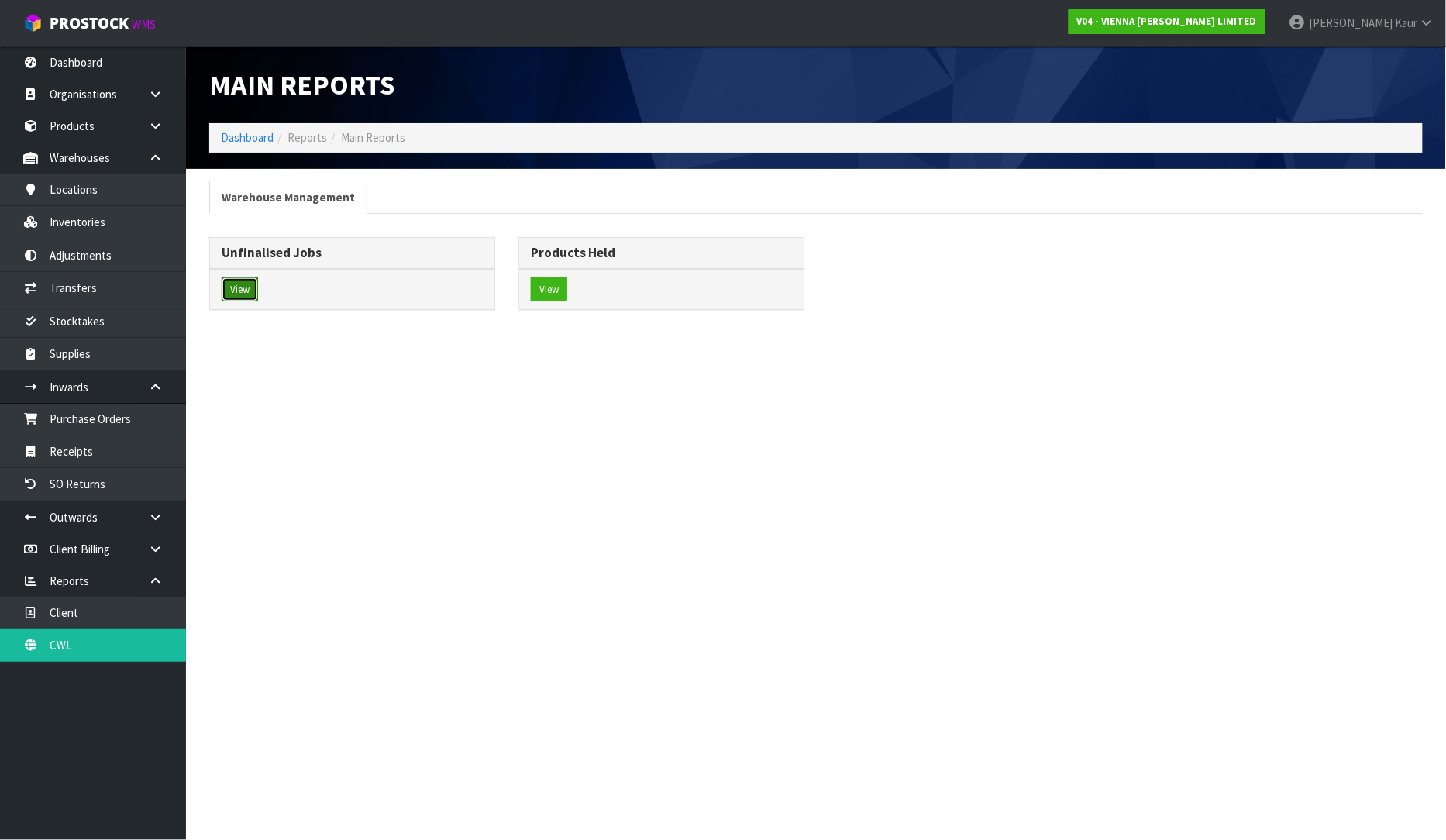
click at [236, 295] on button "View" at bounding box center [239, 289] width 36 height 25
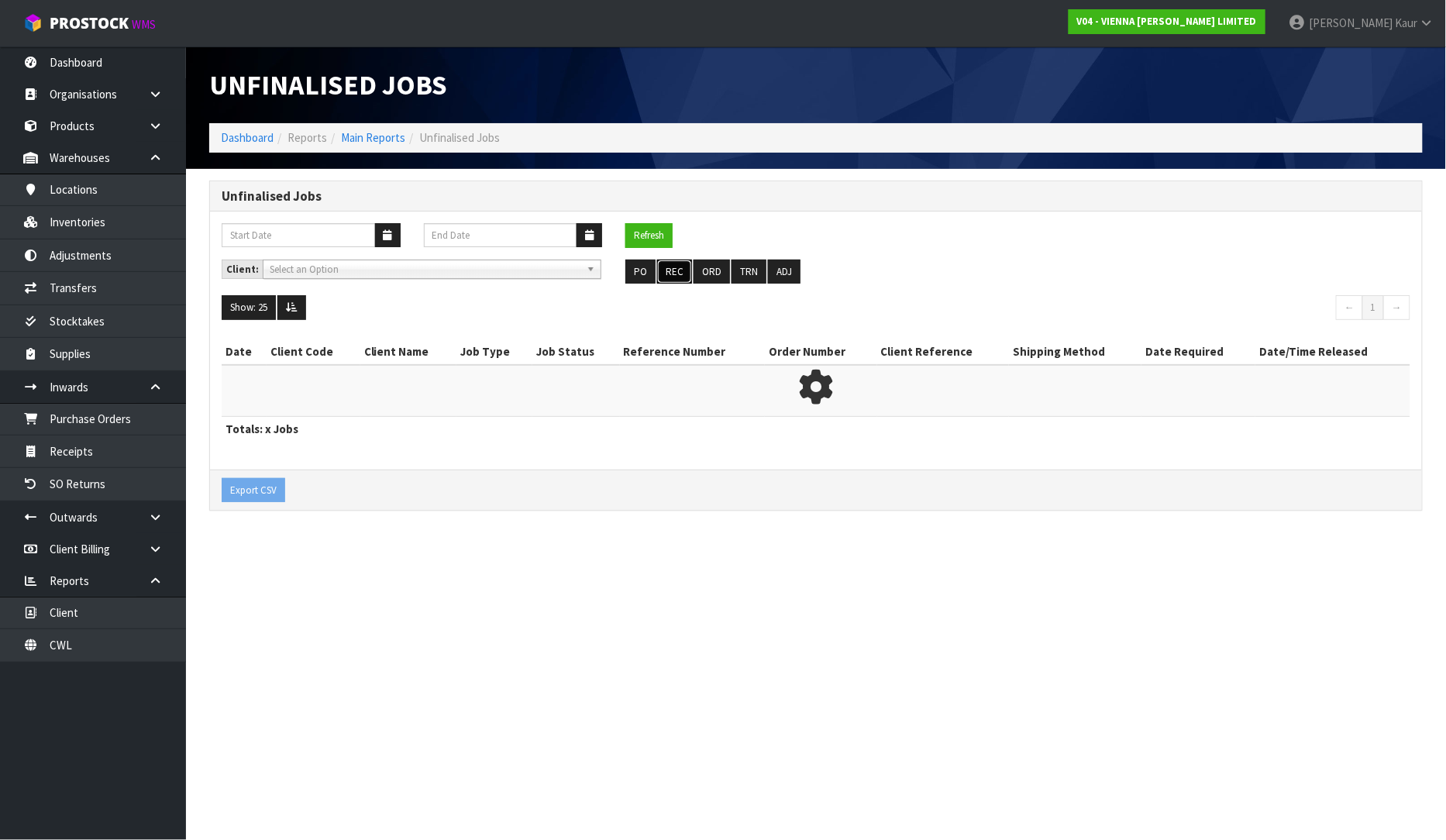
click at [680, 269] on button "REC" at bounding box center [675, 271] width 35 height 25
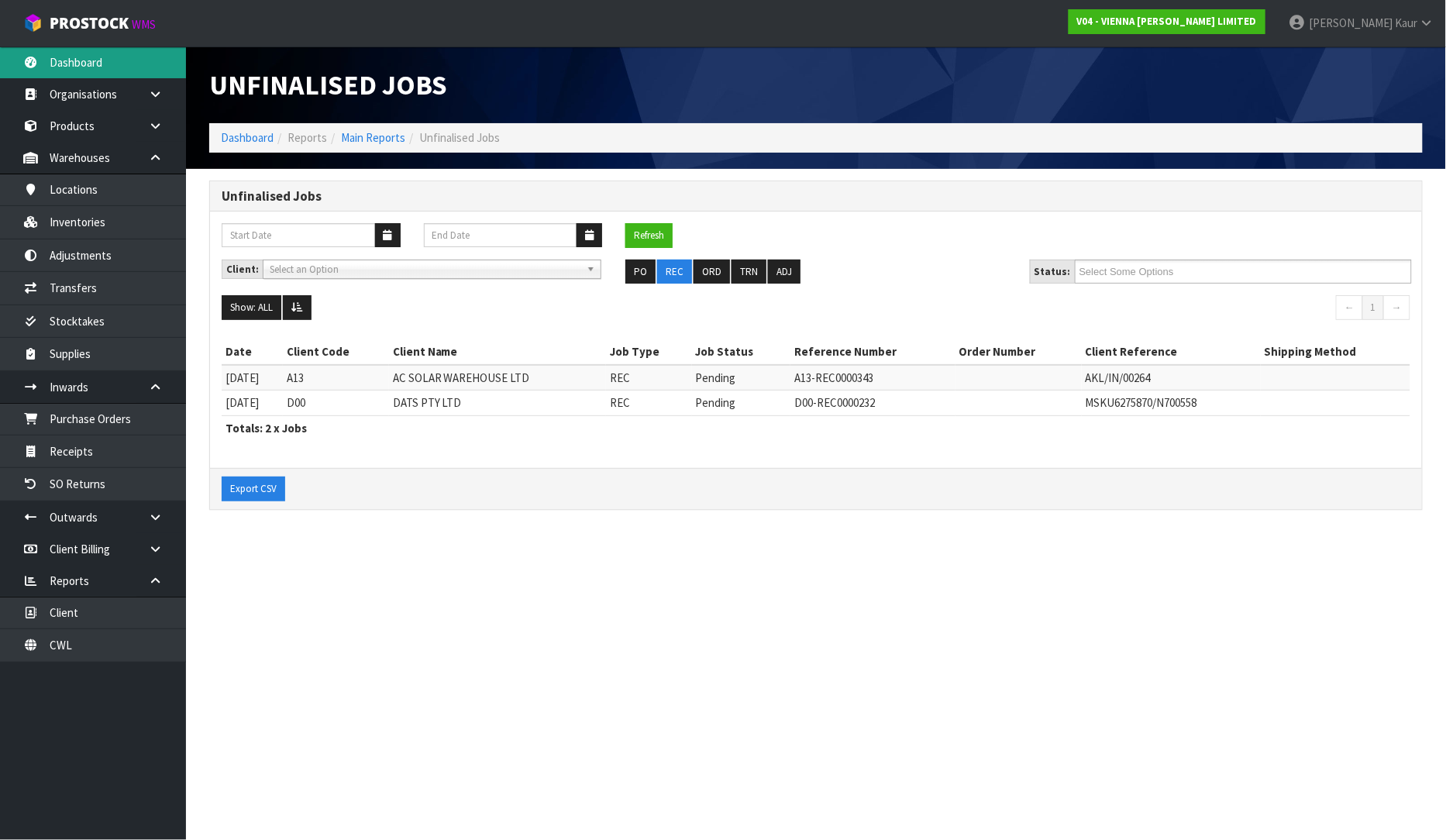
click at [63, 56] on link "Dashboard" at bounding box center [93, 62] width 186 height 32
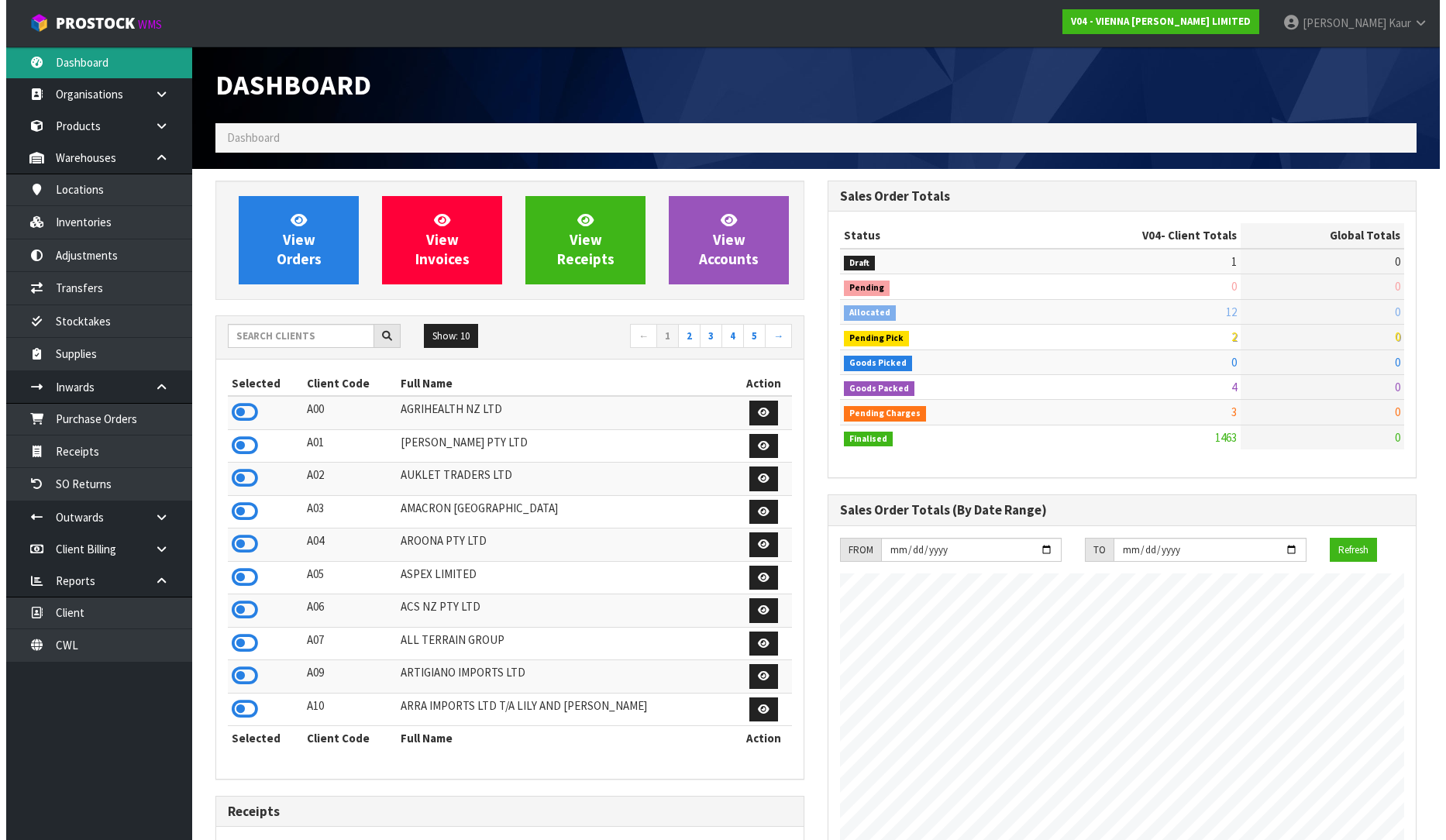
scroll to position [1225, 612]
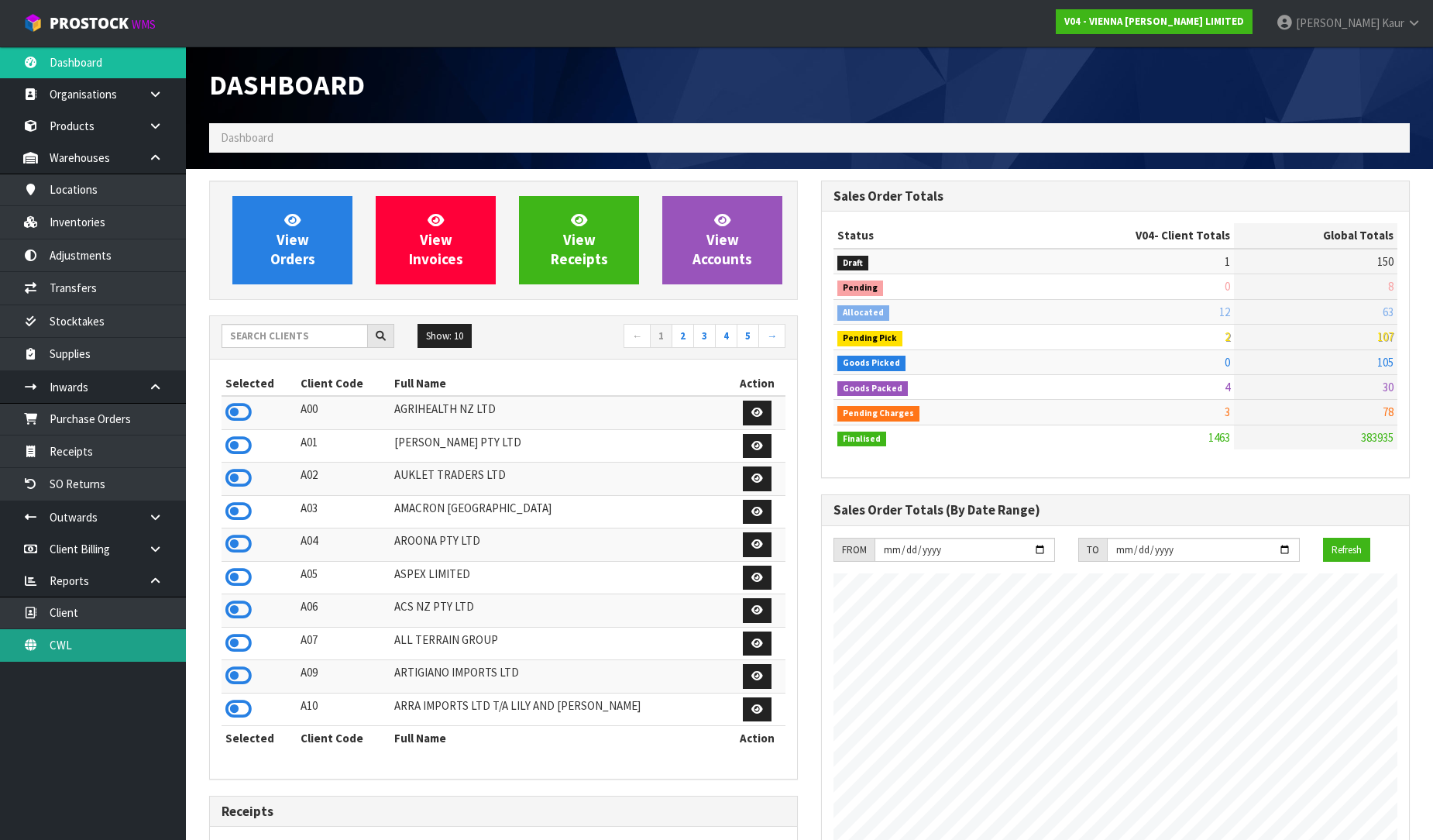
click at [86, 644] on link "CWL" at bounding box center [93, 645] width 186 height 32
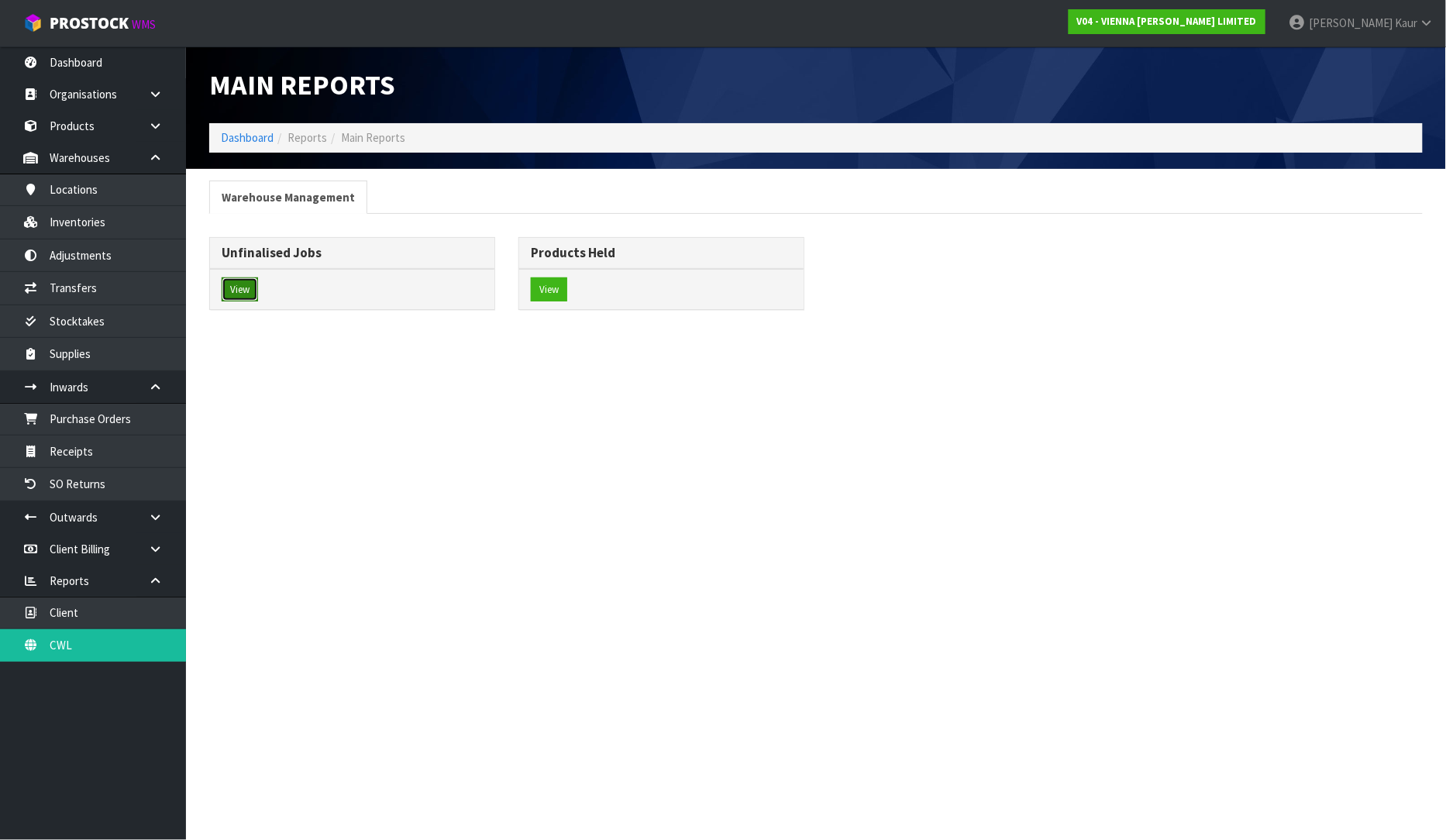
click at [251, 289] on button "View" at bounding box center [239, 289] width 36 height 25
click at [258, 285] on button "View" at bounding box center [239, 289] width 36 height 25
click at [241, 293] on button "View" at bounding box center [239, 289] width 36 height 25
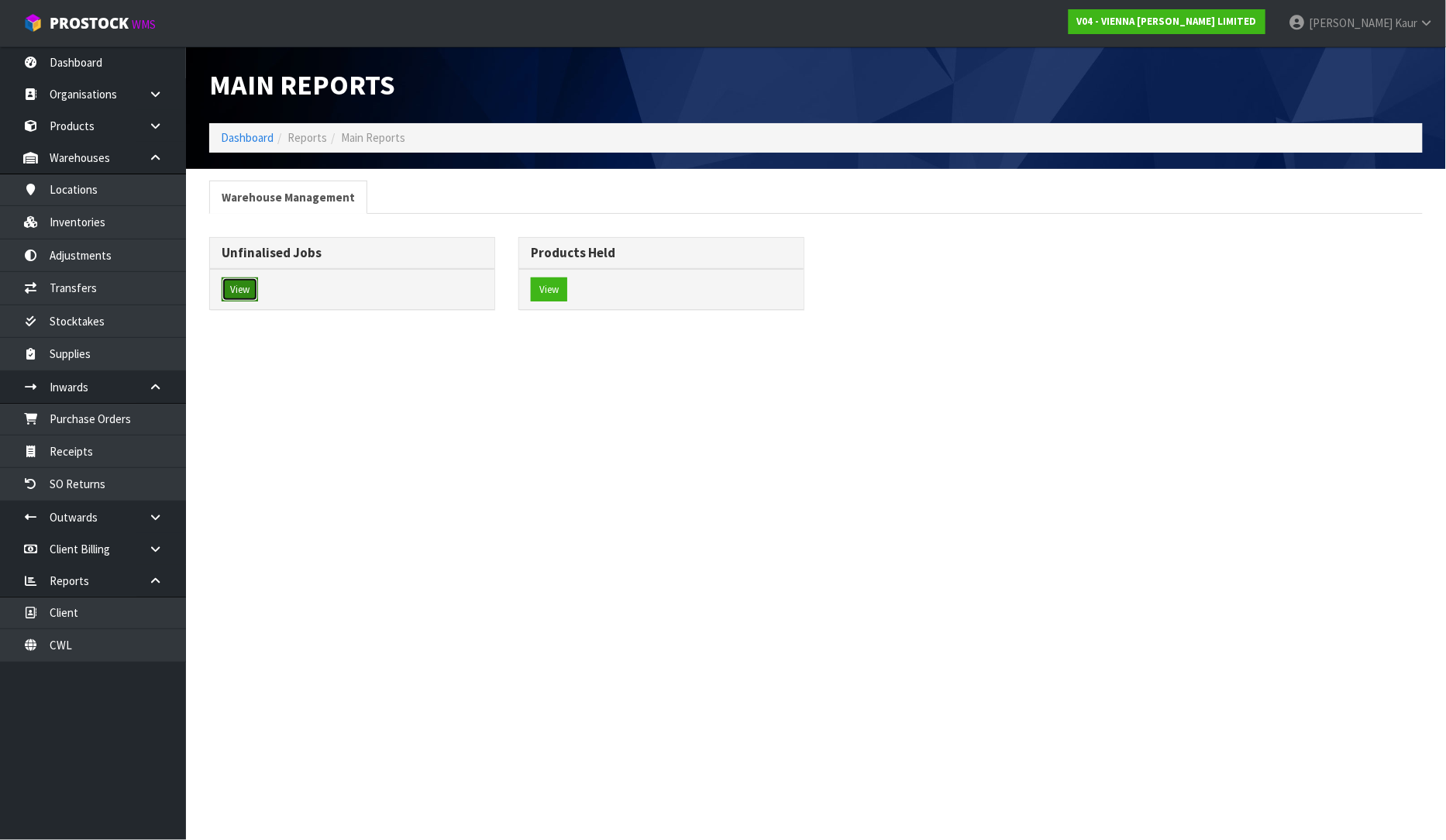
click at [241, 293] on button "View" at bounding box center [239, 289] width 36 height 25
click at [86, 50] on link "Dashboard" at bounding box center [93, 62] width 186 height 32
click at [72, 59] on link "Dashboard" at bounding box center [93, 62] width 186 height 32
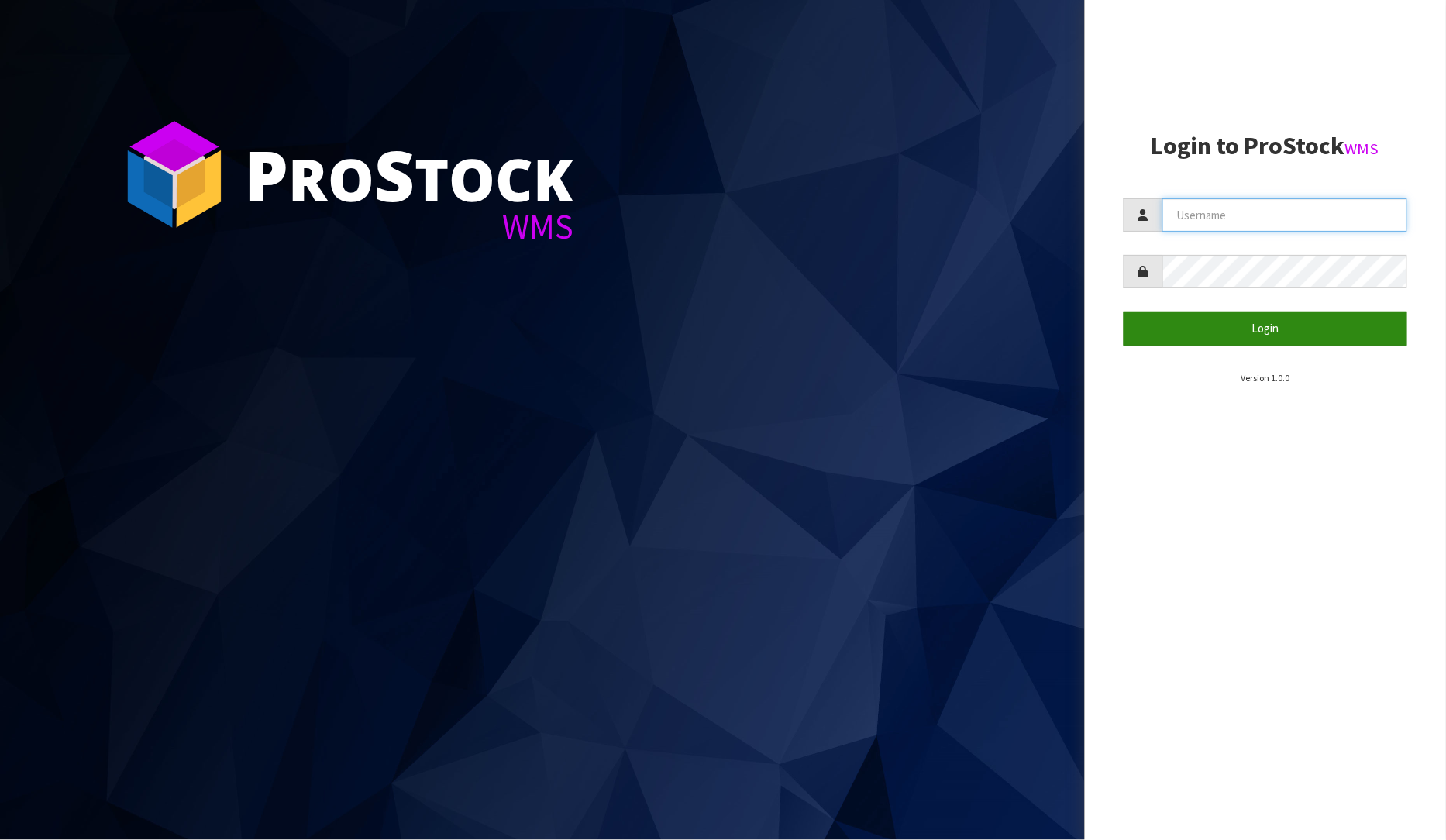
type input "[PERSON_NAME]"
click at [1248, 323] on button "Login" at bounding box center [1266, 328] width 284 height 33
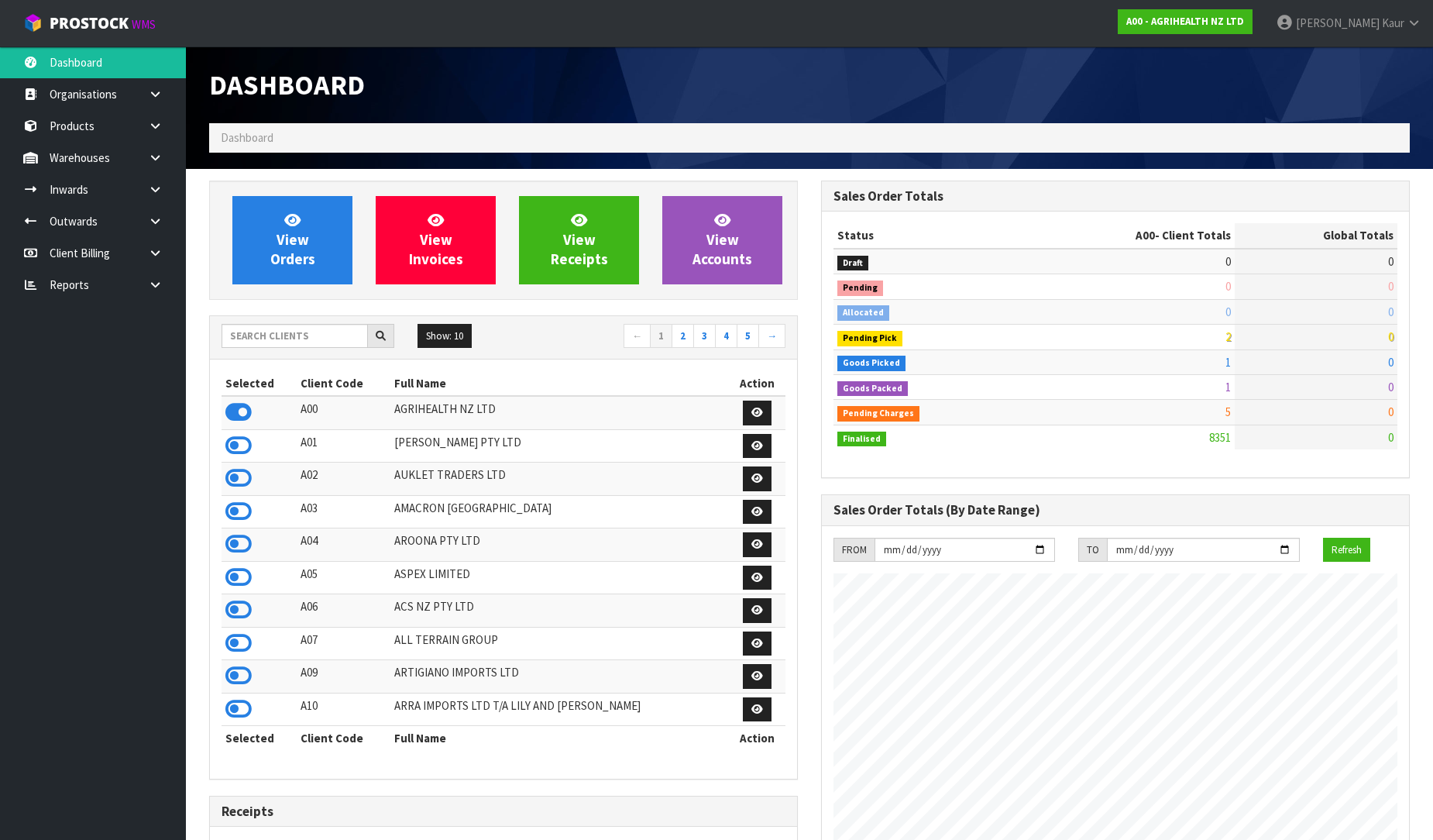
scroll to position [1174, 612]
click at [161, 282] on icon at bounding box center [155, 284] width 15 height 12
click at [91, 343] on link "CWL" at bounding box center [93, 349] width 186 height 32
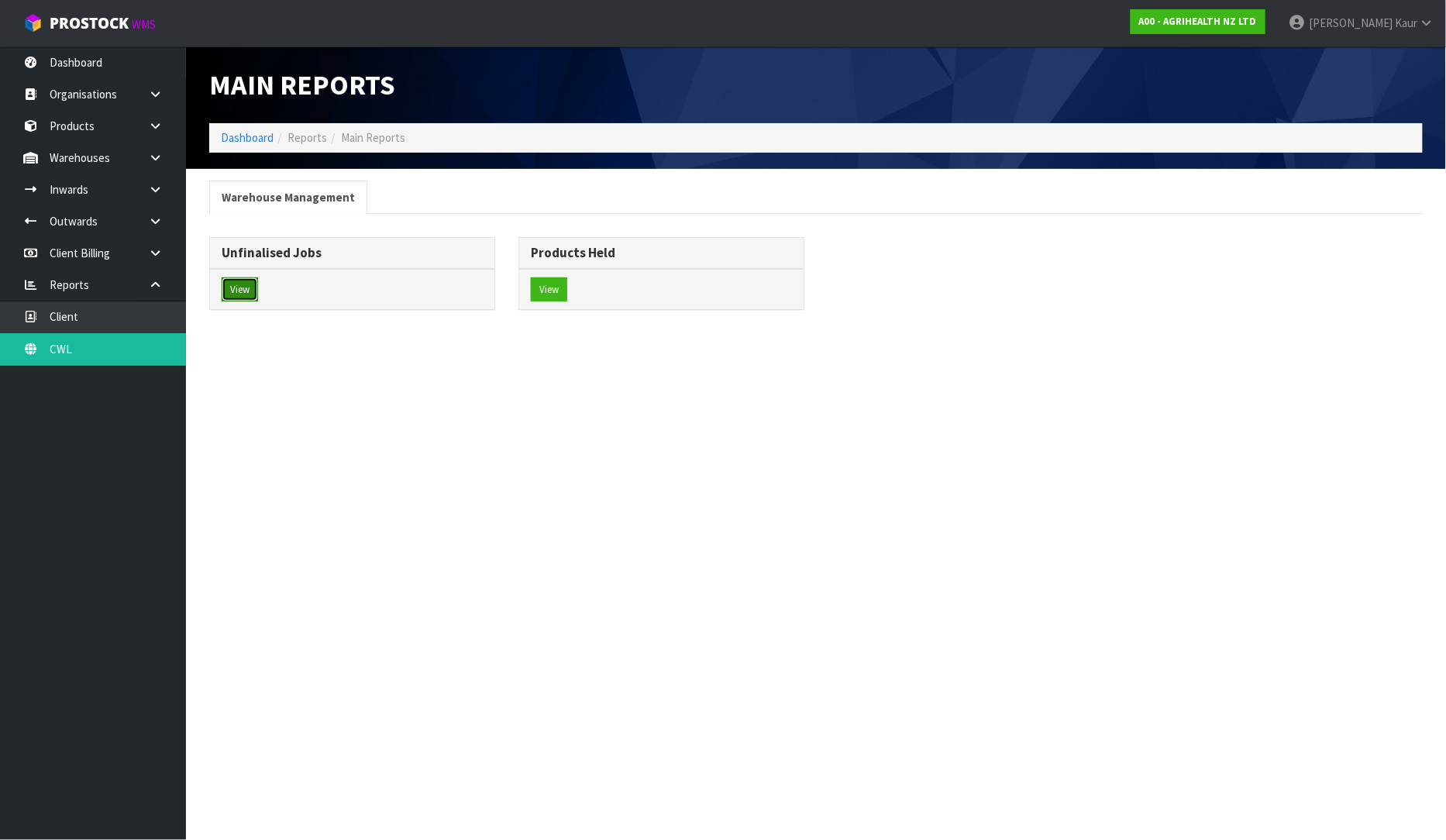
click at [232, 296] on button "View" at bounding box center [239, 289] width 36 height 25
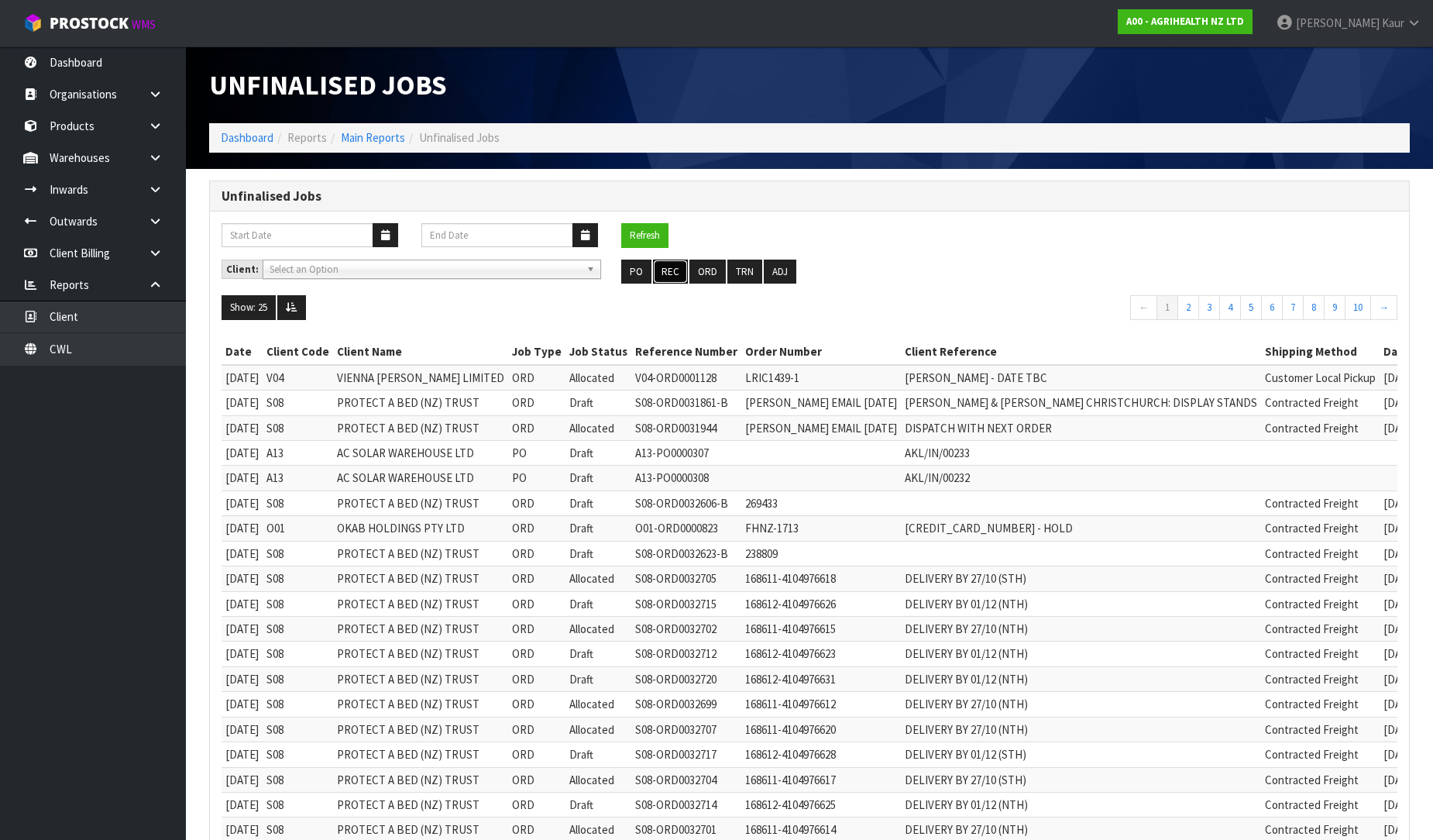
click at [662, 264] on button "REC" at bounding box center [671, 271] width 35 height 25
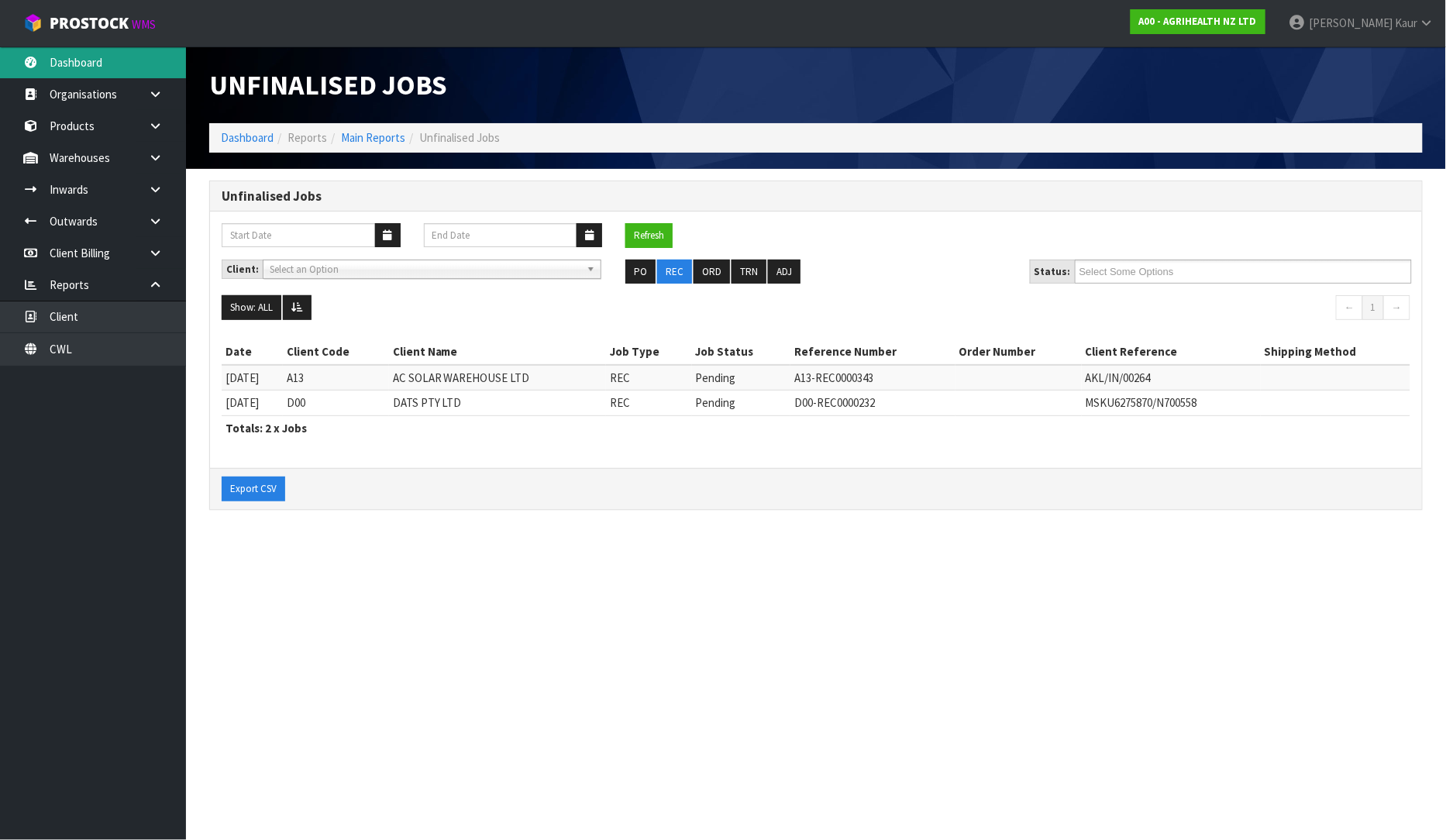
click at [106, 51] on link "Dashboard" at bounding box center [93, 62] width 186 height 32
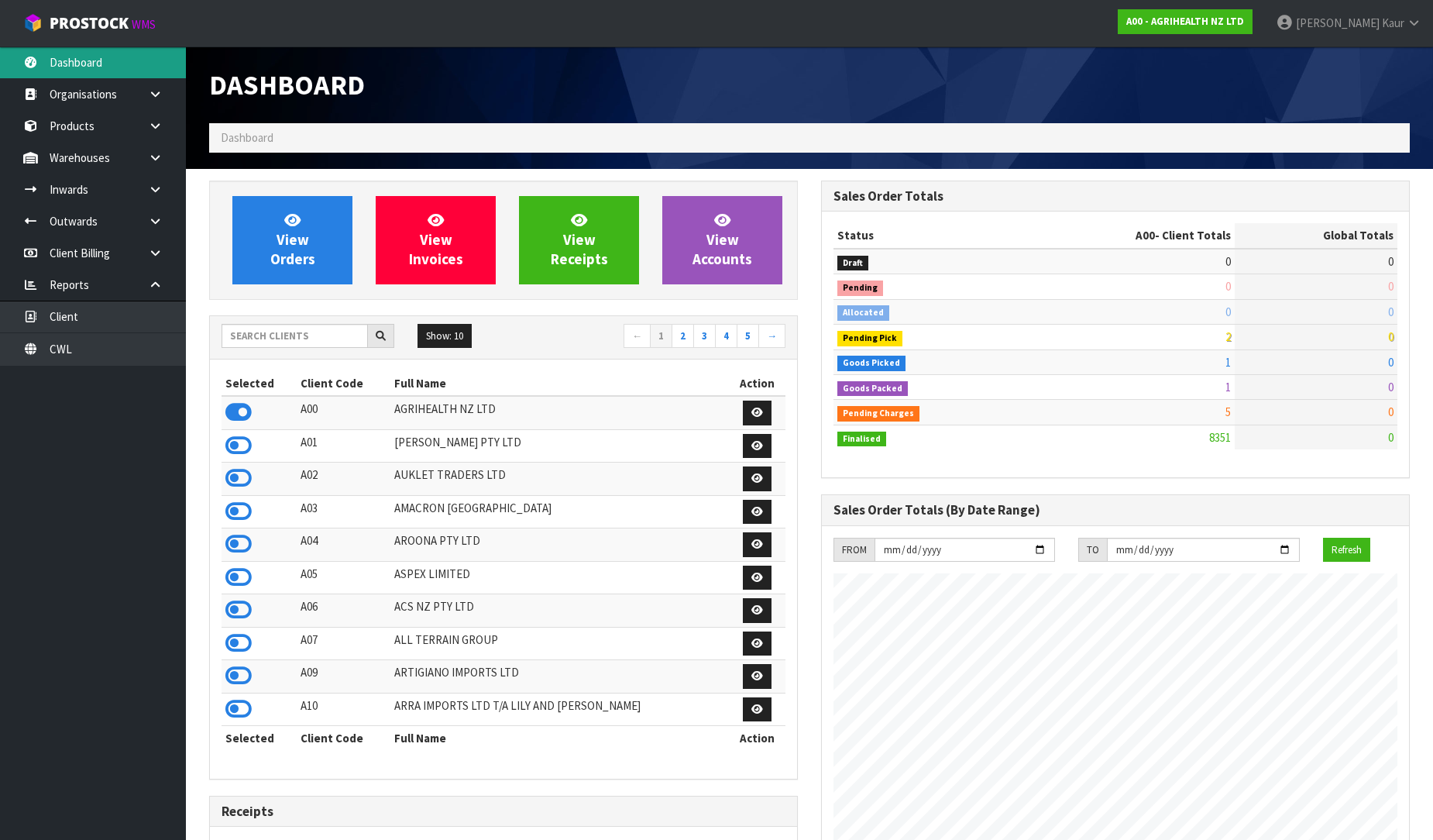
scroll to position [1174, 612]
click at [89, 341] on link "CWL" at bounding box center [93, 349] width 186 height 32
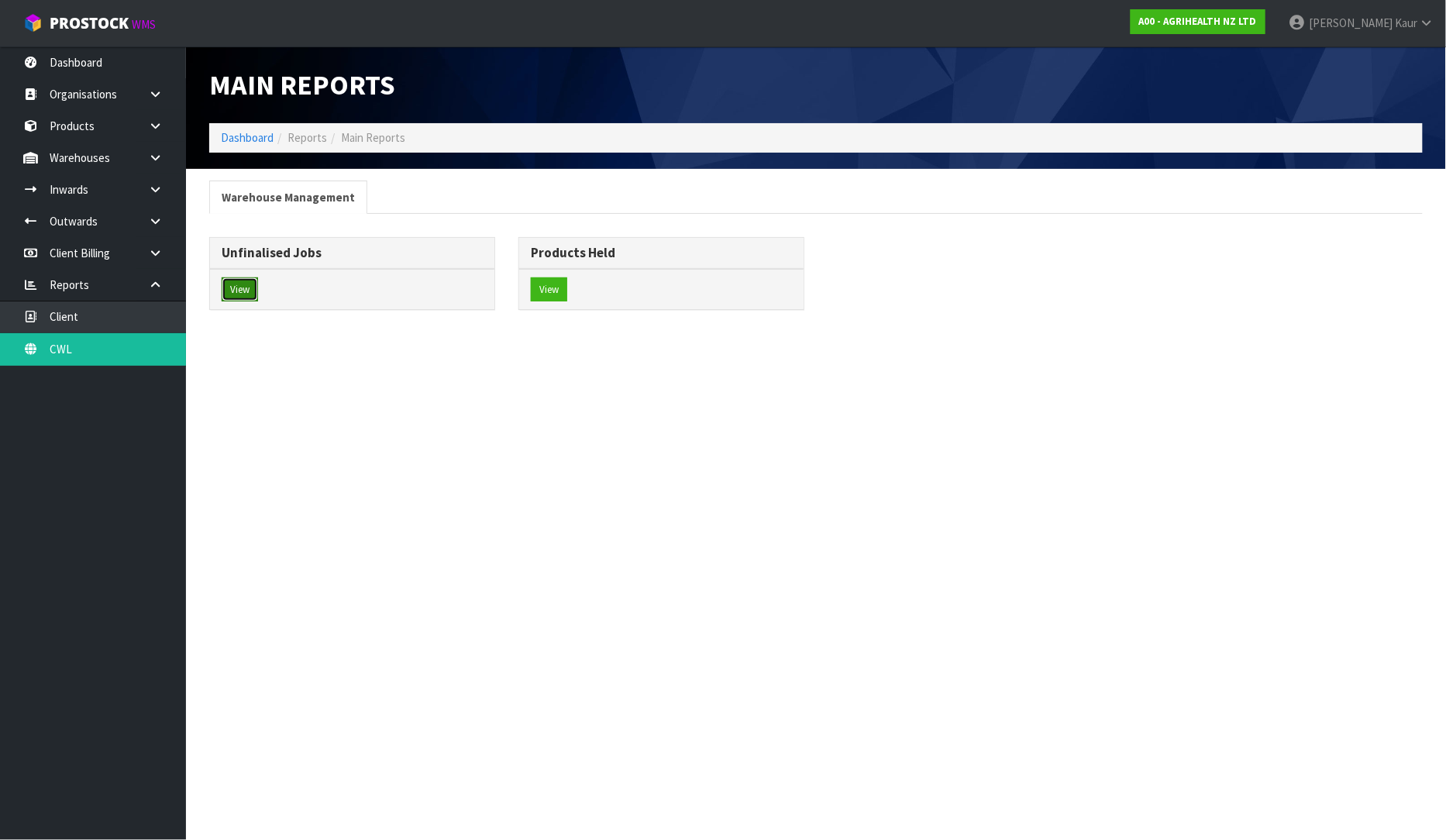
click at [241, 296] on button "View" at bounding box center [239, 289] width 36 height 25
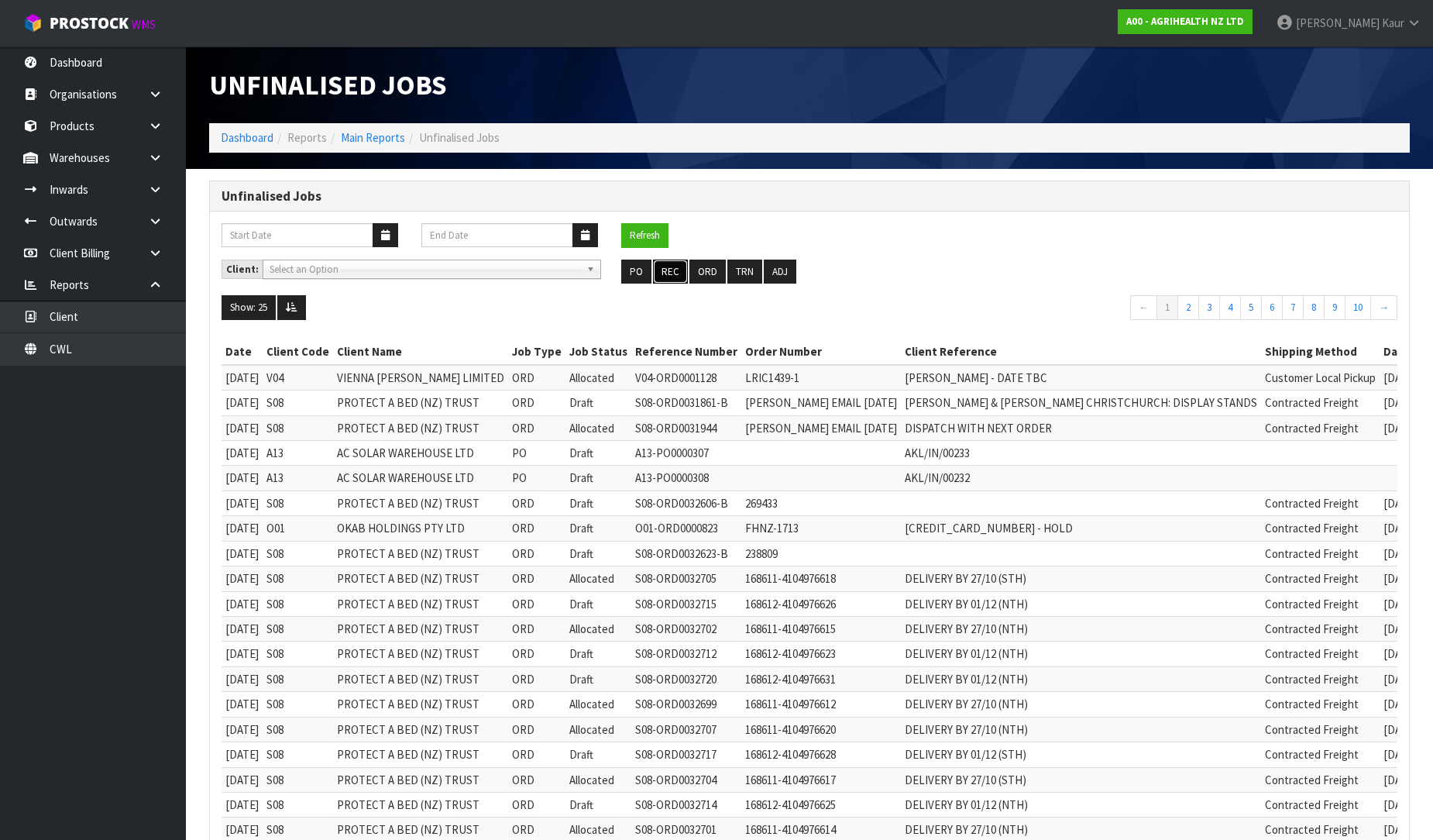
click at [682, 259] on button "REC" at bounding box center [671, 271] width 35 height 25
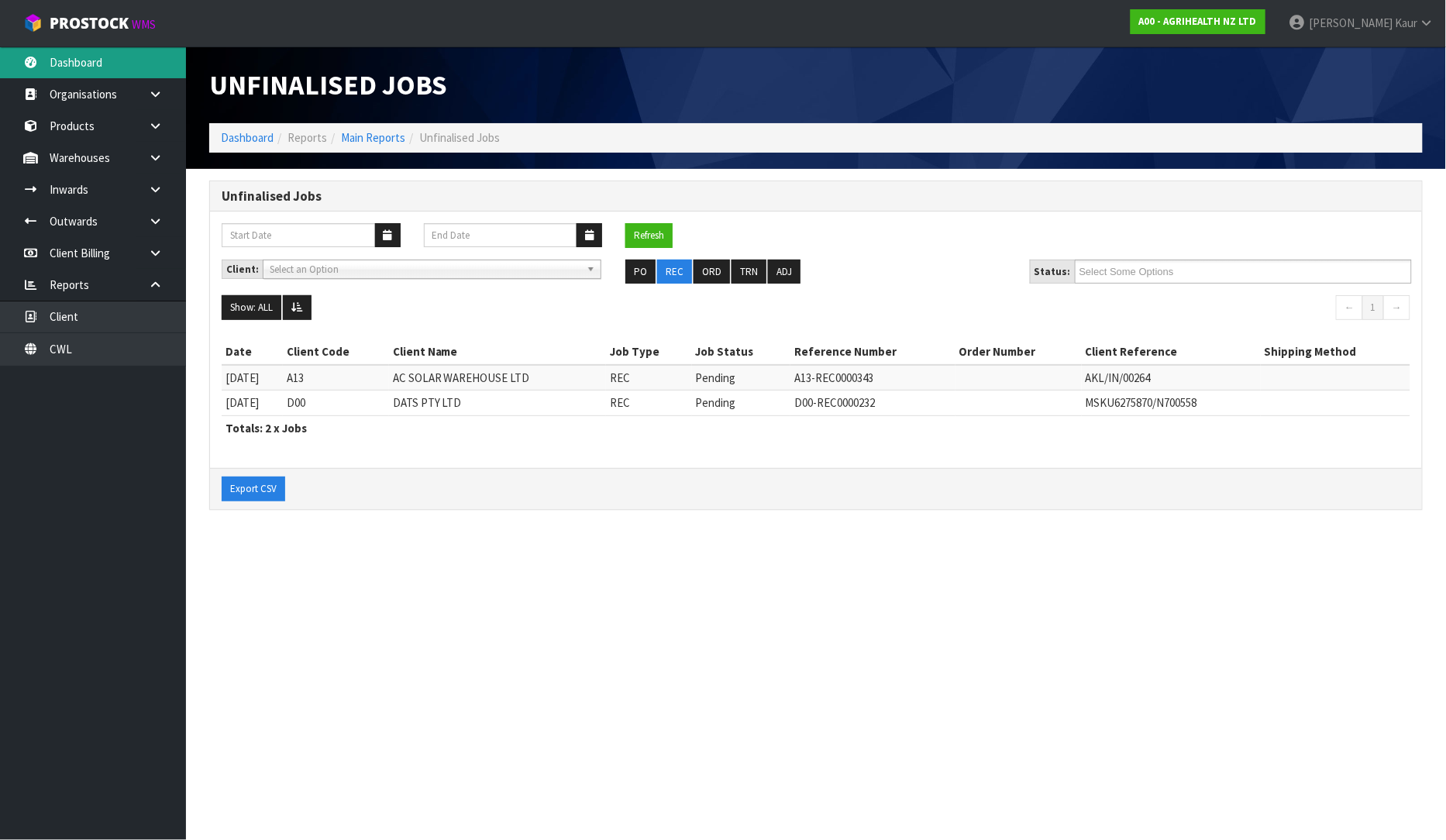
click at [138, 65] on link "Dashboard" at bounding box center [93, 62] width 186 height 32
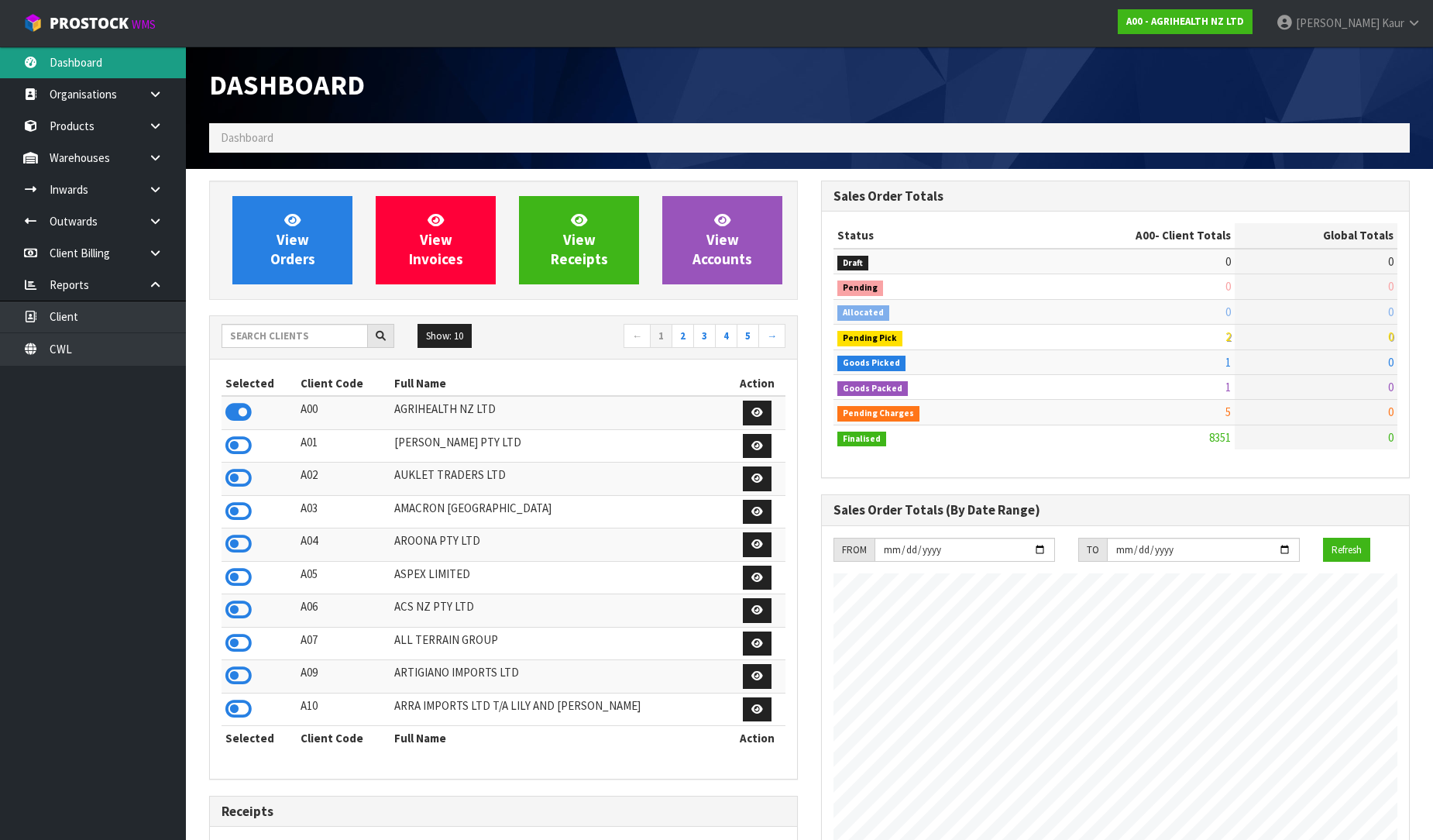
scroll to position [1174, 612]
click at [319, 337] on input "text" at bounding box center [295, 335] width 147 height 24
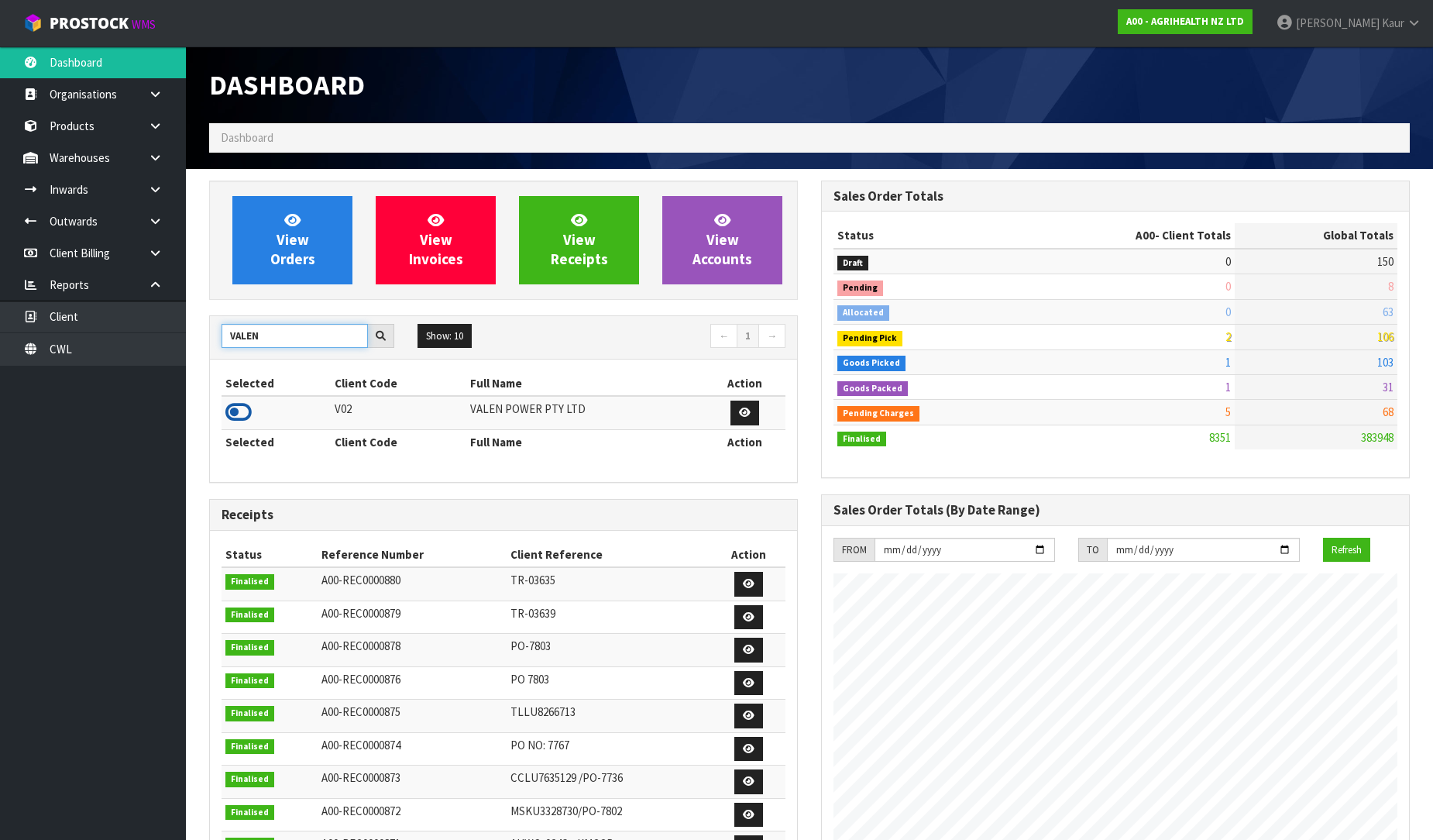
type input "VALEN"
click at [241, 415] on icon at bounding box center [239, 412] width 26 height 23
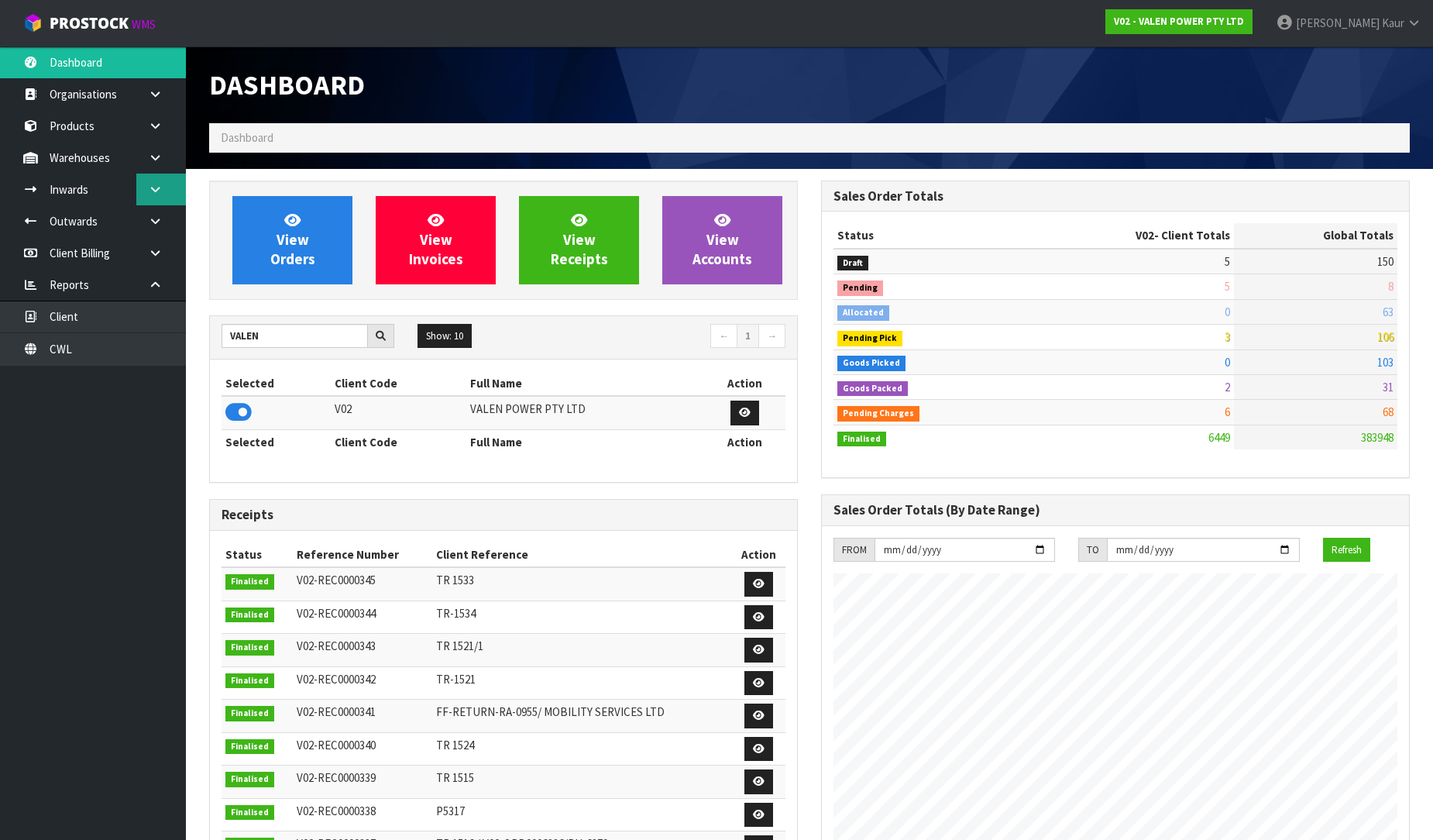
click at [145, 181] on link at bounding box center [161, 190] width 49 height 32
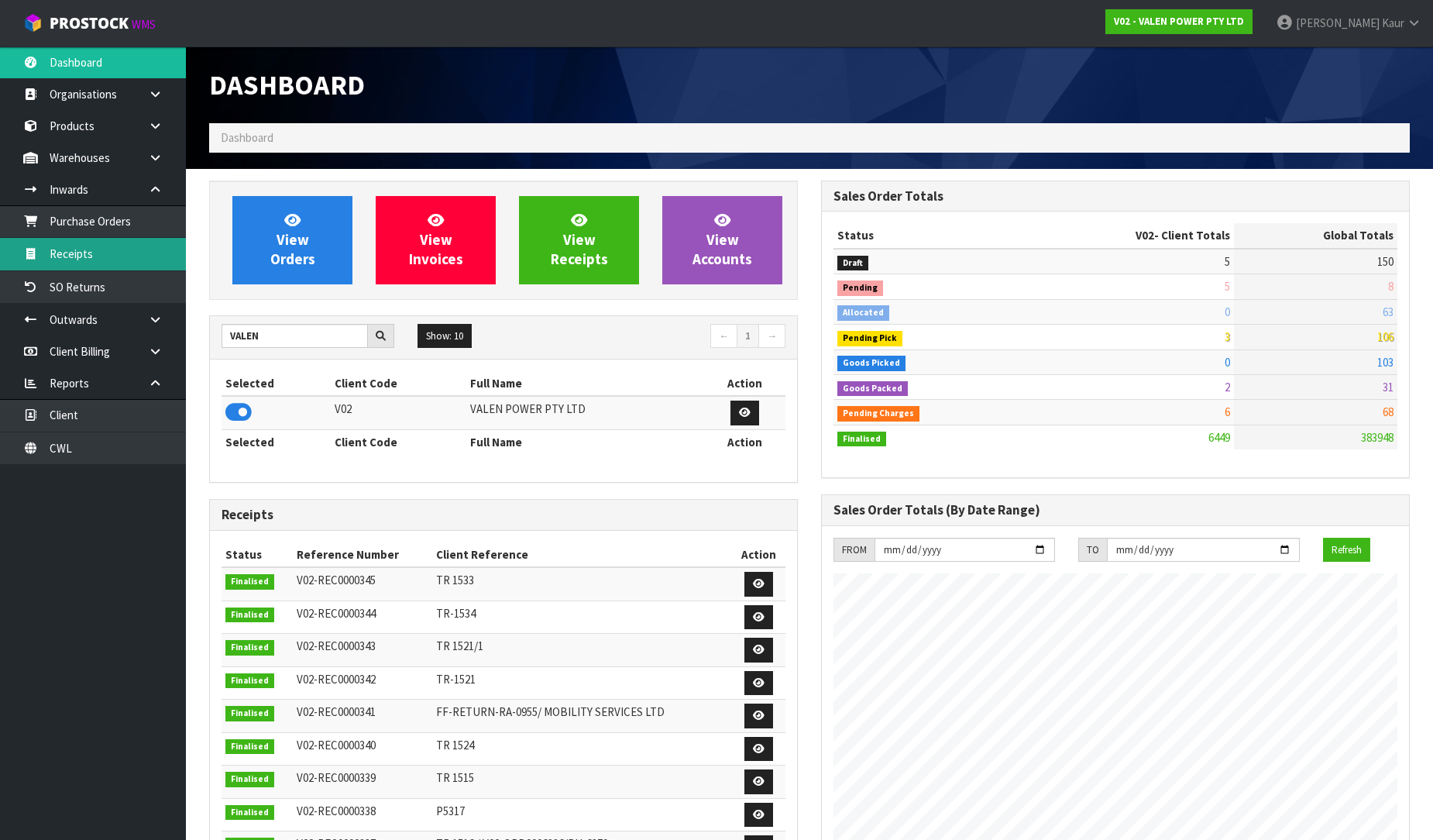
click at [128, 253] on link "Receipts" at bounding box center [93, 254] width 186 height 32
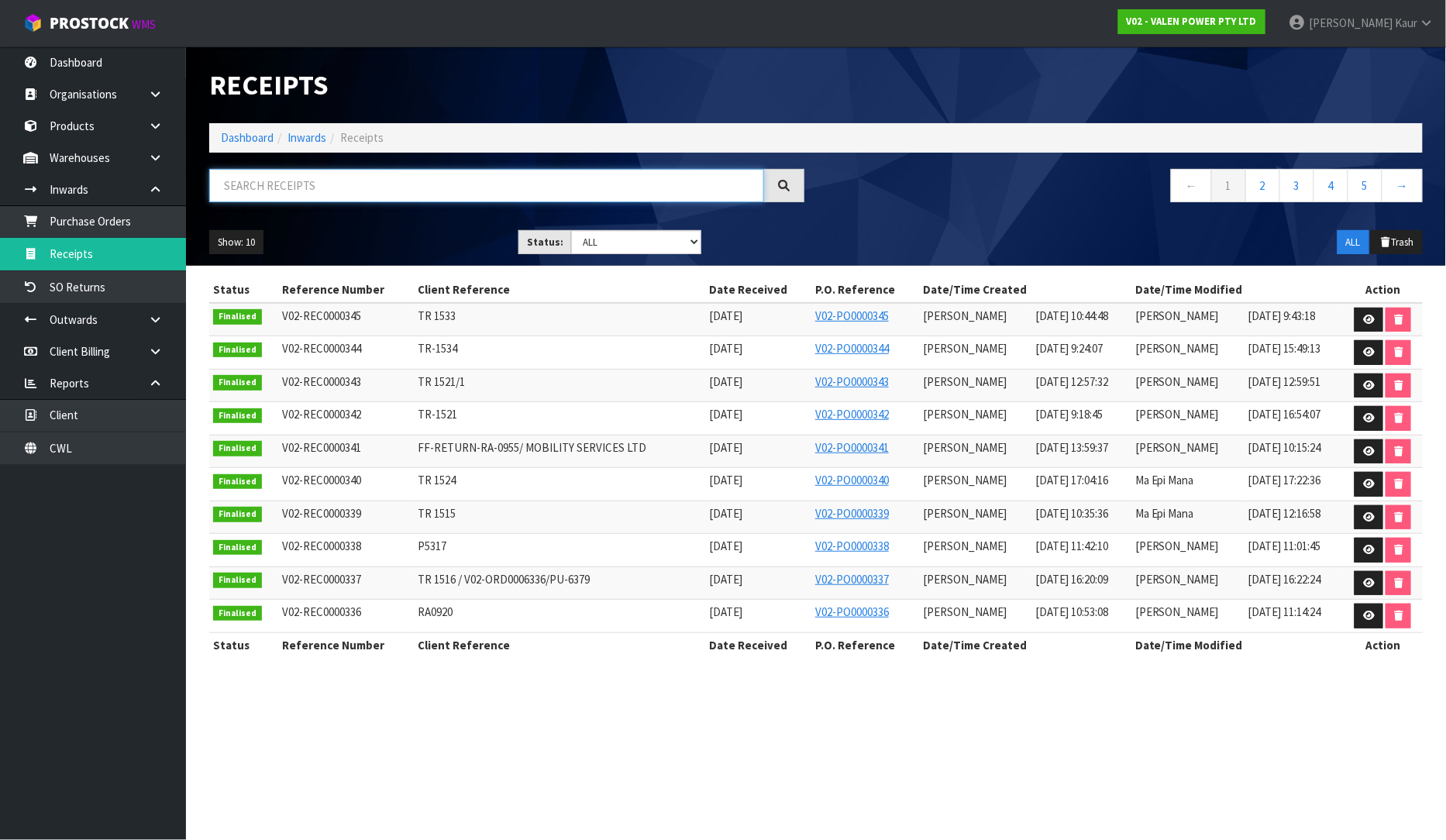
click at [311, 181] on input "text" at bounding box center [486, 186] width 555 height 33
click at [1359, 316] on link at bounding box center [1368, 320] width 29 height 25
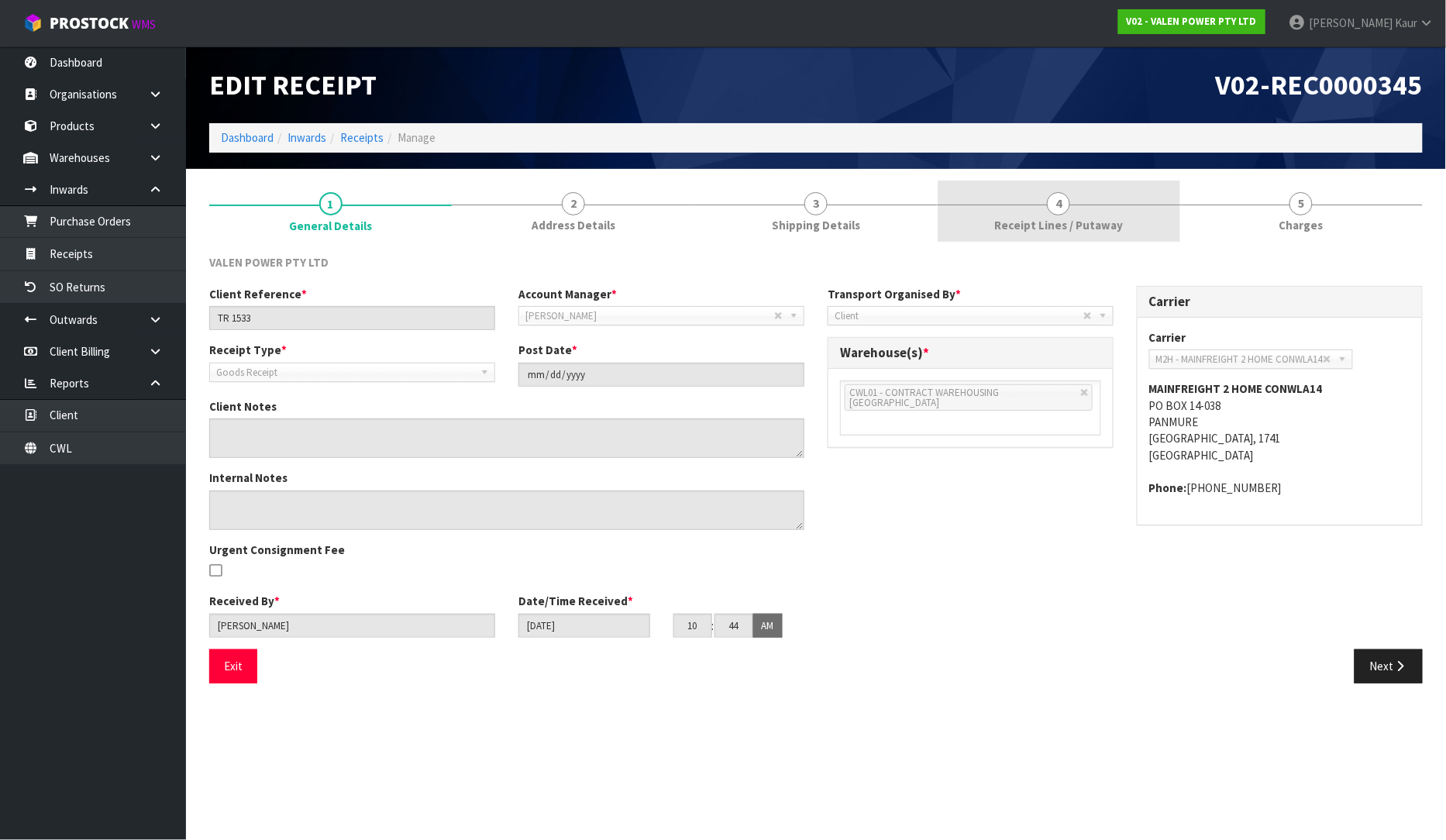
click at [1028, 212] on link "4 Receipt Lines / Putaway" at bounding box center [1058, 211] width 243 height 61
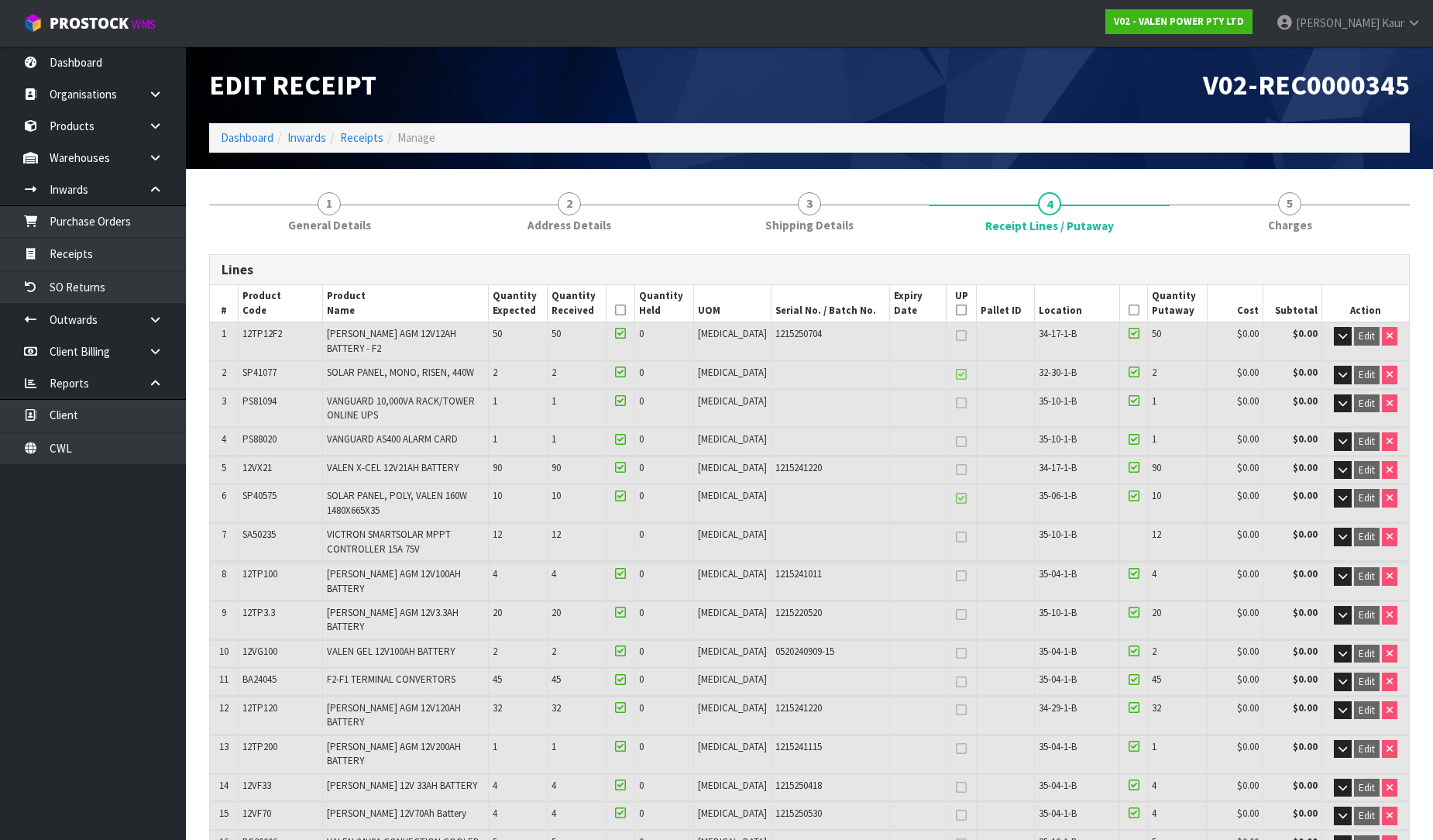
click at [256, 400] on span "PS81094" at bounding box center [259, 400] width 34 height 13
copy span "PS81094"
click at [155, 164] on link at bounding box center [161, 158] width 49 height 32
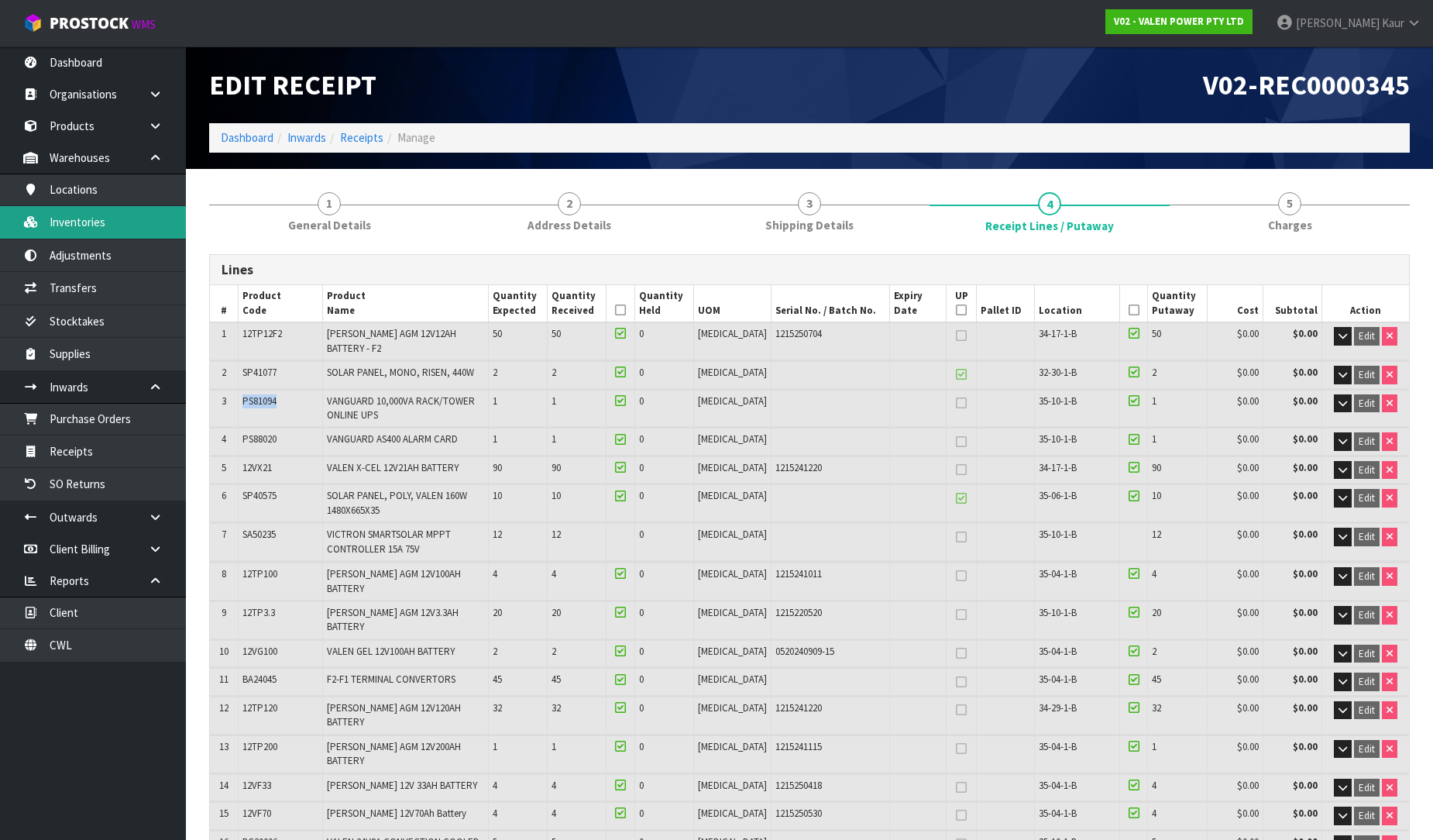
click at [91, 230] on link "Inventories" at bounding box center [93, 222] width 186 height 32
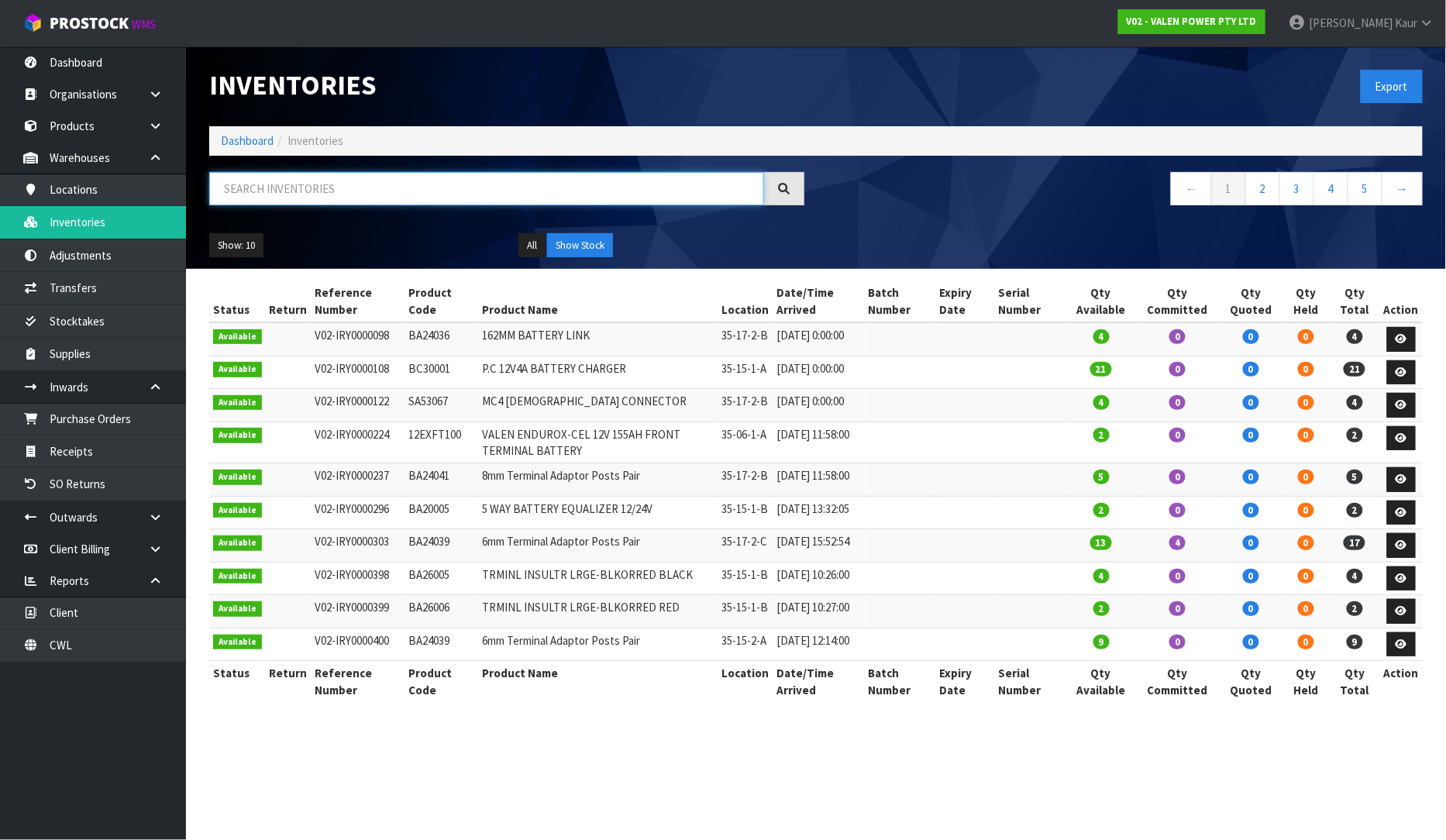
click at [300, 194] on input "text" at bounding box center [486, 189] width 555 height 33
paste input "PS81094"
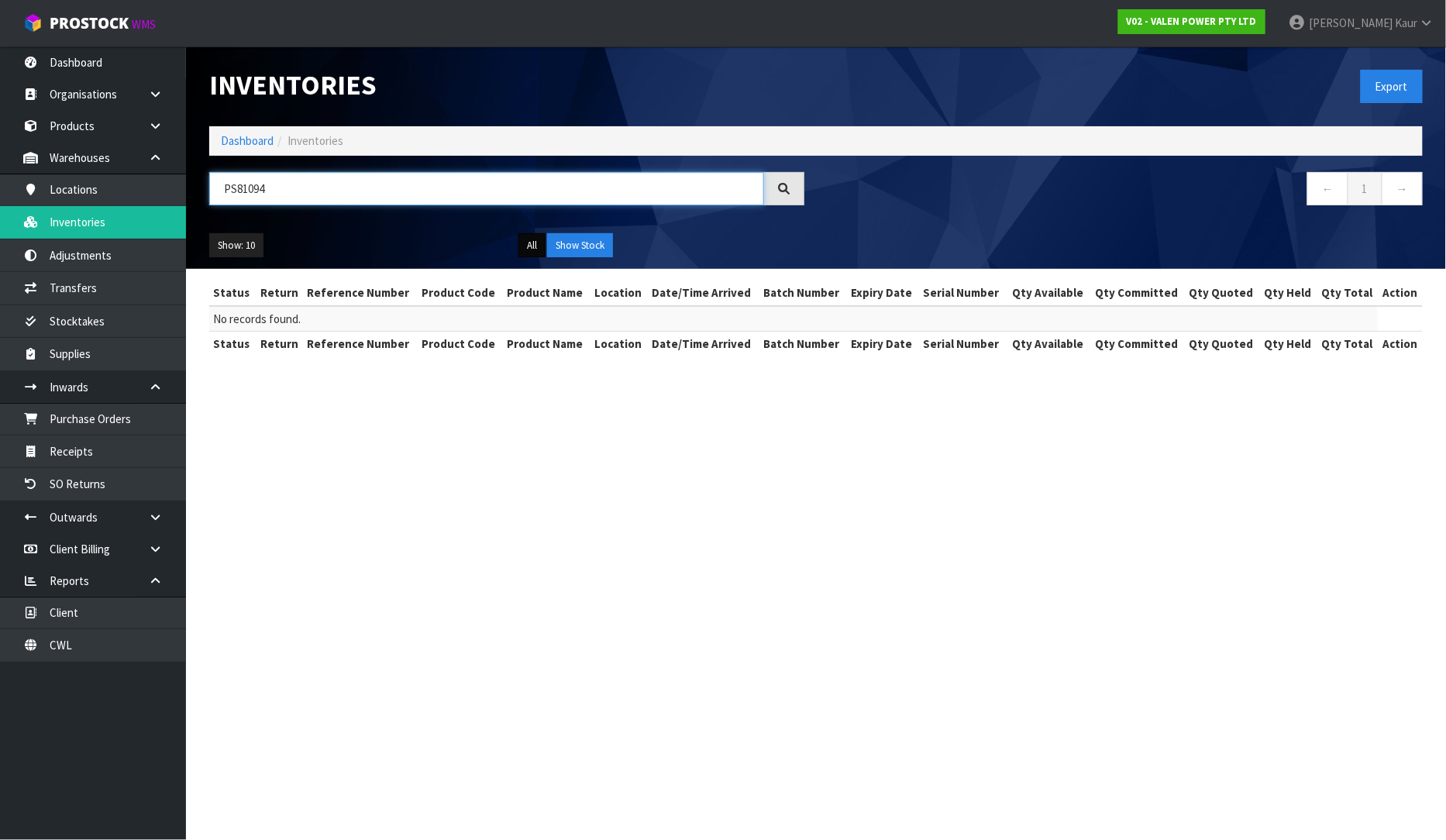
type input "PS81094"
click at [532, 250] on button "All" at bounding box center [532, 245] width 27 height 25
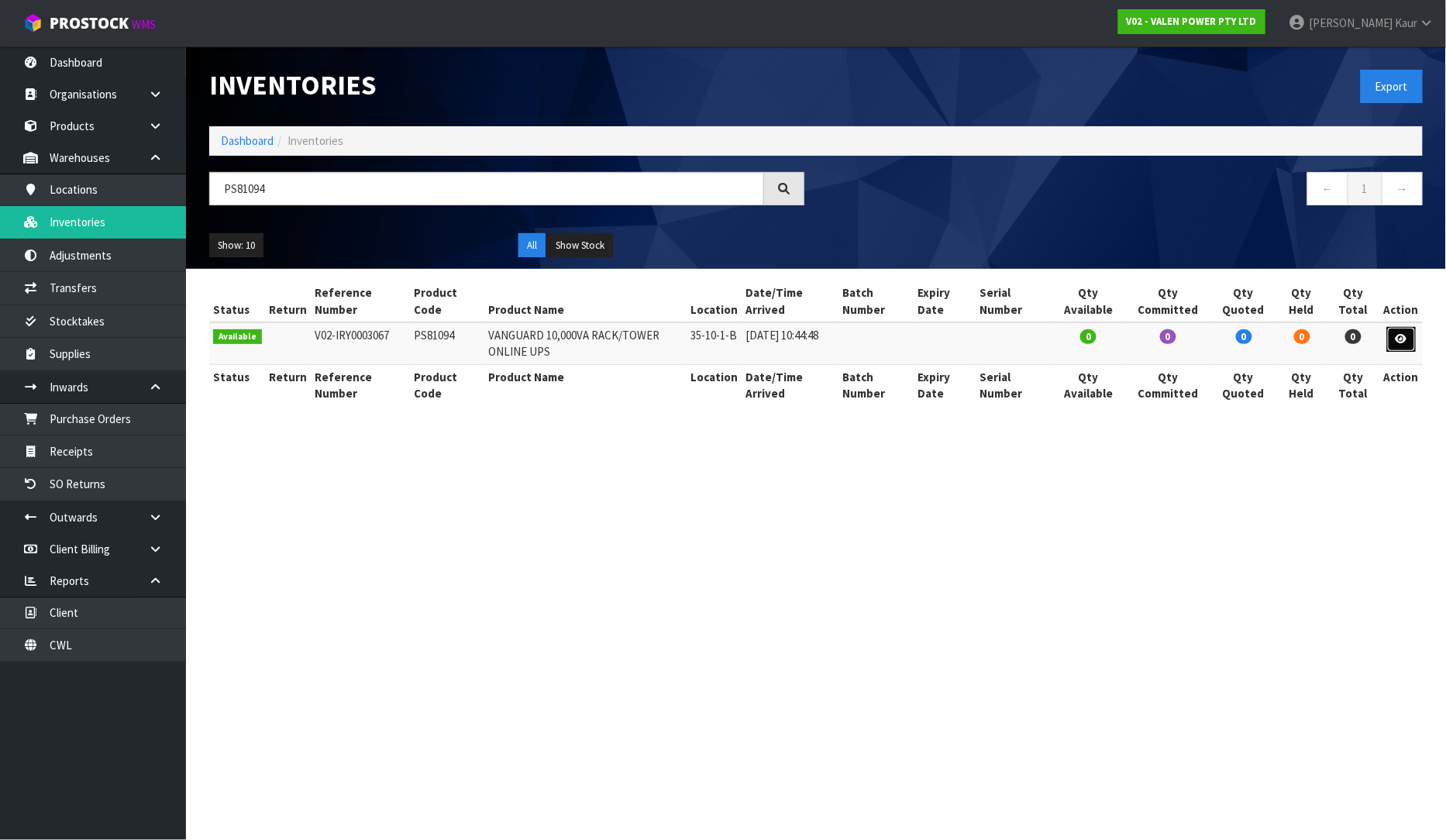
click at [1405, 339] on icon at bounding box center [1401, 338] width 12 height 10
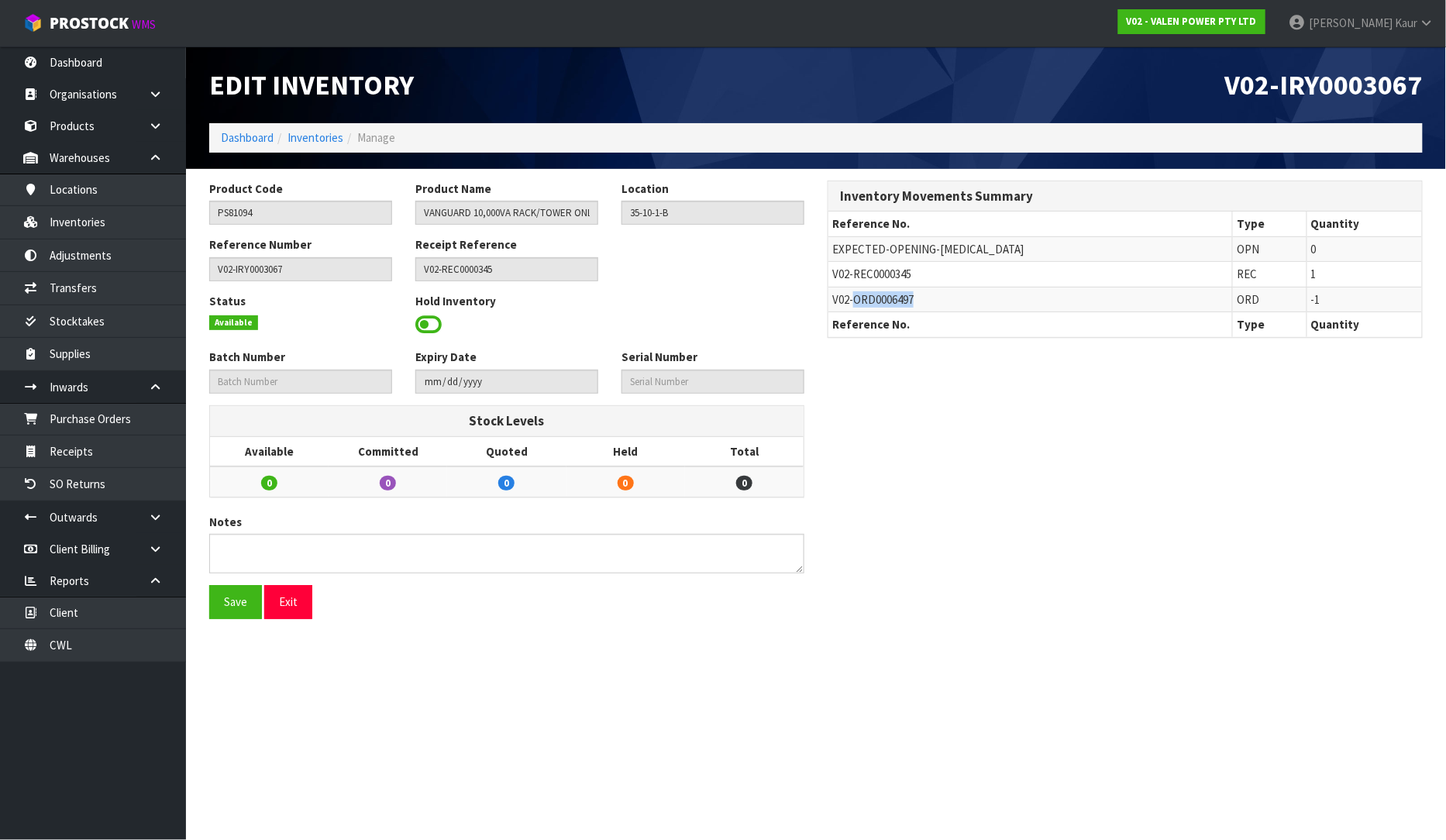
drag, startPoint x: 850, startPoint y: 300, endPoint x: 857, endPoint y: 306, distance: 9.2
click at [857, 306] on td "V02-ORD0006497" at bounding box center [1030, 298] width 404 height 25
click at [158, 513] on icon at bounding box center [155, 517] width 15 height 12
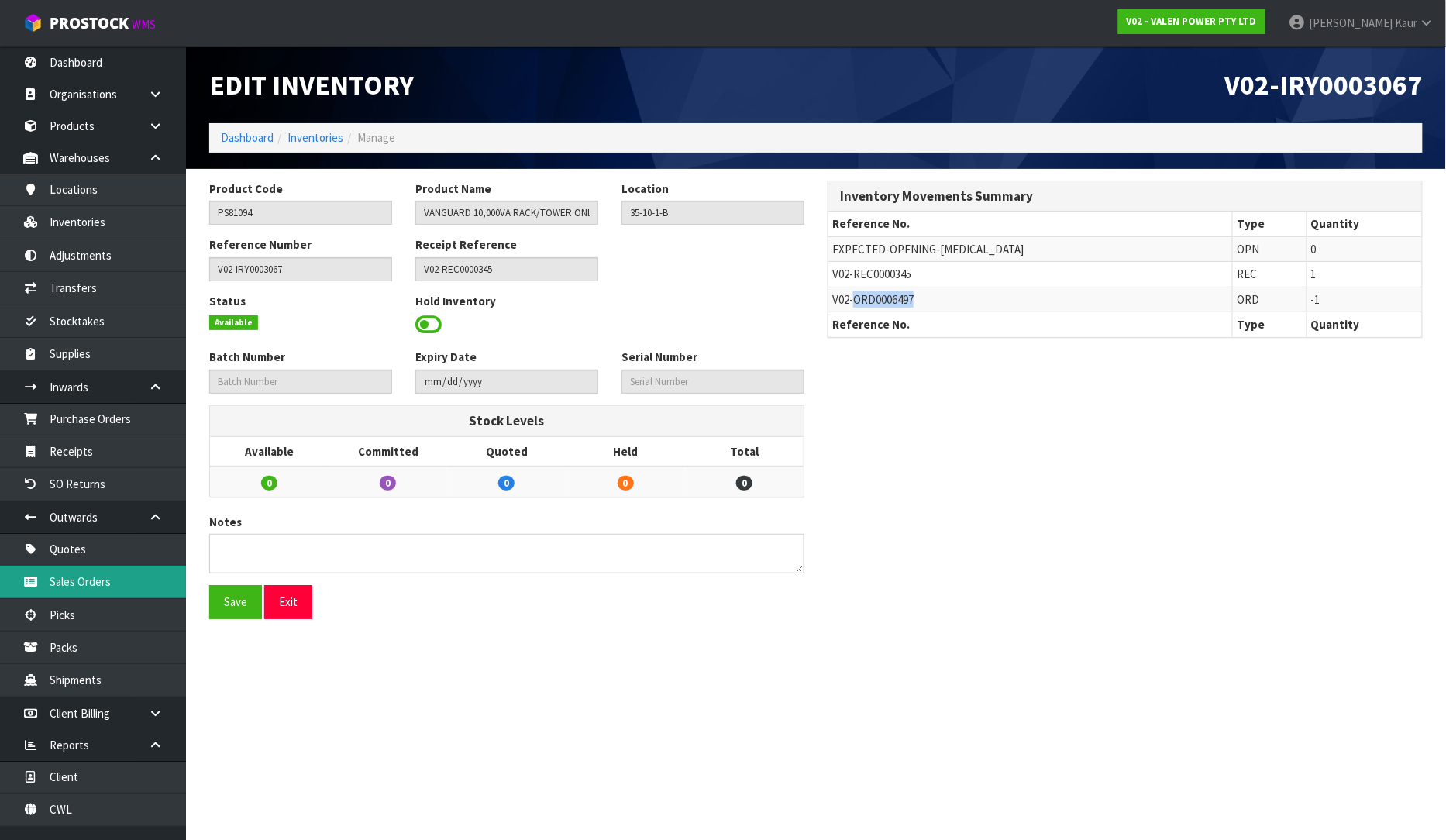
click at [106, 583] on link "Sales Orders" at bounding box center [93, 582] width 186 height 32
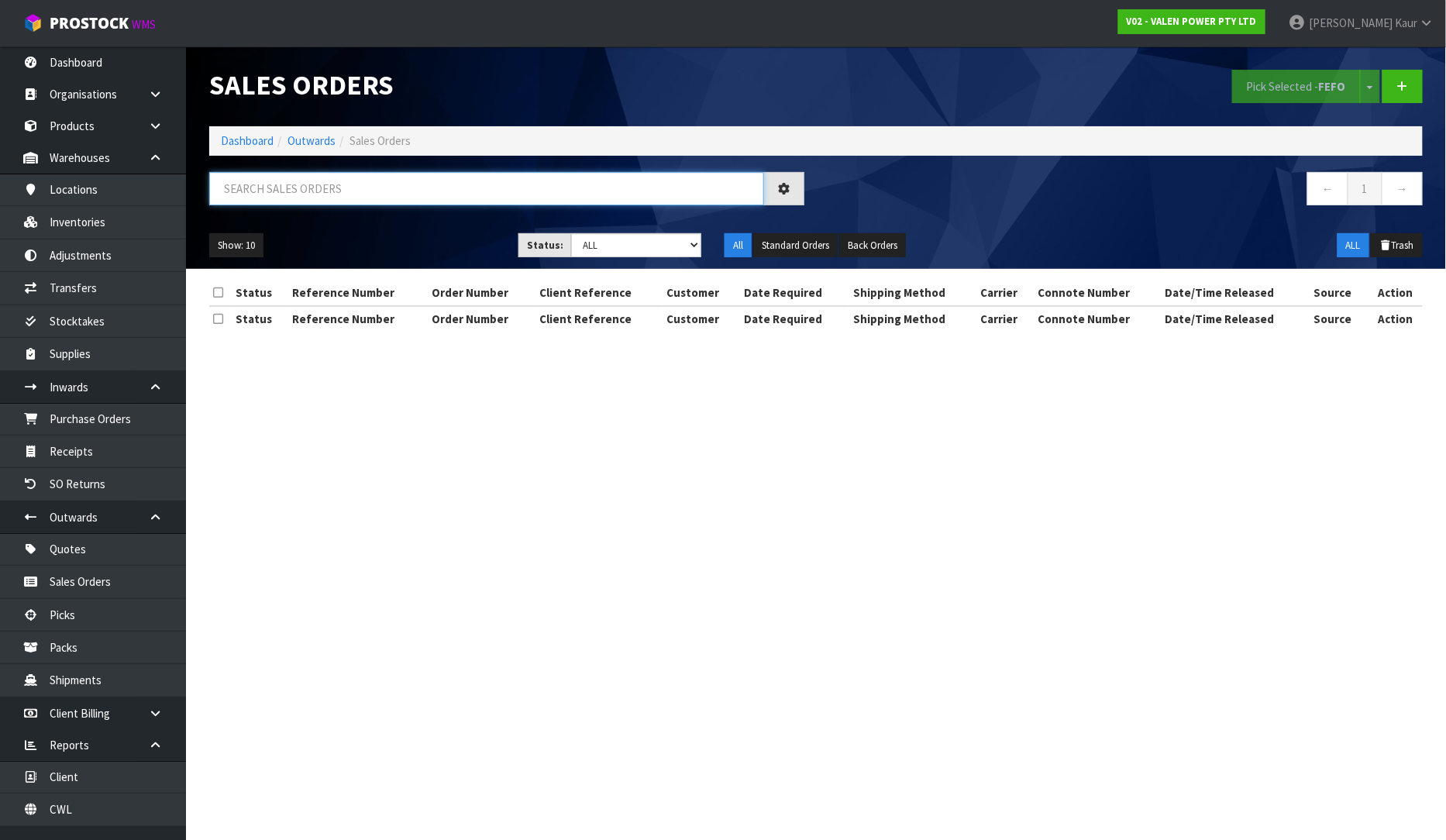
click at [235, 193] on input "text" at bounding box center [486, 189] width 555 height 33
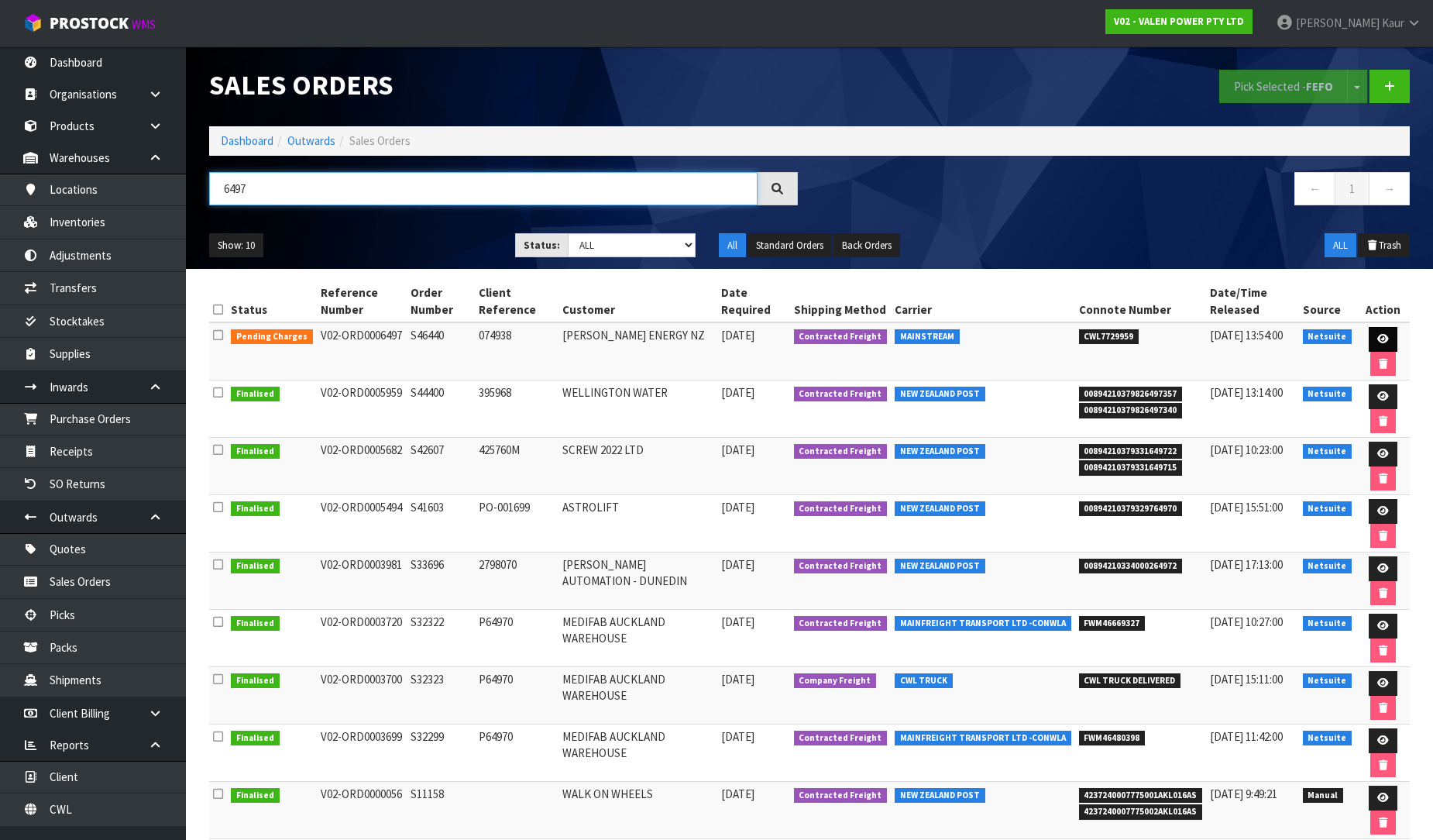
type input "6497"
click at [1369, 335] on link at bounding box center [1383, 339] width 29 height 25
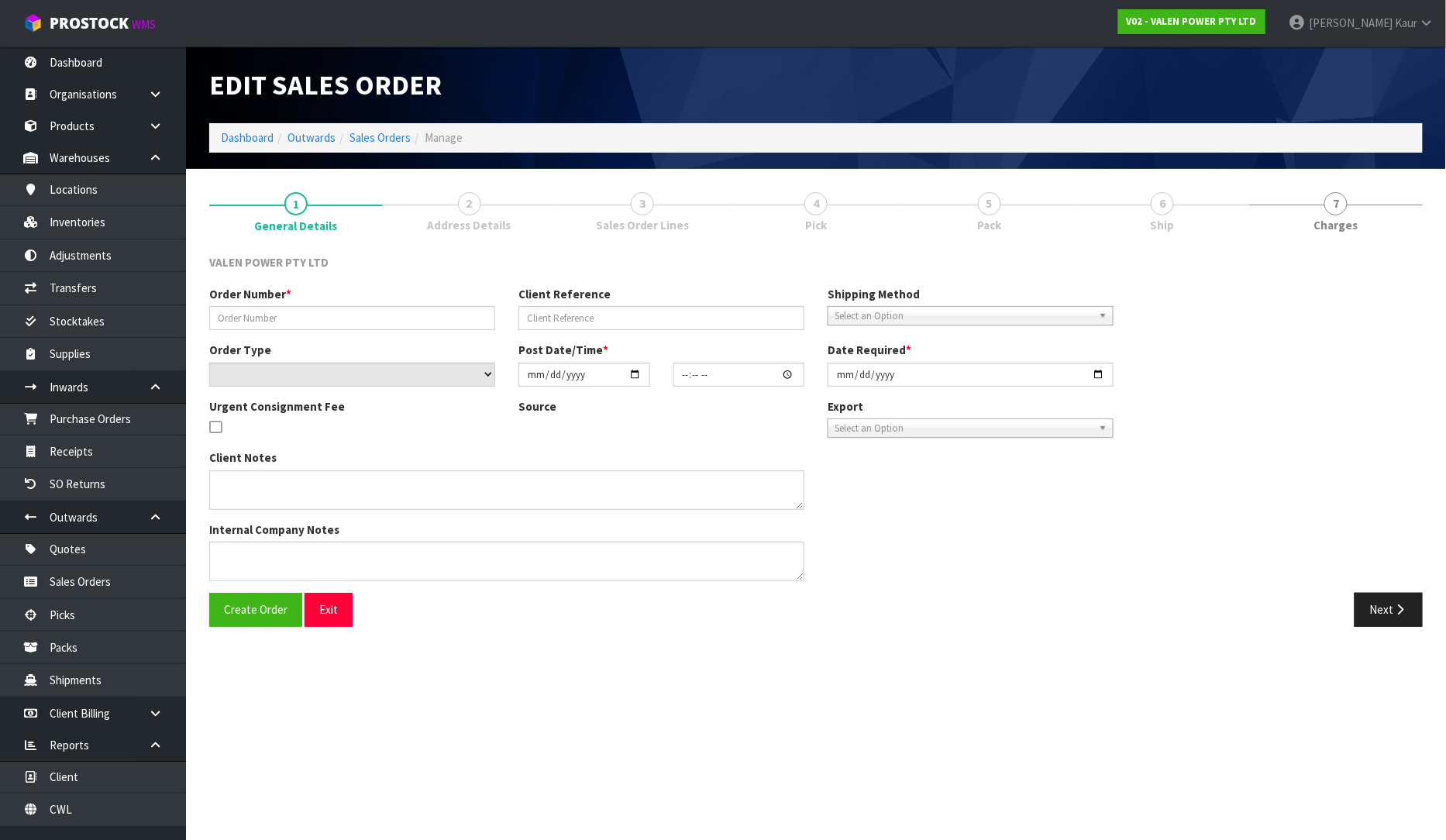
type input "S46440"
type input "074938"
select select "number:0"
type input "2025-08-21"
type input "17:45:07.000"
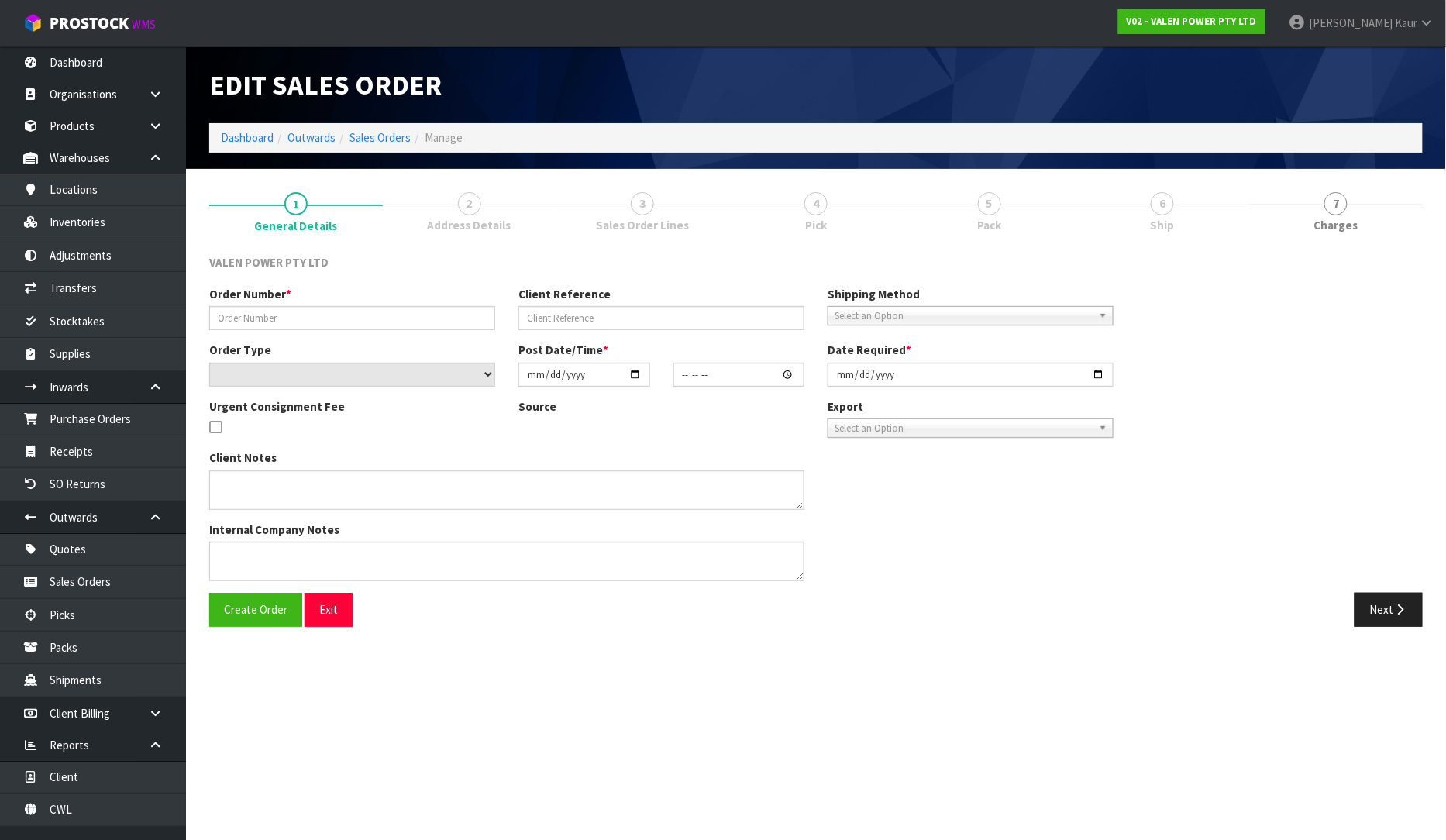
type input "[DATE]"
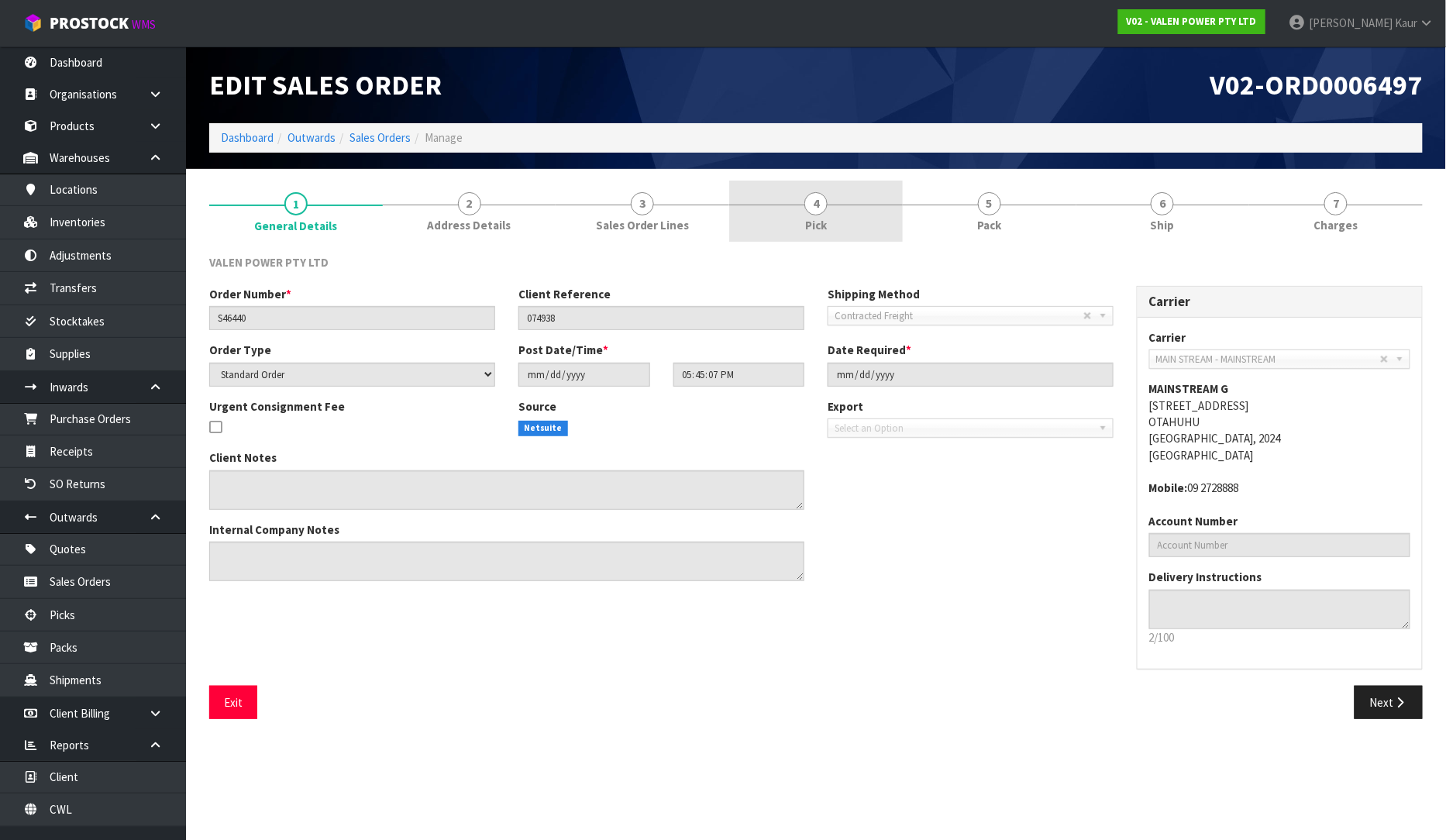
click at [808, 223] on span "Pick" at bounding box center [815, 225] width 21 height 17
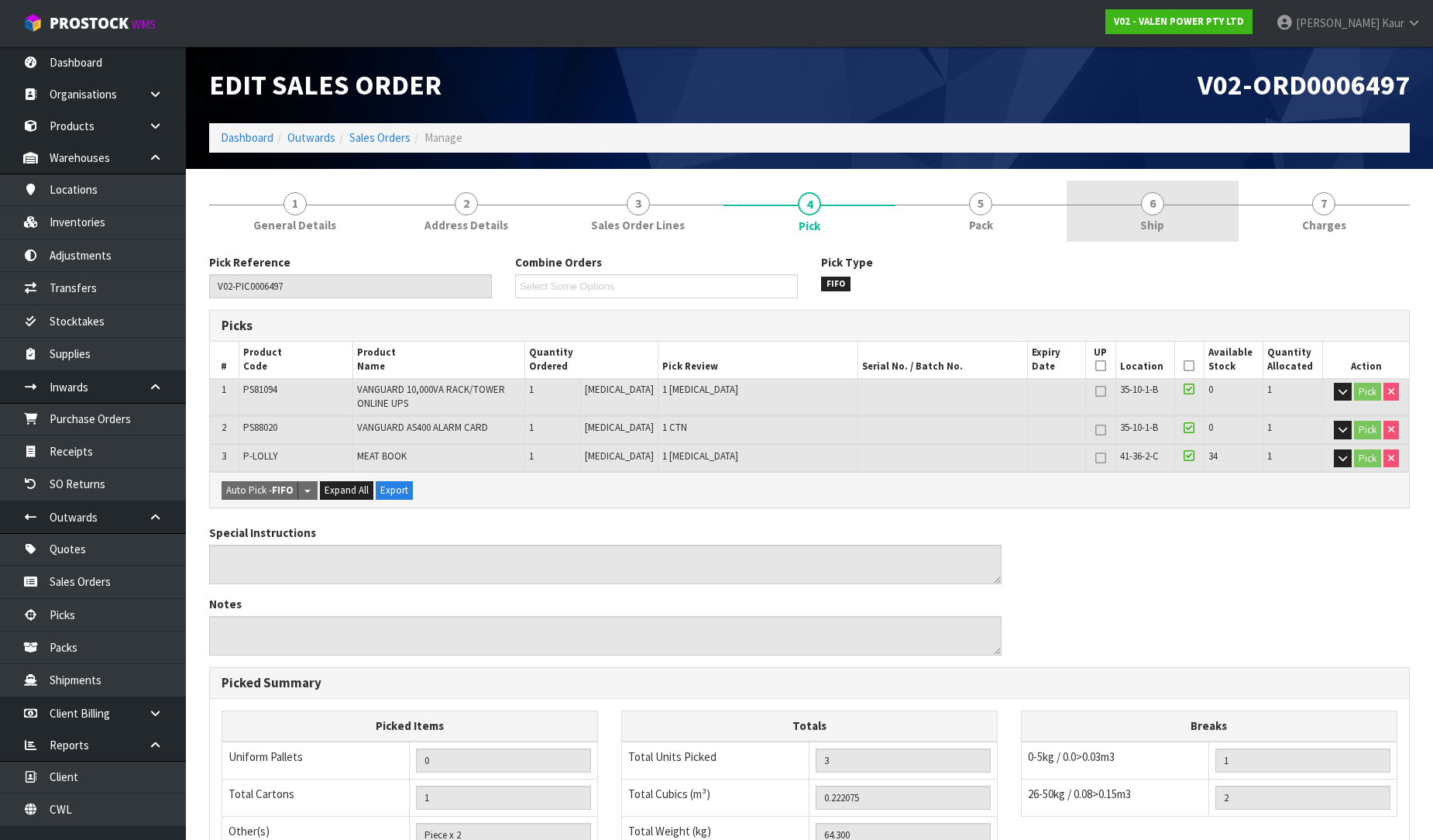
click at [1163, 214] on link "6 Ship" at bounding box center [1152, 211] width 171 height 61
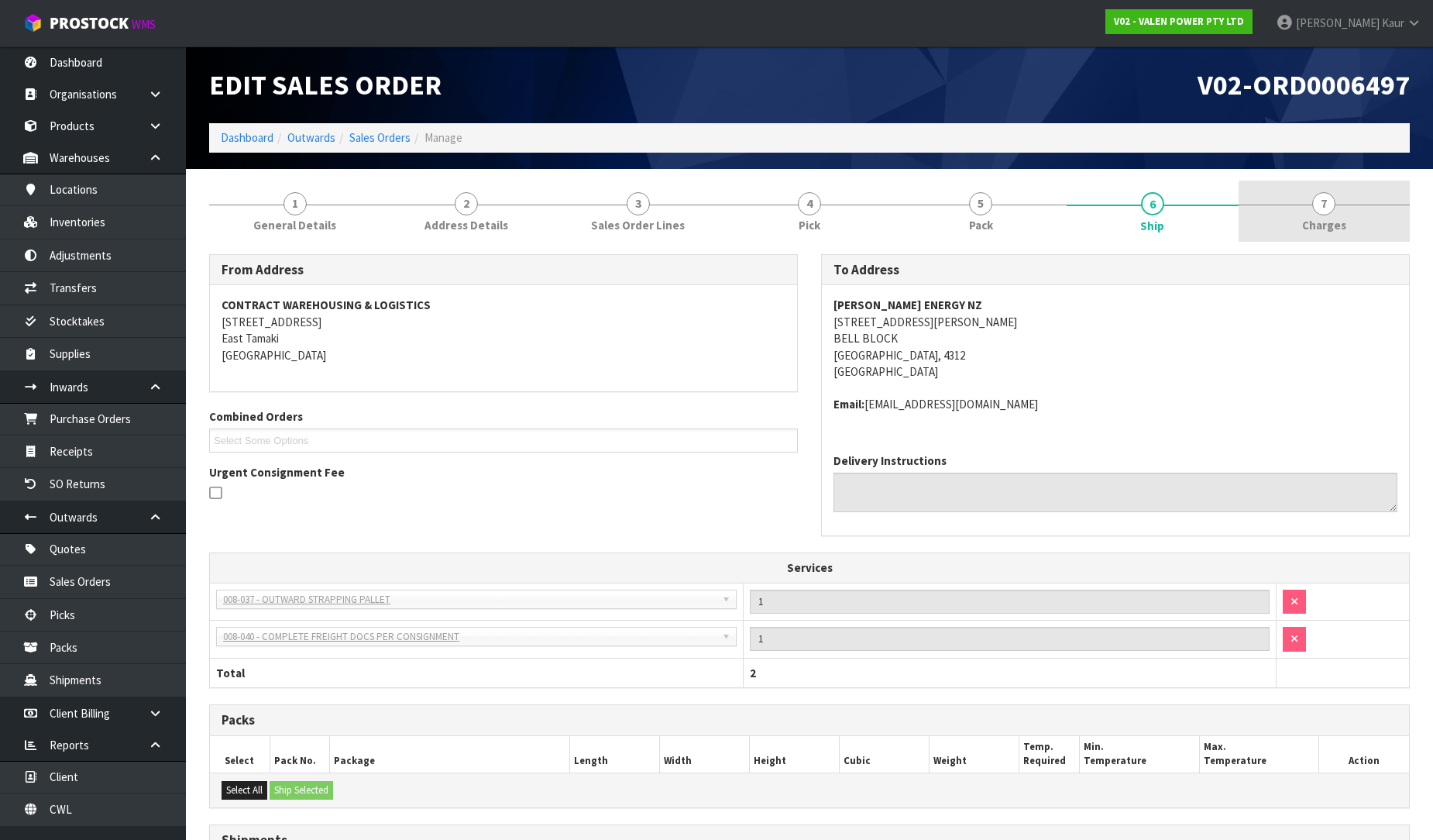
click at [1344, 221] on span "Charges" at bounding box center [1324, 225] width 45 height 17
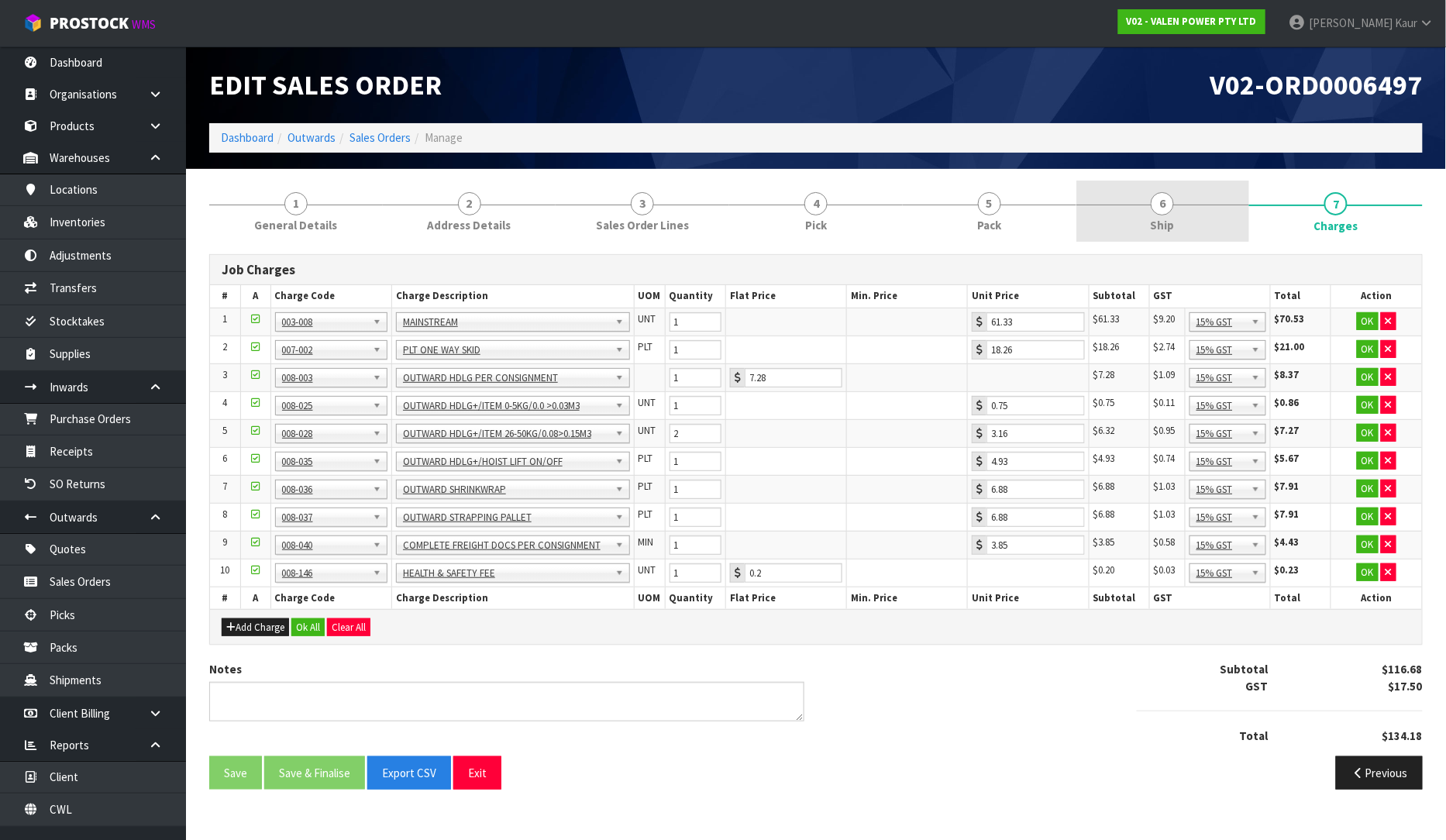
click at [1167, 217] on span "Ship" at bounding box center [1163, 225] width 24 height 17
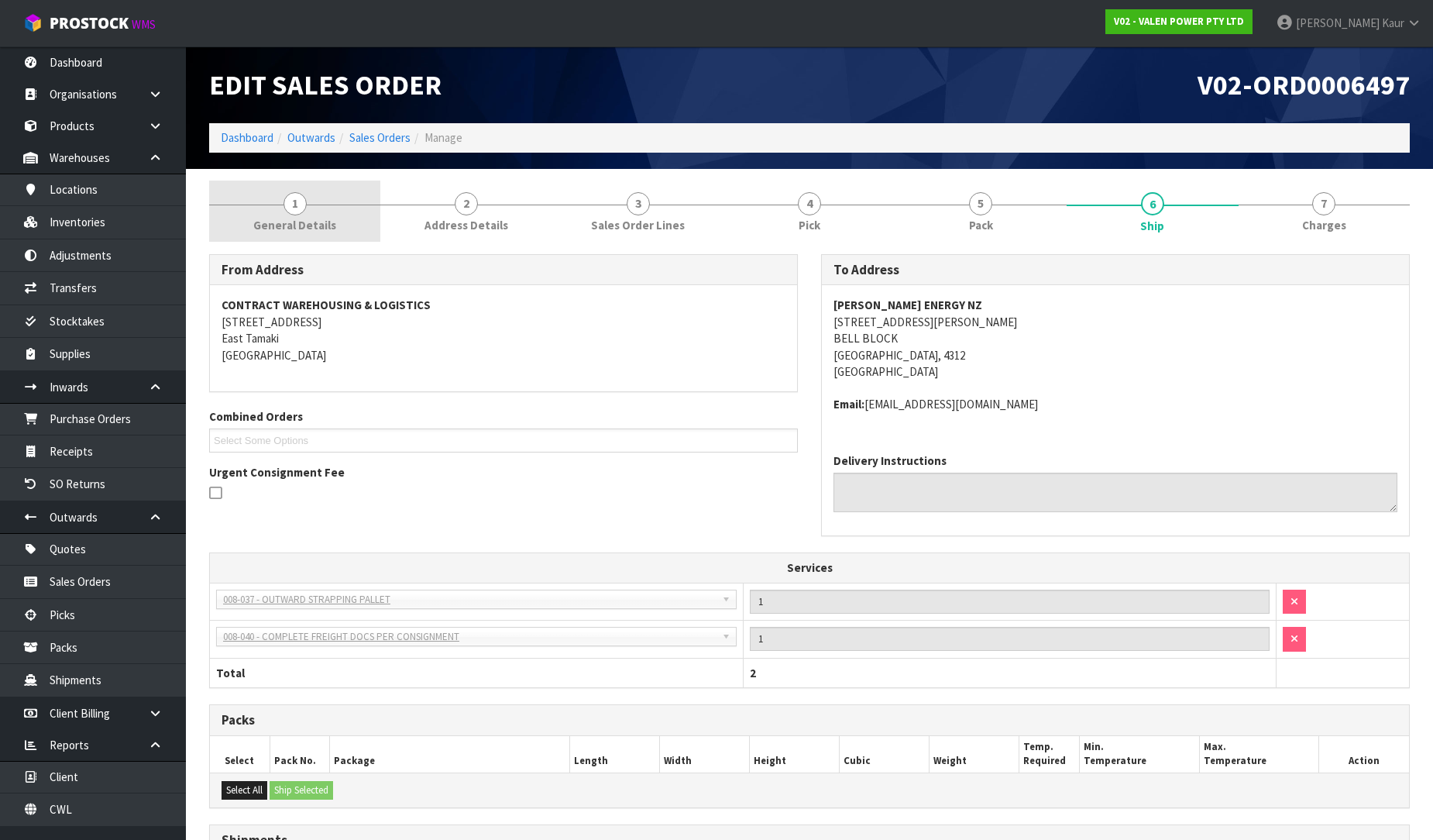
click at [296, 222] on span "General Details" at bounding box center [295, 225] width 83 height 17
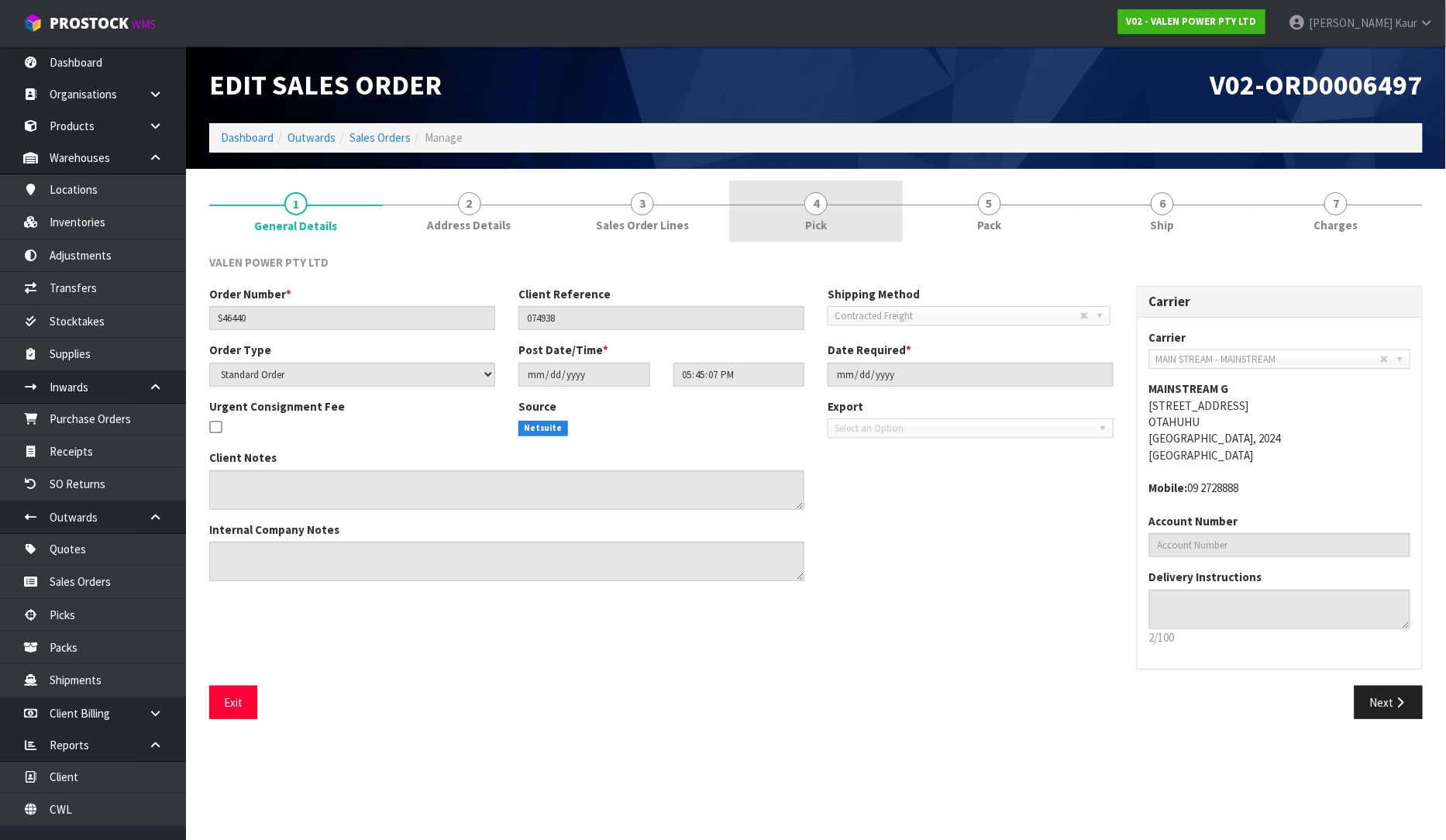
click at [818, 217] on span "Pick" at bounding box center [815, 225] width 21 height 17
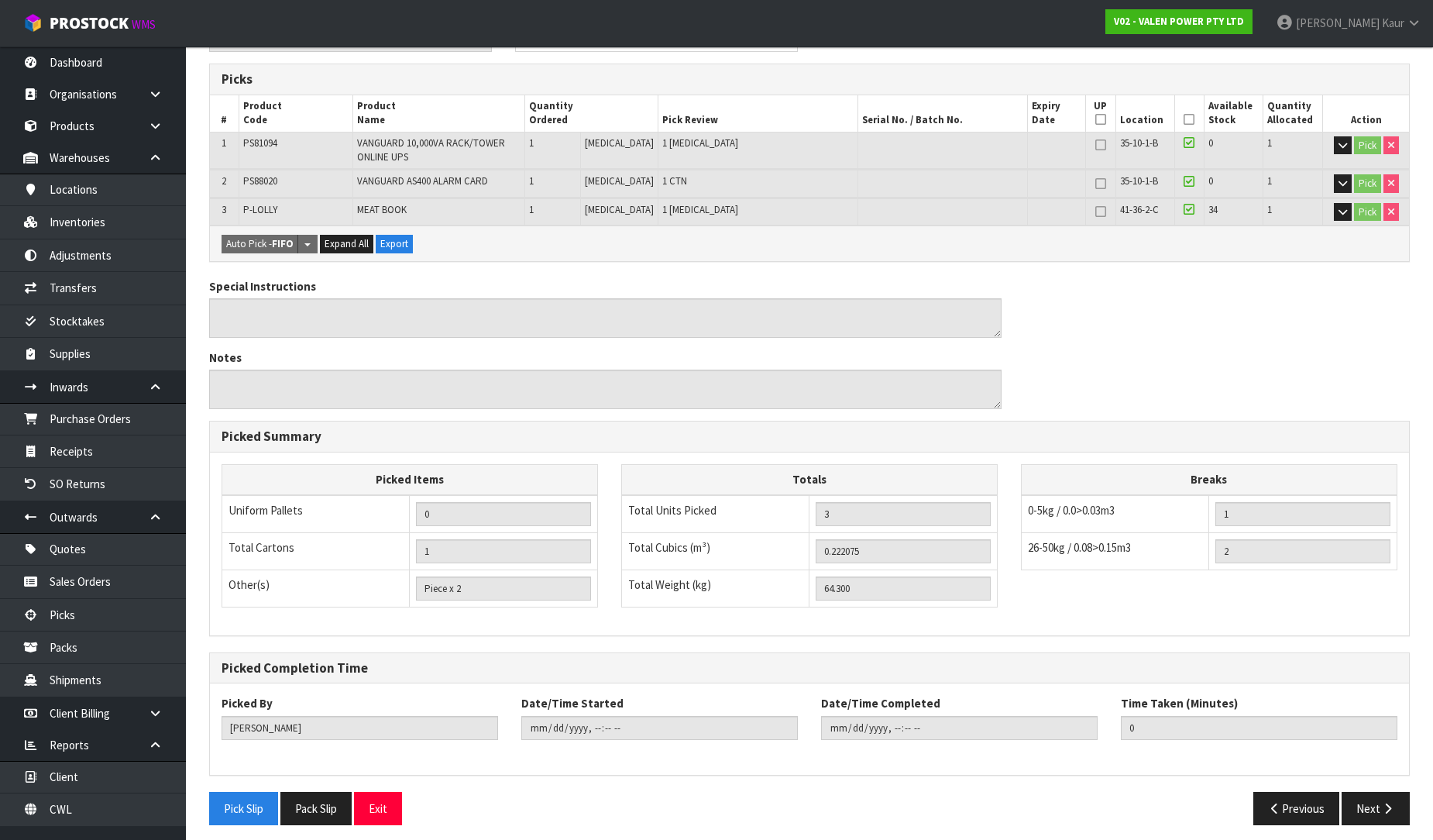
scroll to position [254, 0]
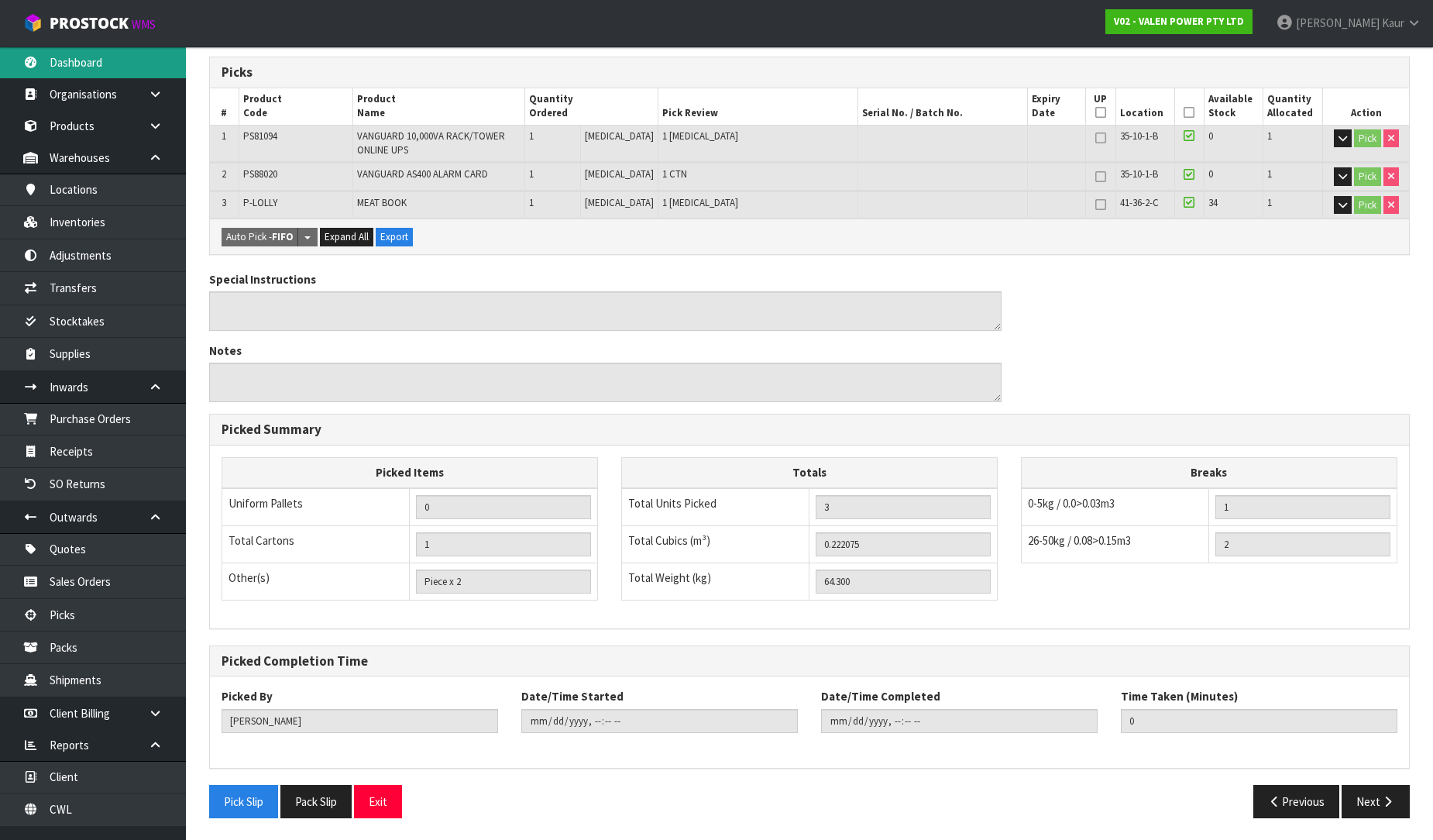
click at [104, 52] on link "Dashboard" at bounding box center [93, 62] width 186 height 32
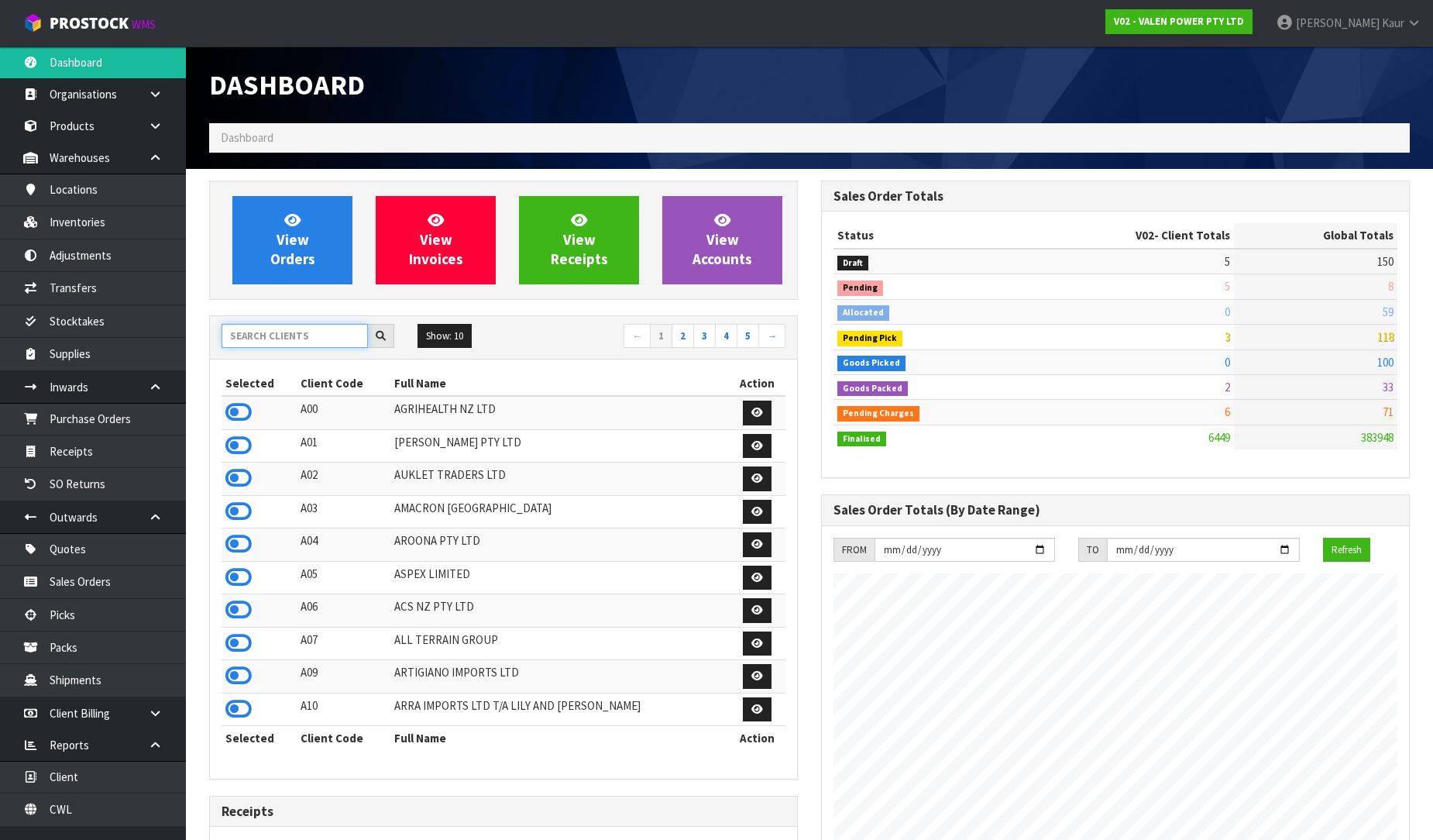
click at [284, 341] on input "text" at bounding box center [295, 335] width 147 height 24
click at [270, 332] on input "text" at bounding box center [295, 335] width 147 height 24
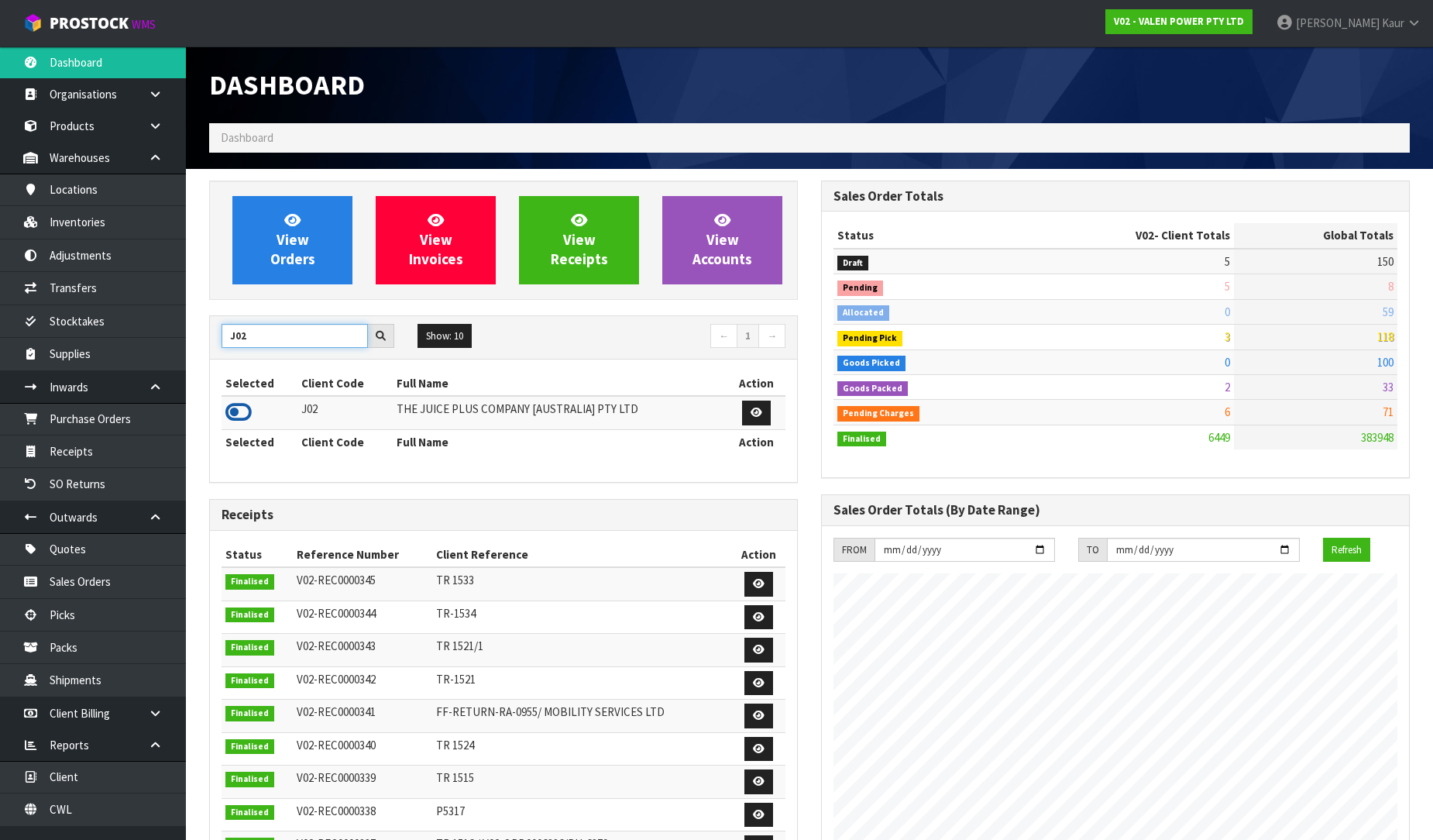
type input "J02"
click at [243, 414] on icon at bounding box center [239, 412] width 26 height 23
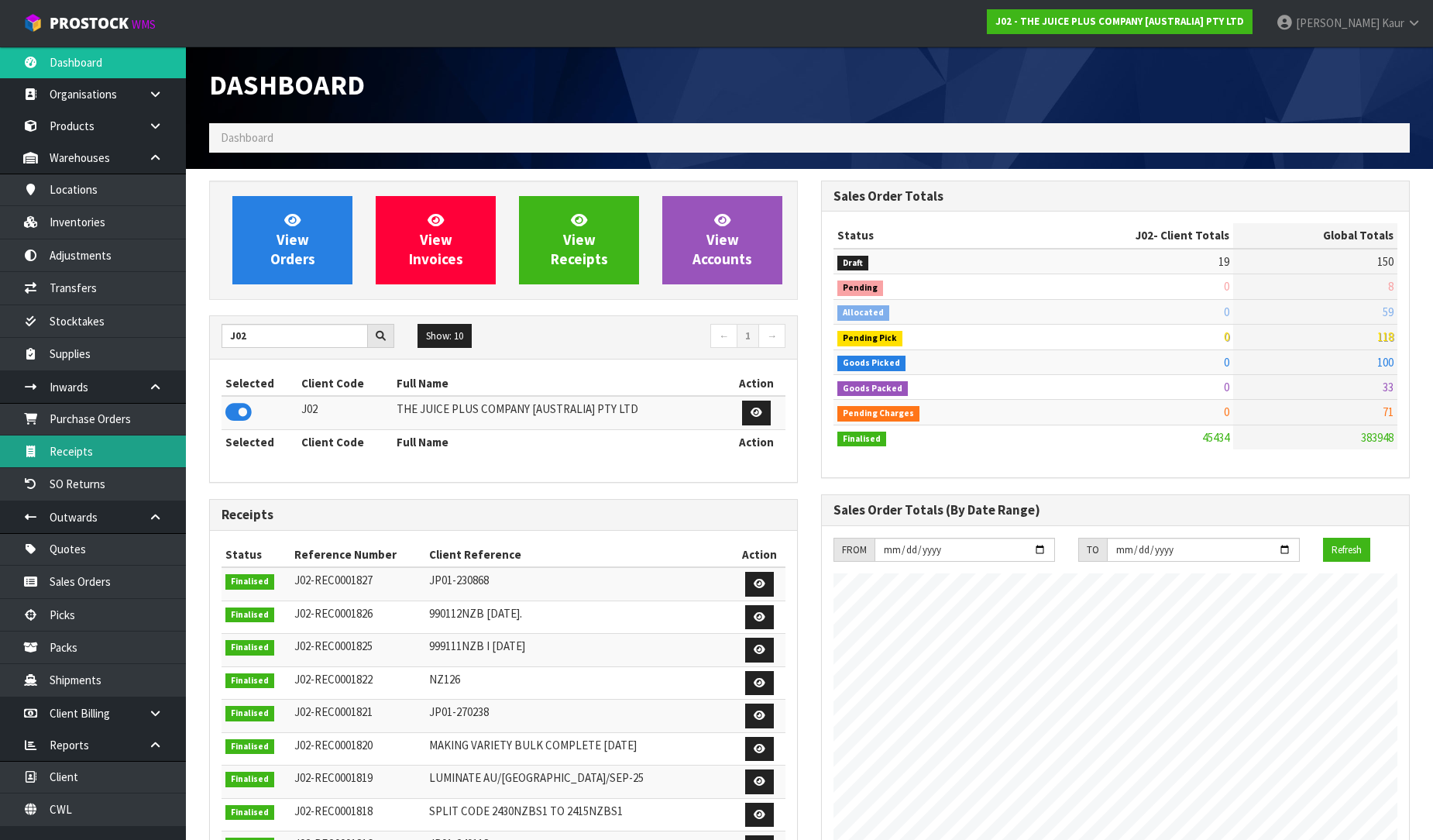
scroll to position [1174, 612]
click at [128, 446] on link "Receipts" at bounding box center [93, 452] width 186 height 32
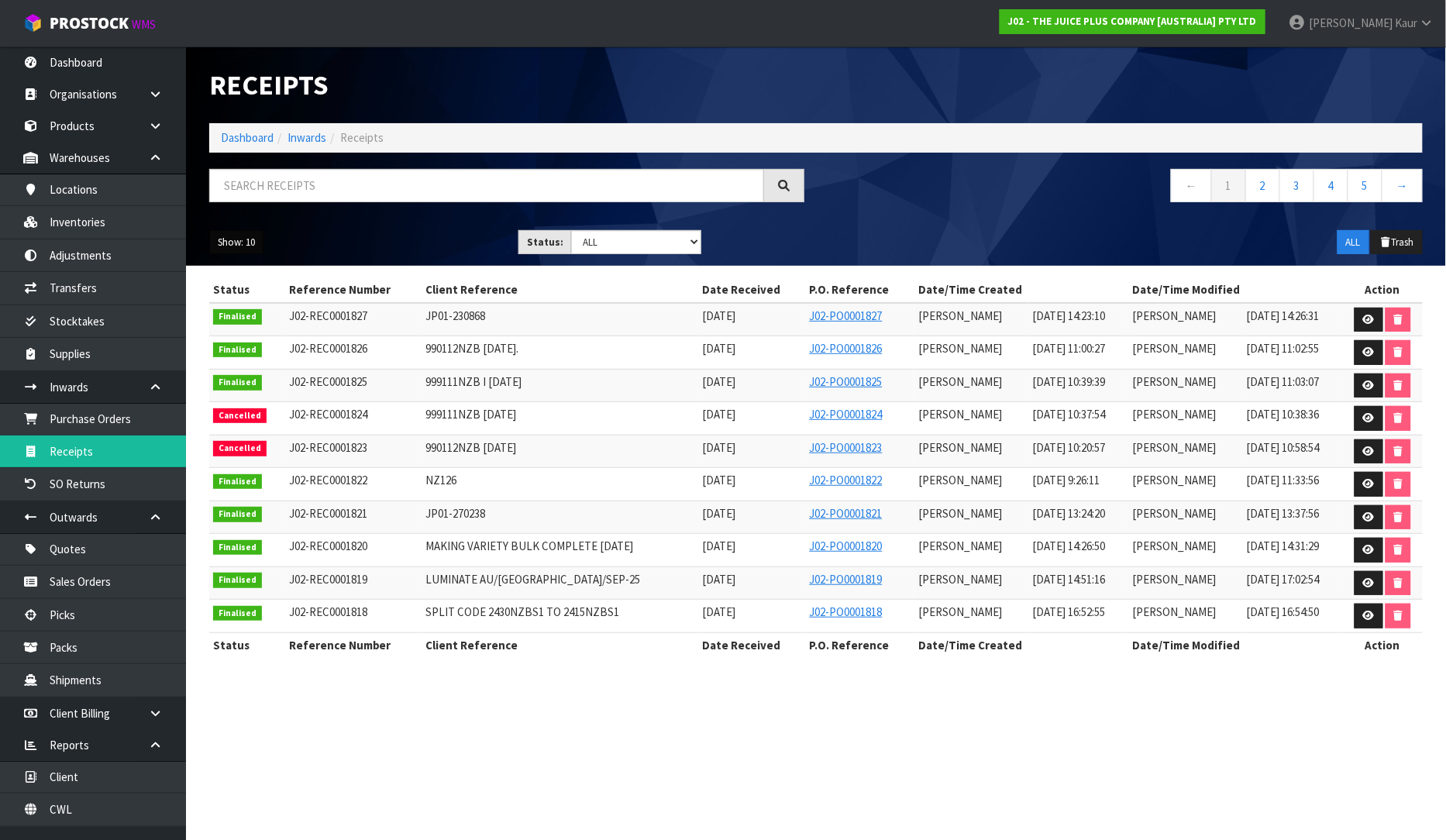
click at [221, 239] on button "Show: 10" at bounding box center [236, 243] width 54 height 25
click at [257, 326] on link "50" at bounding box center [271, 334] width 123 height 21
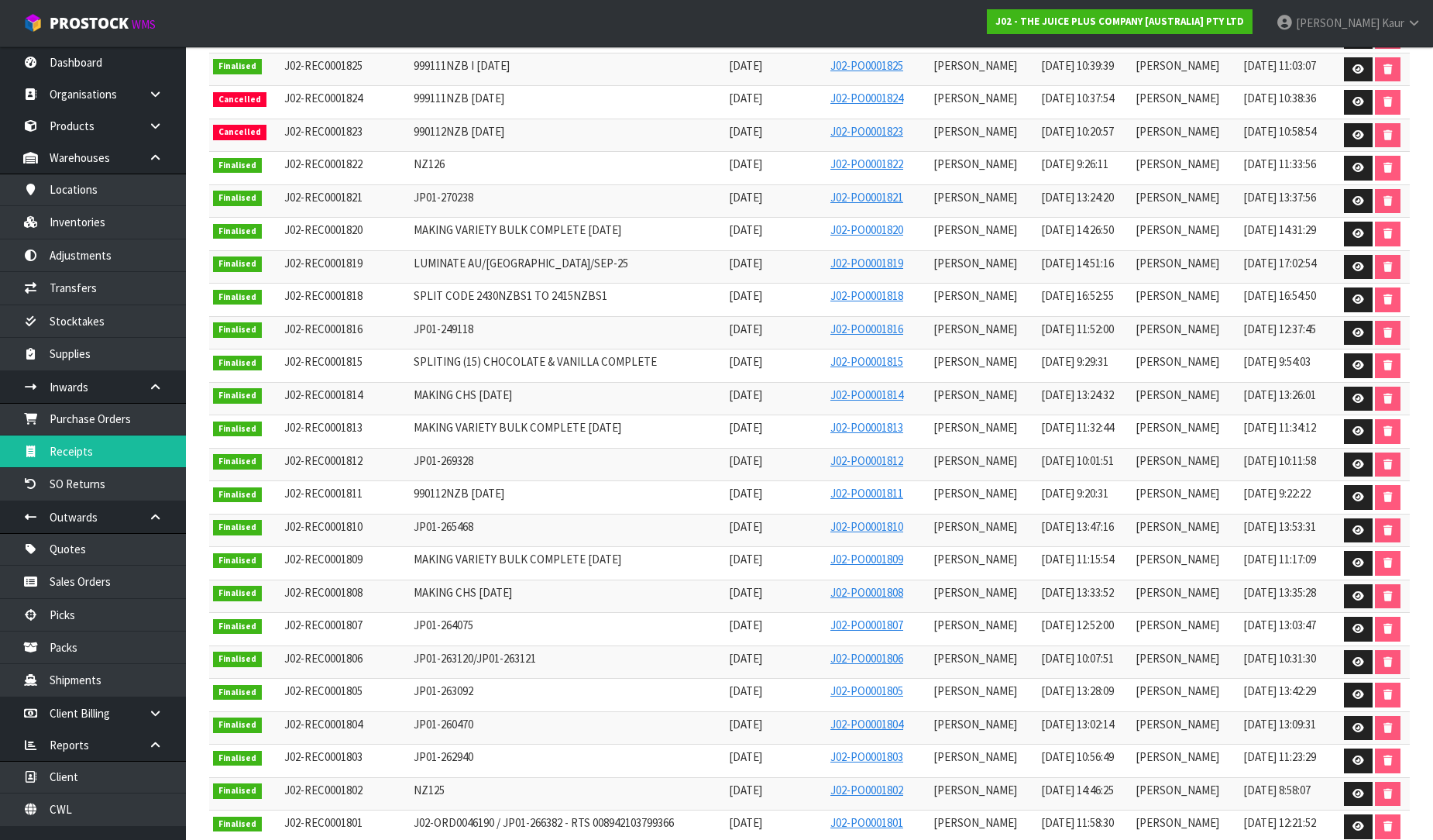
scroll to position [141, 0]
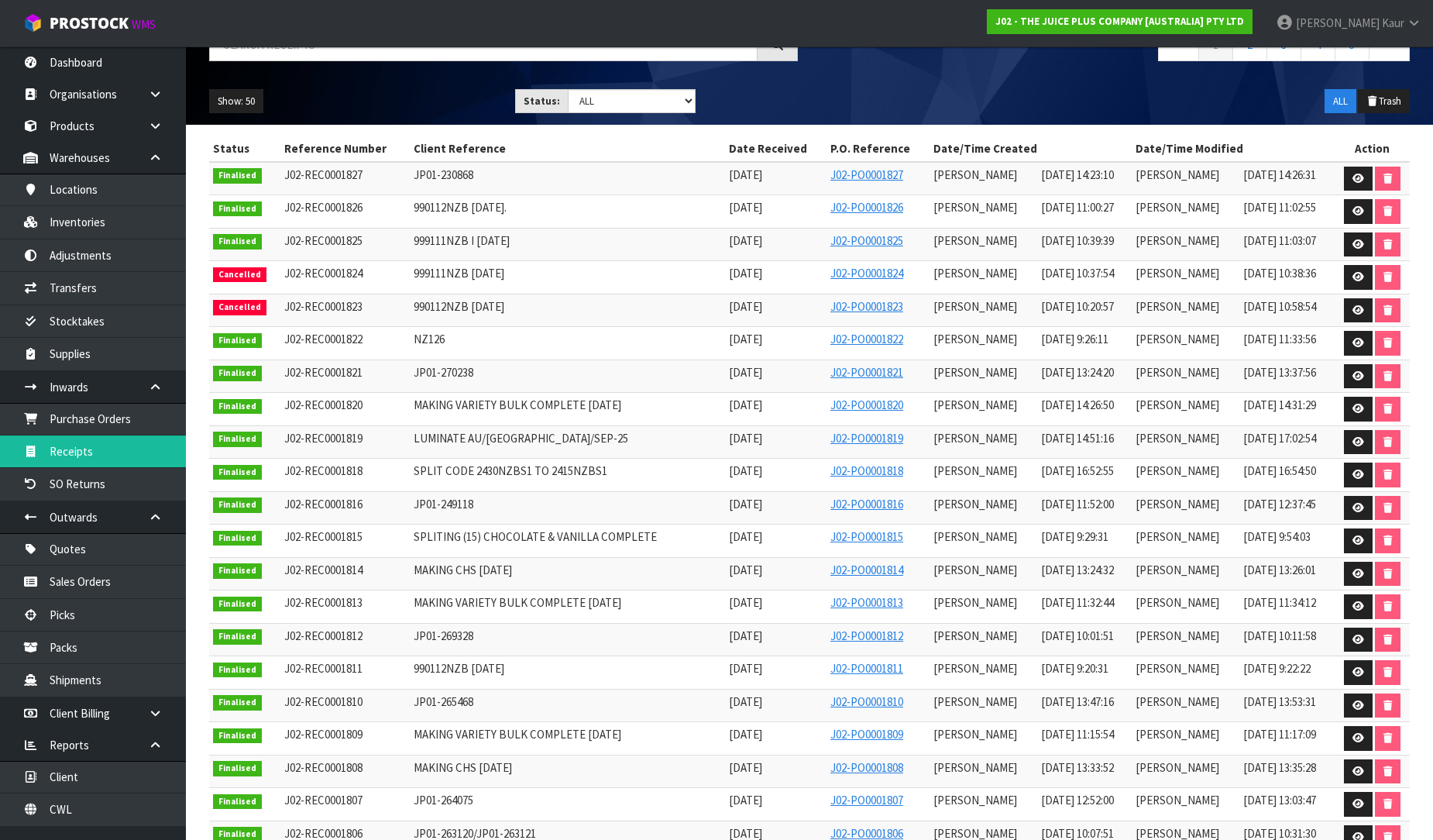
click at [436, 614] on td "MAKING VARIETY BULK COMPLETE 02.09.25" at bounding box center [567, 607] width 315 height 33
click at [442, 511] on span "JP01-249118" at bounding box center [443, 504] width 59 height 15
drag, startPoint x: 388, startPoint y: 440, endPoint x: 536, endPoint y: 440, distance: 148.0
click at [536, 440] on tr "Finalised J02-REC0001819 LUMINATE AU/NZ/SEP-25 23/09/2025 J02-PO0001819 Prabhne…" at bounding box center [809, 442] width 1201 height 33
drag, startPoint x: 430, startPoint y: 343, endPoint x: 388, endPoint y: 338, distance: 42.3
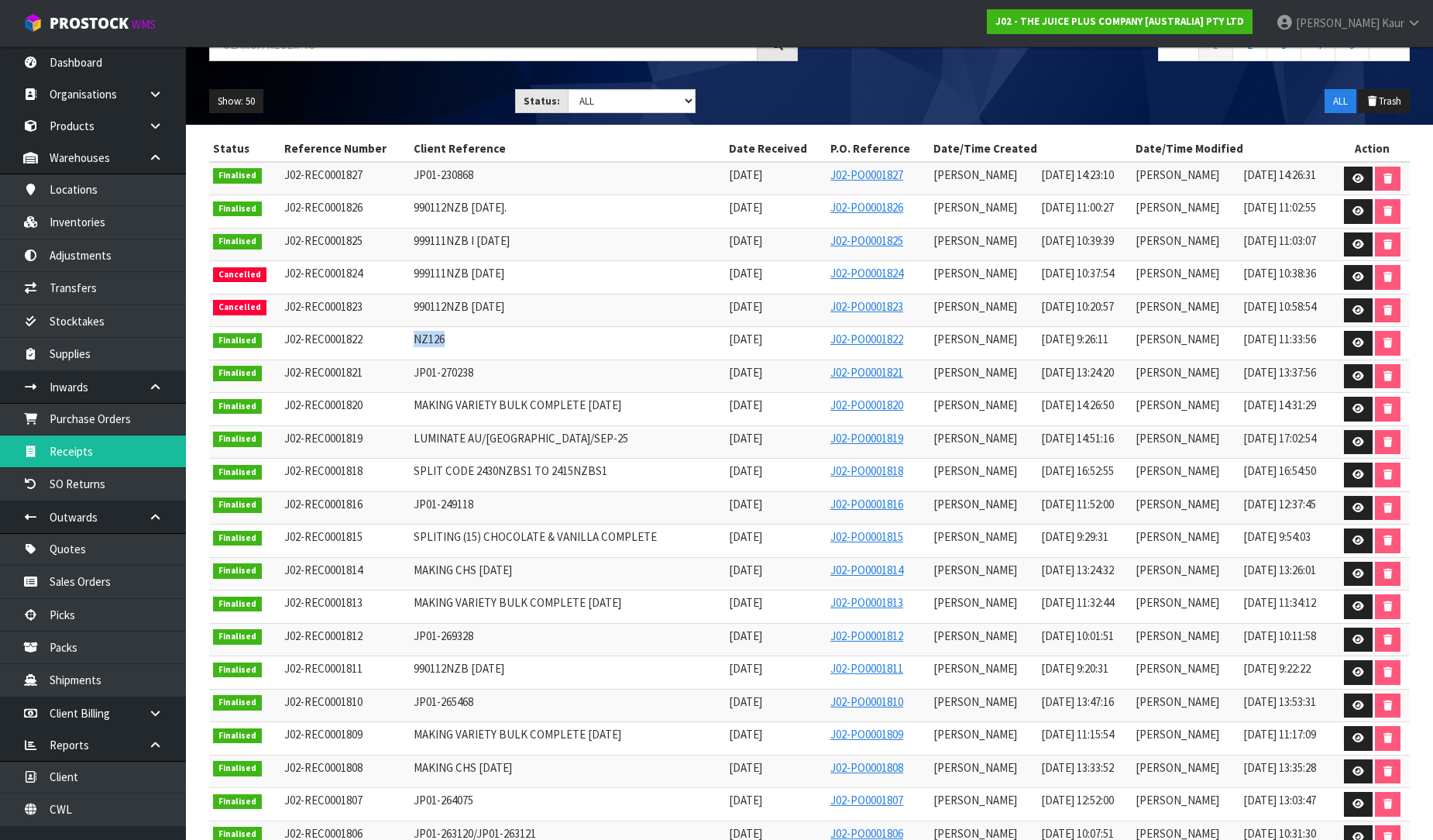
click at [388, 338] on tr "Finalised J02-REC0001822 NZ126 26/09/2025 J02-PO0001822 Prabhneet Kaur 29/09/20…" at bounding box center [809, 344] width 1201 height 33
drag, startPoint x: 393, startPoint y: 434, endPoint x: 543, endPoint y: 436, distance: 150.0
click at [543, 436] on td "LUMINATE AU/NZ/SEP-25" at bounding box center [567, 442] width 315 height 33
drag, startPoint x: 388, startPoint y: 336, endPoint x: 431, endPoint y: 338, distance: 43.0
click at [431, 338] on tr "Finalised J02-REC0001822 NZ126 26/09/2025 J02-PO0001822 Prabhneet Kaur 29/09/20…" at bounding box center [809, 344] width 1201 height 33
